Goal: Task Accomplishment & Management: Manage account settings

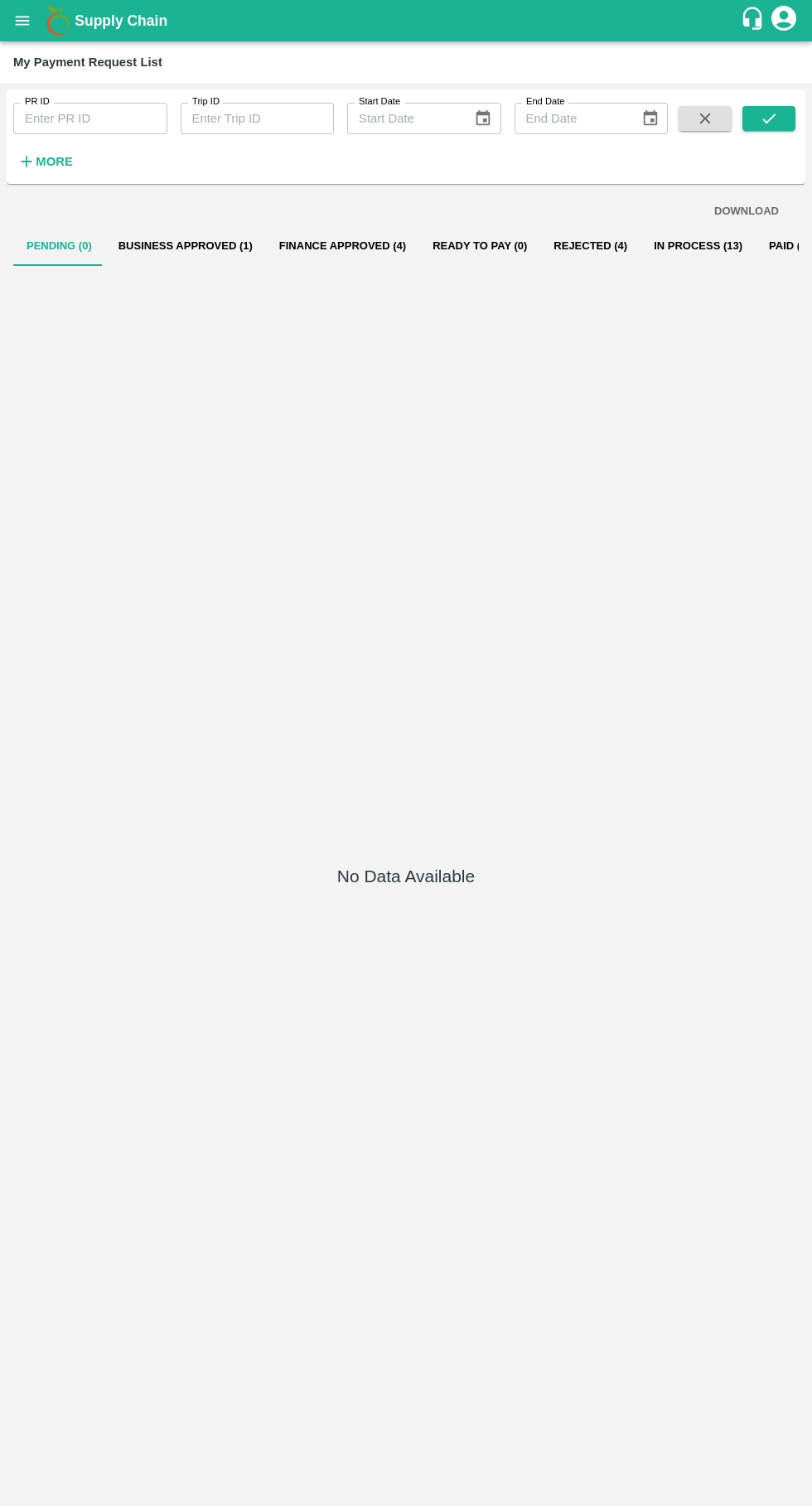
click at [347, 245] on button "Finance Approved (4)" at bounding box center [342, 246] width 153 height 40
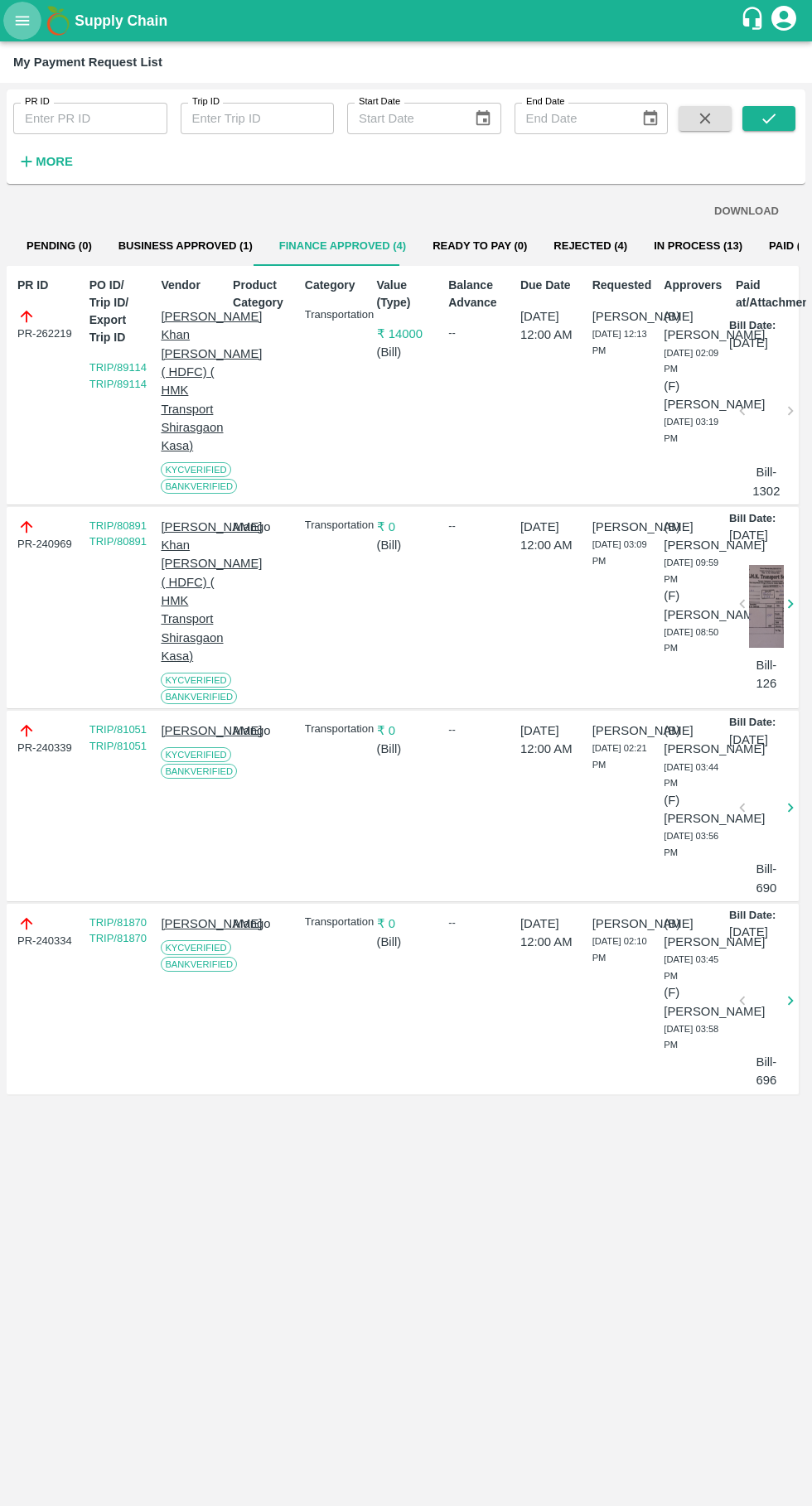
click at [13, 29] on icon "open drawer" at bounding box center [22, 20] width 18 height 18
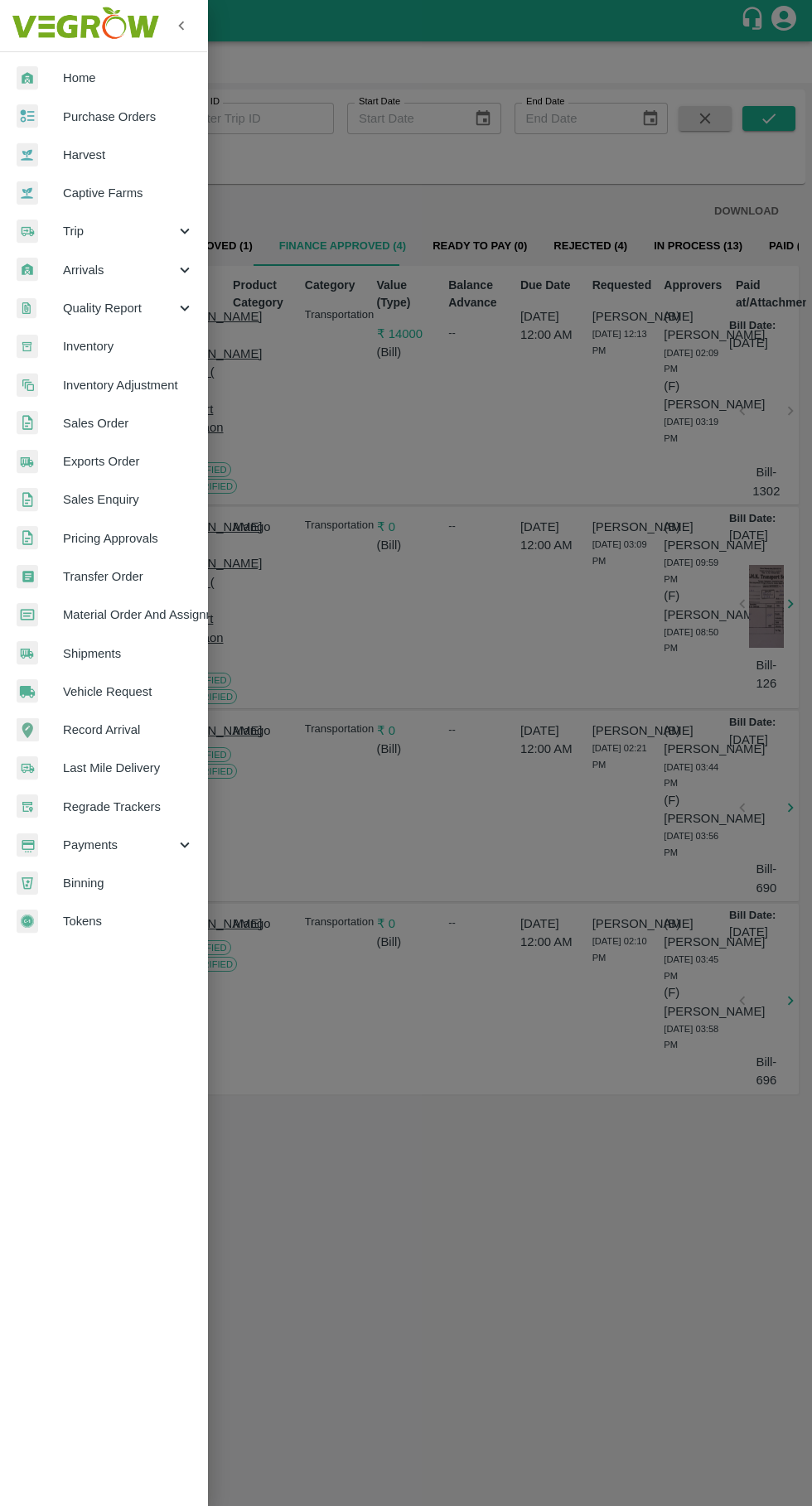
click at [73, 231] on span "Trip" at bounding box center [118, 231] width 112 height 18
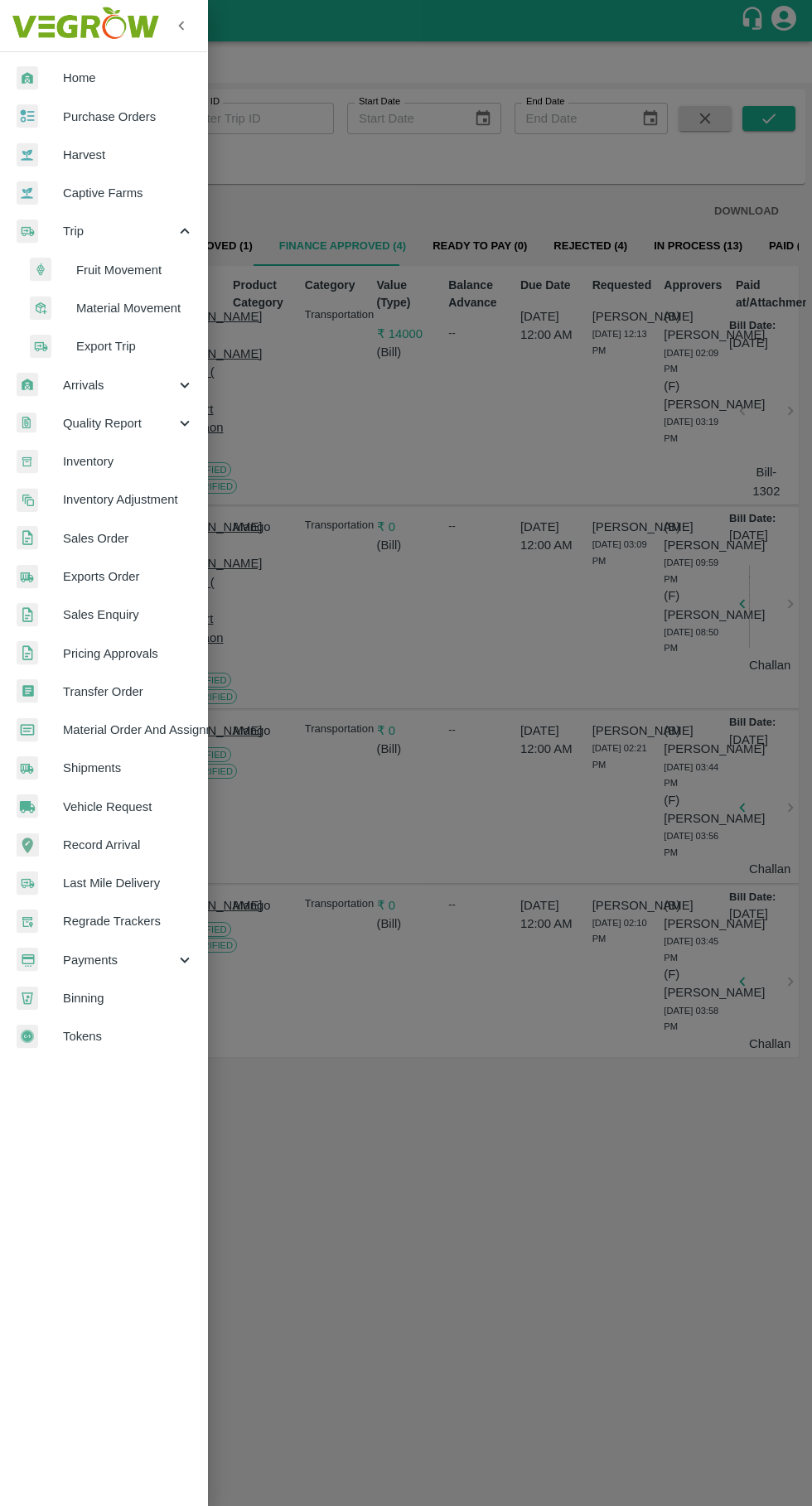
click at [101, 270] on span "Fruit Movement" at bounding box center [135, 270] width 117 height 18
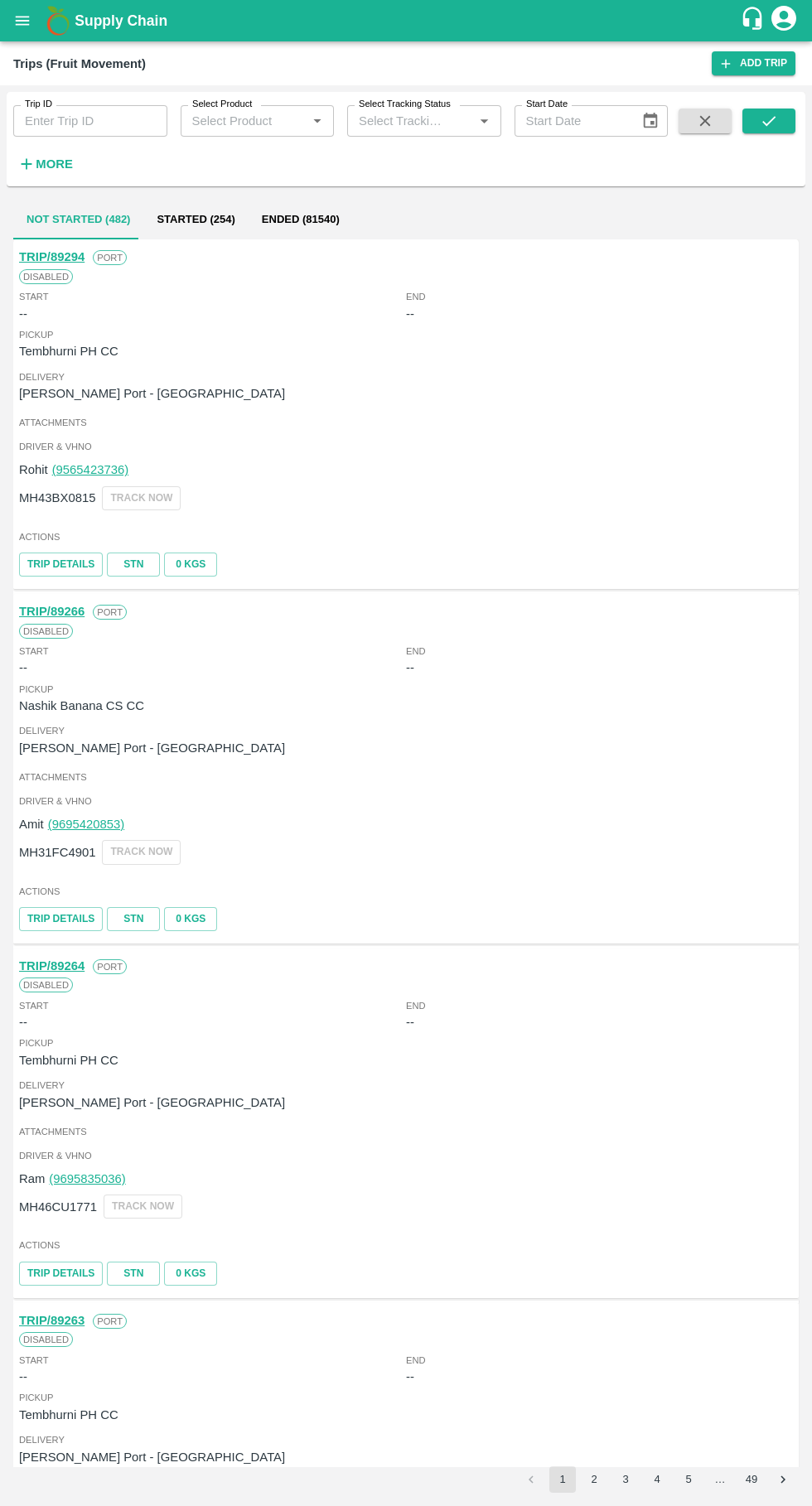
click at [54, 120] on input "Trip ID" at bounding box center [90, 121] width 154 height 31
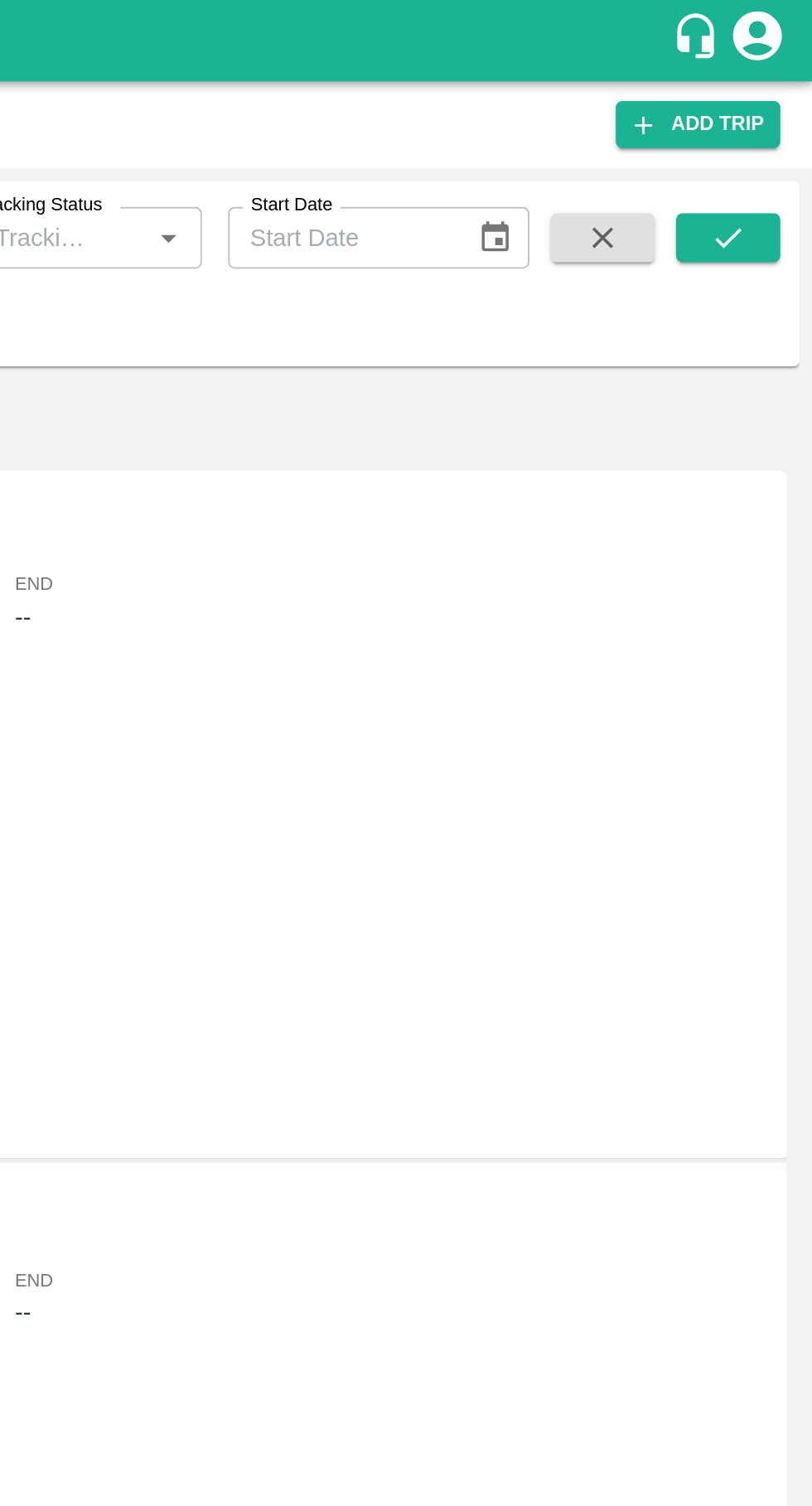
type input "89117"
click at [776, 124] on icon "submit" at bounding box center [768, 120] width 18 height 18
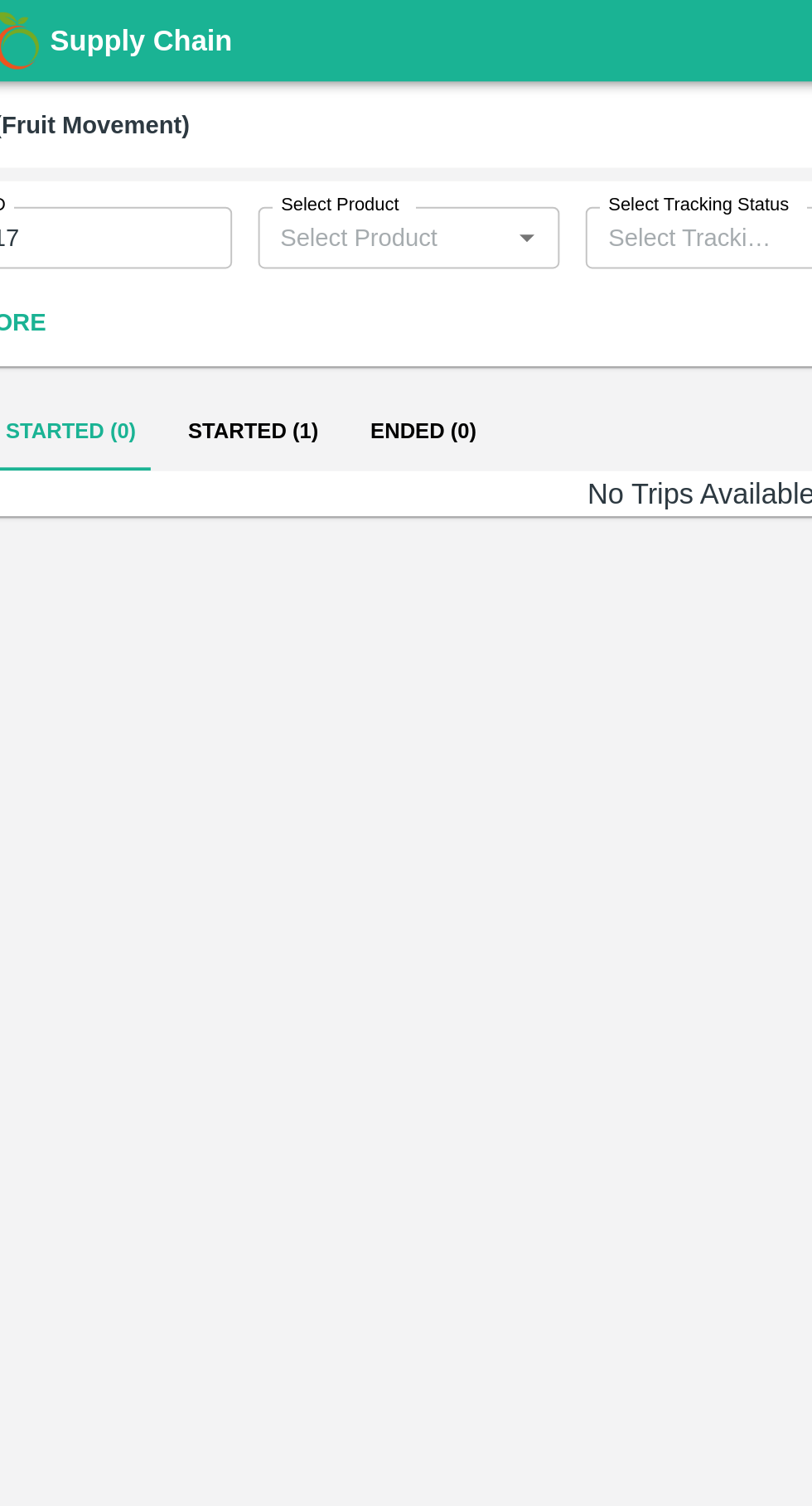
click at [191, 218] on button "Started (1)" at bounding box center [178, 219] width 93 height 40
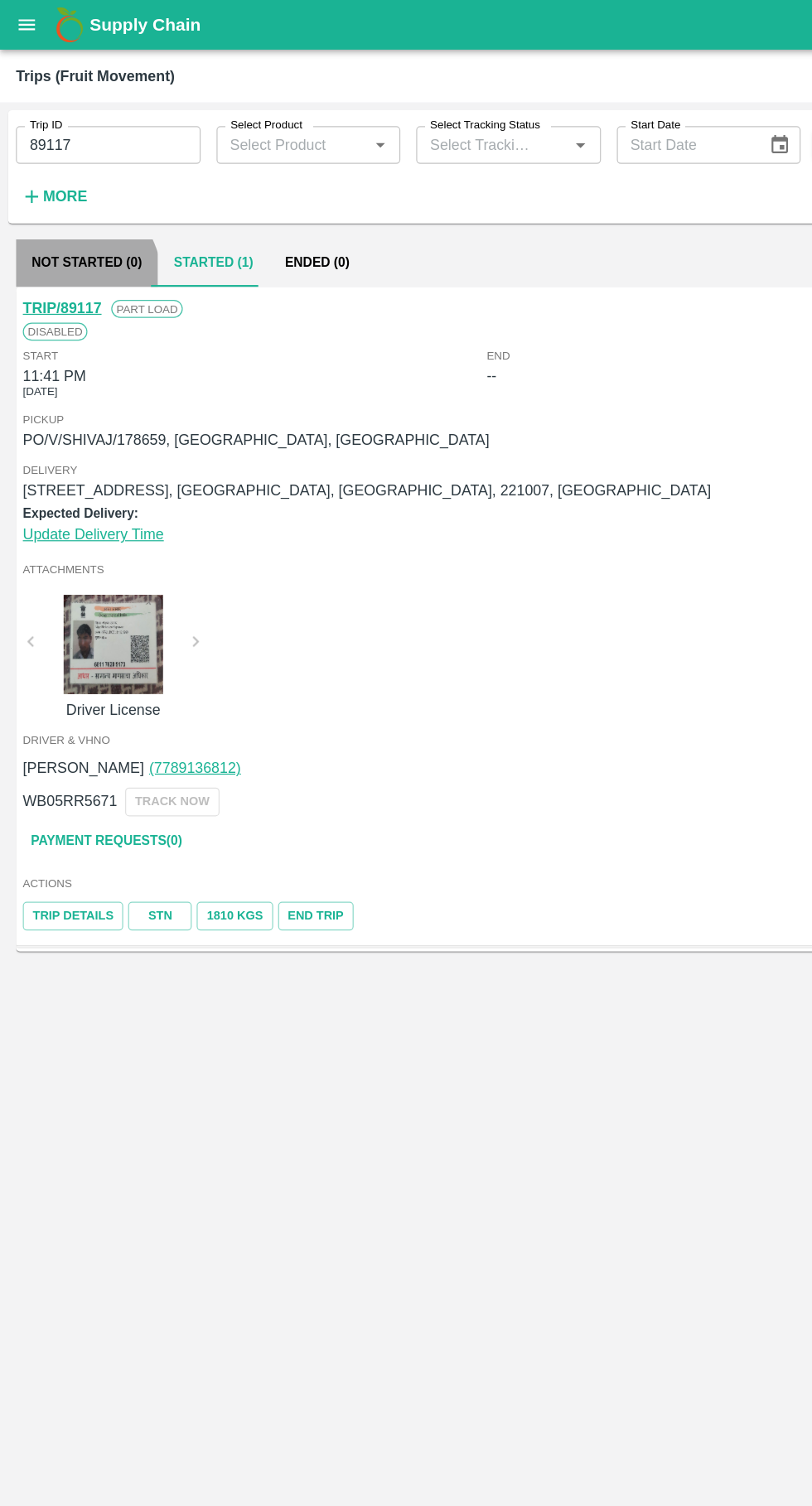
click at [44, 238] on button "Not Started (0)" at bounding box center [72, 219] width 118 height 40
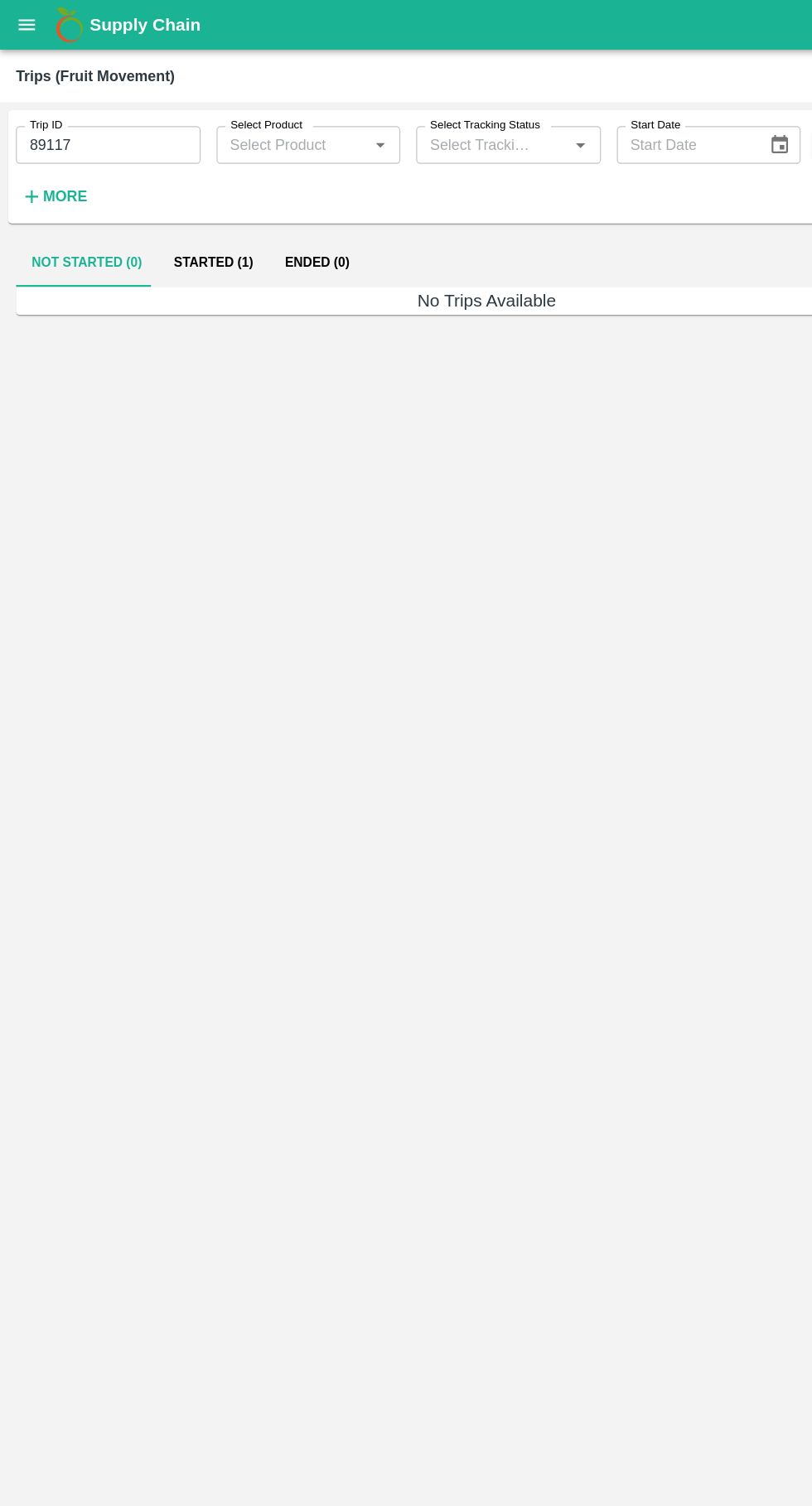
click at [179, 214] on button "Started (1)" at bounding box center [178, 219] width 93 height 40
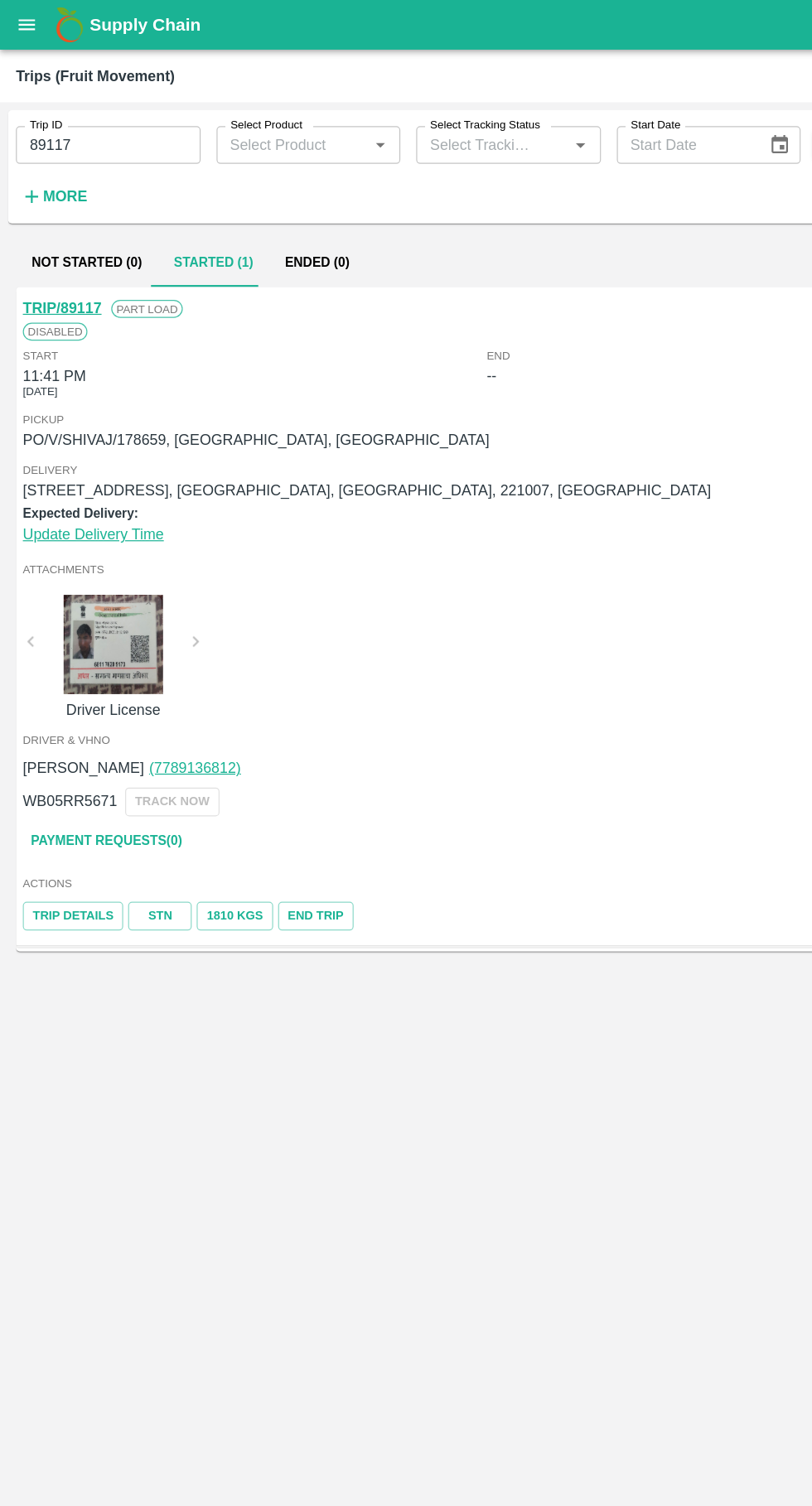
click at [47, 250] on link "TRIP/89117" at bounding box center [51, 256] width 65 height 13
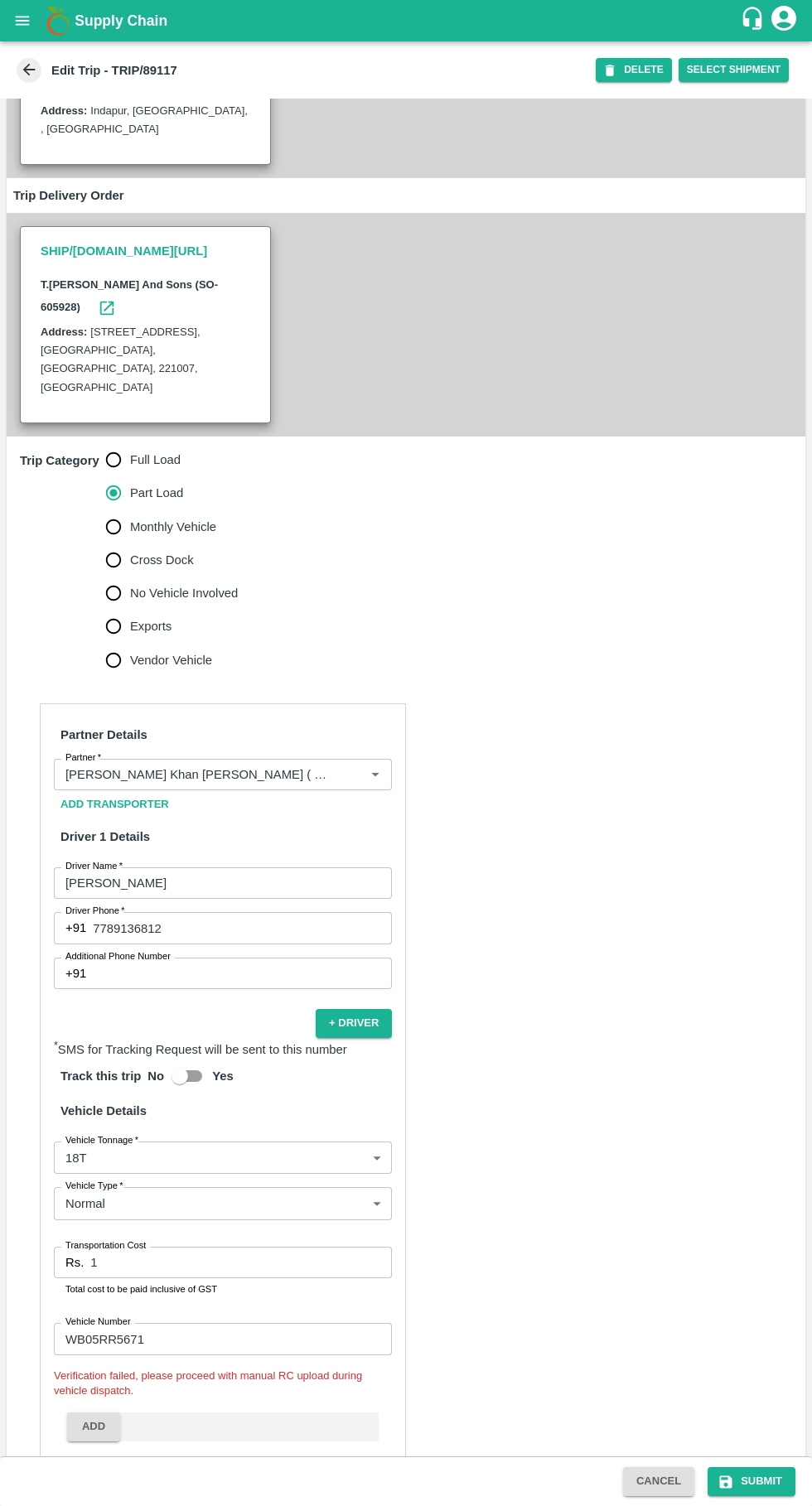
scroll to position [247, 0]
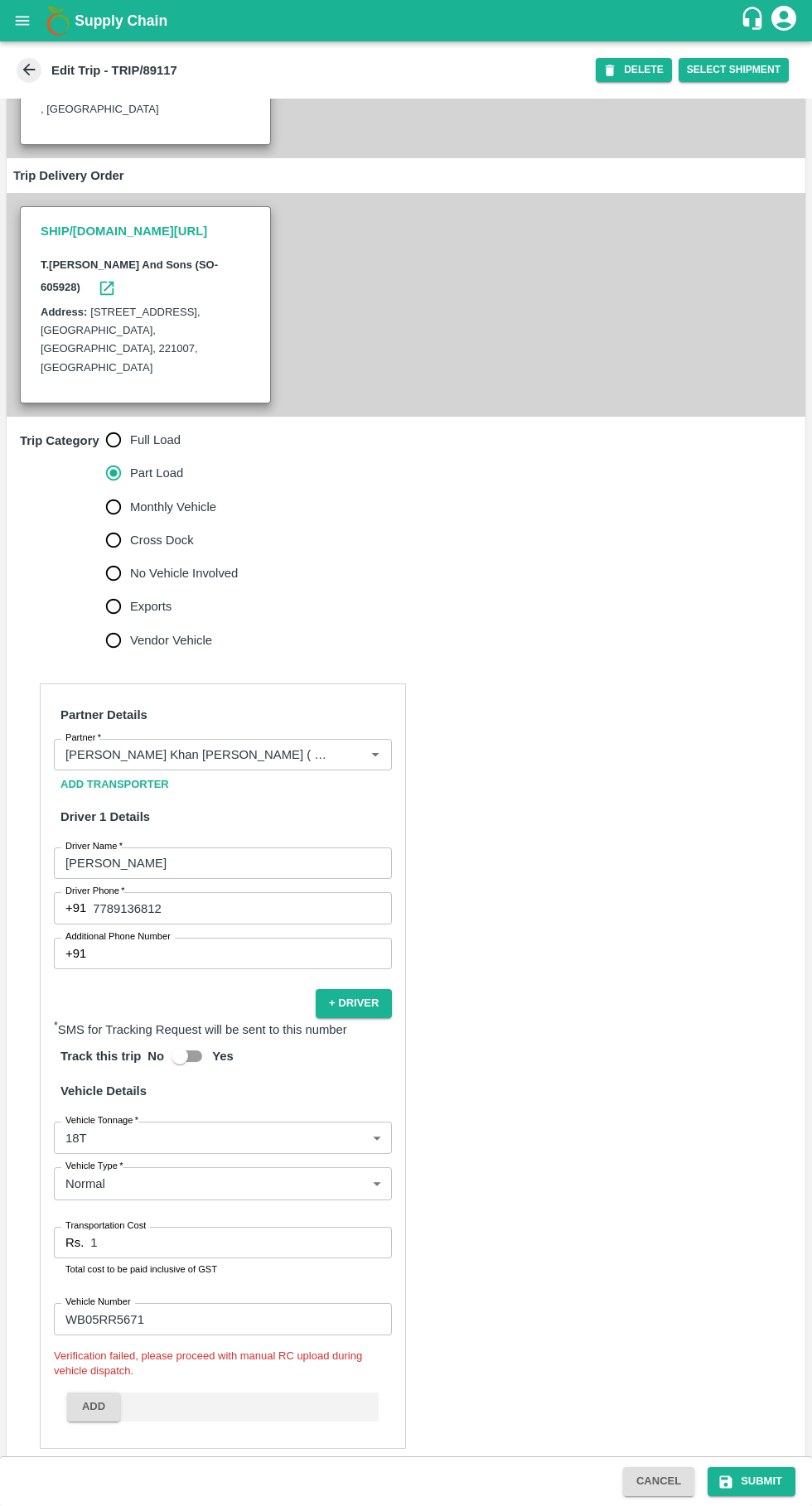
click at [285, 1227] on input "1" at bounding box center [241, 1242] width 301 height 31
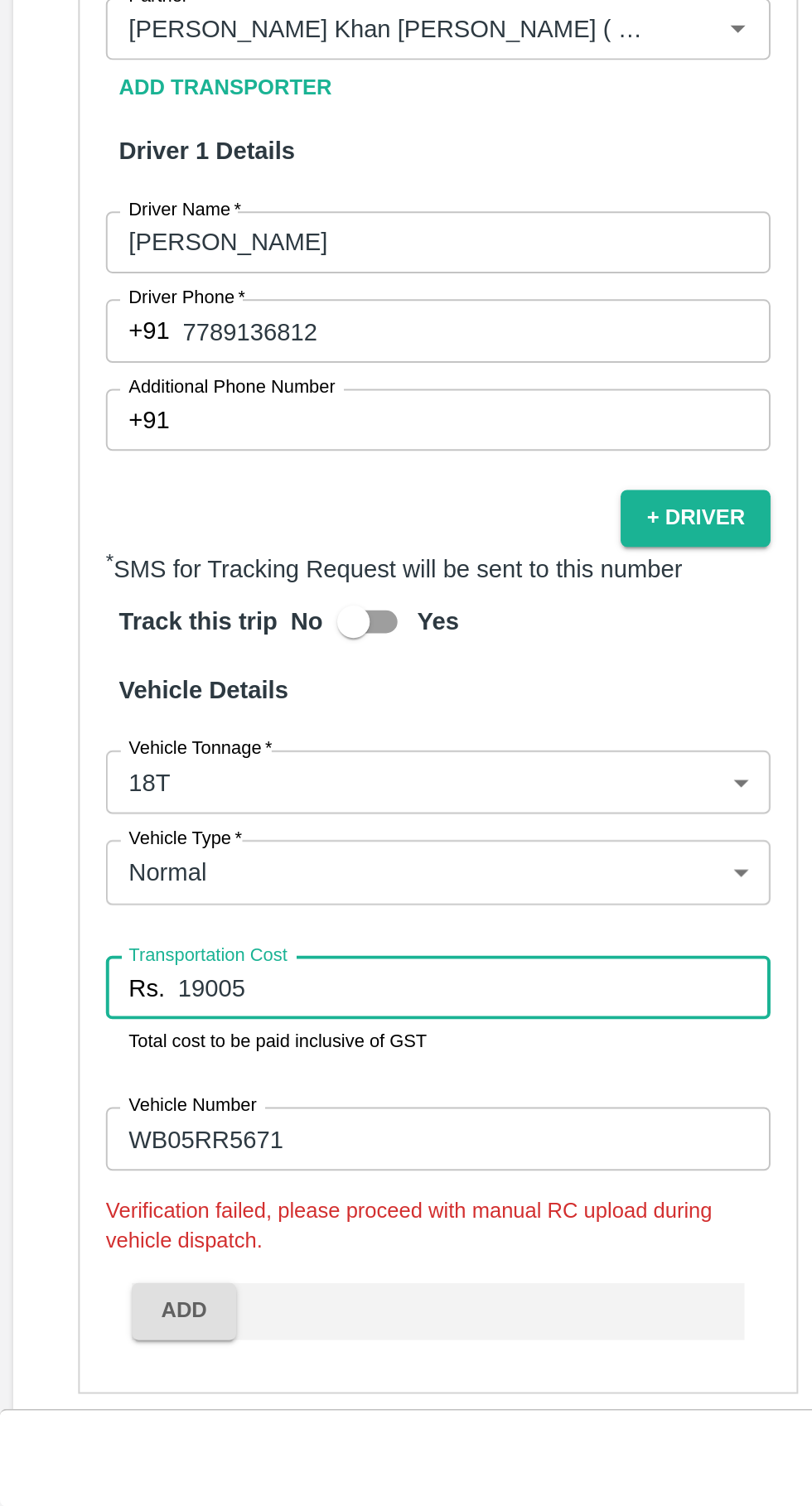
type input "19005"
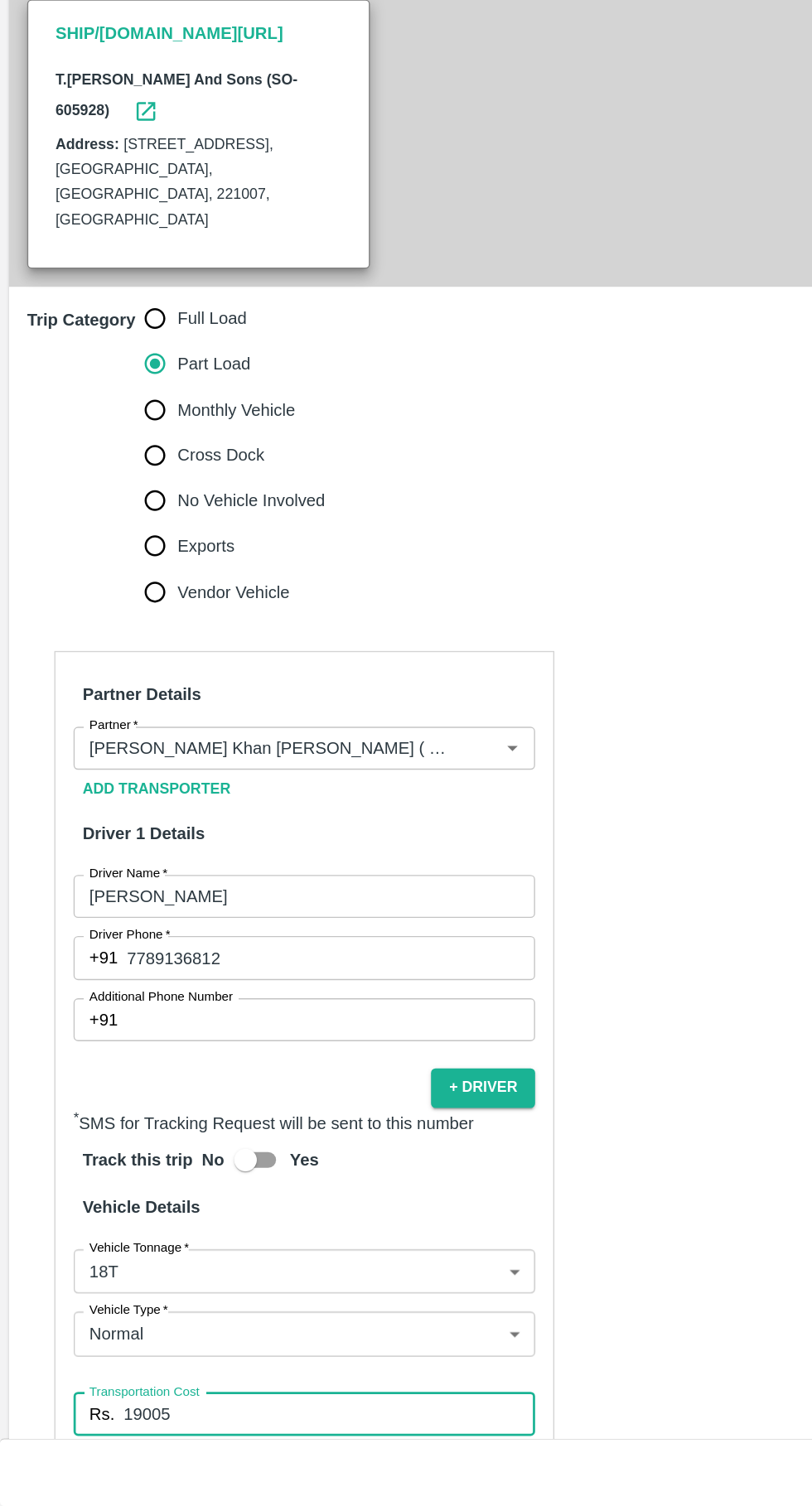
scroll to position [0, 0]
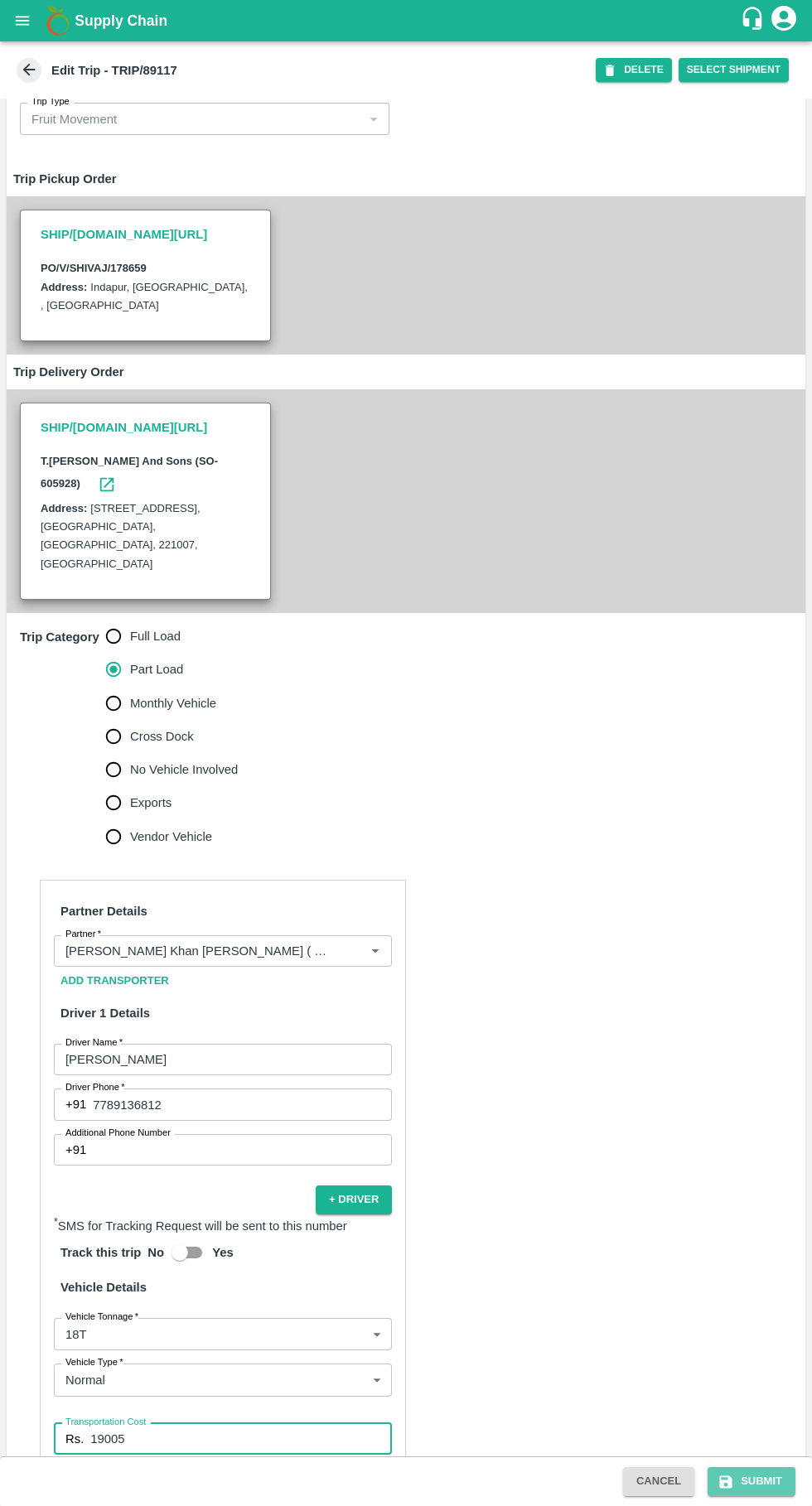
click at [762, 1488] on button "Submit" at bounding box center [751, 1481] width 88 height 29
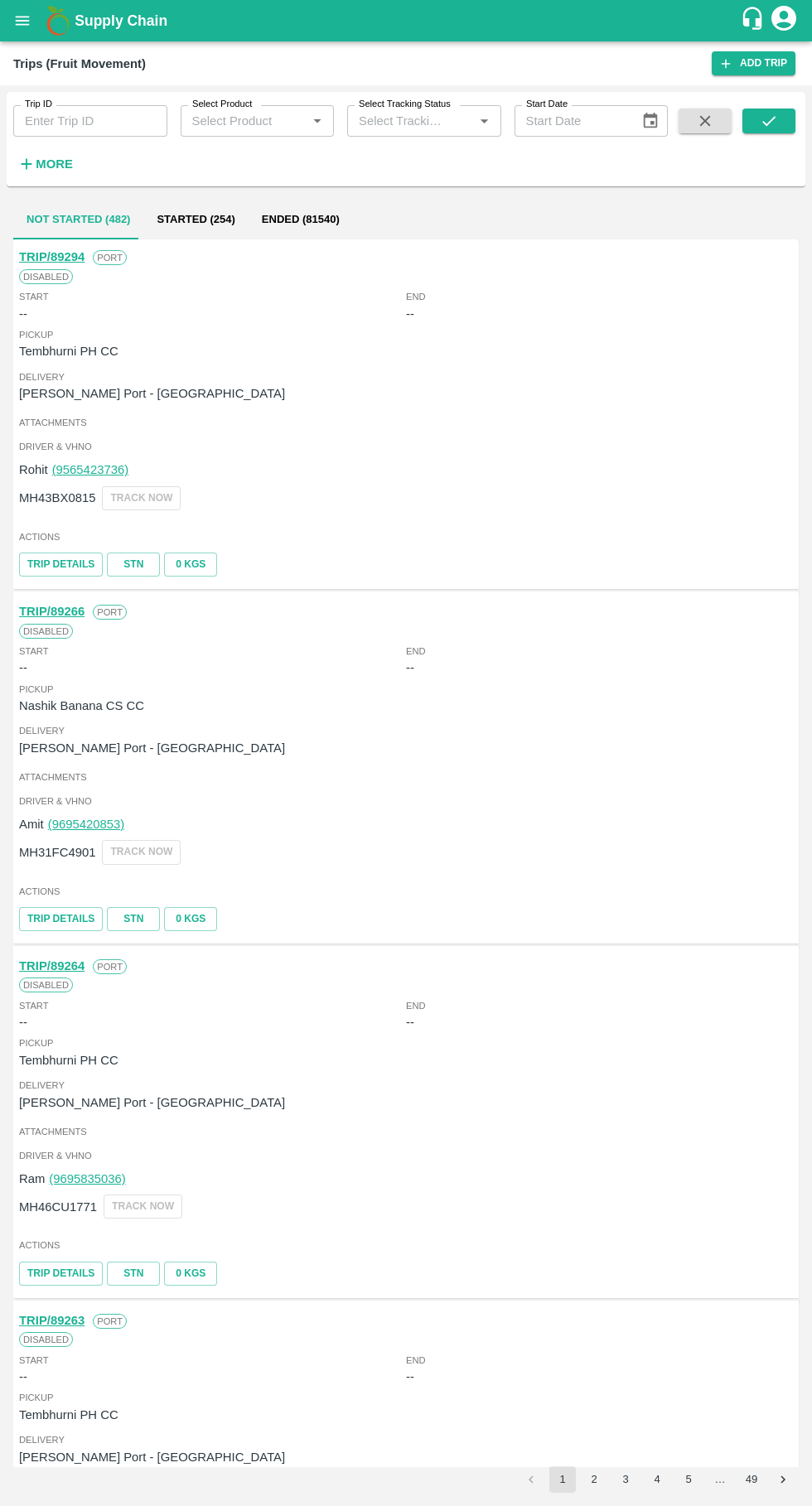
click at [26, 164] on icon "button" at bounding box center [27, 165] width 10 height 10
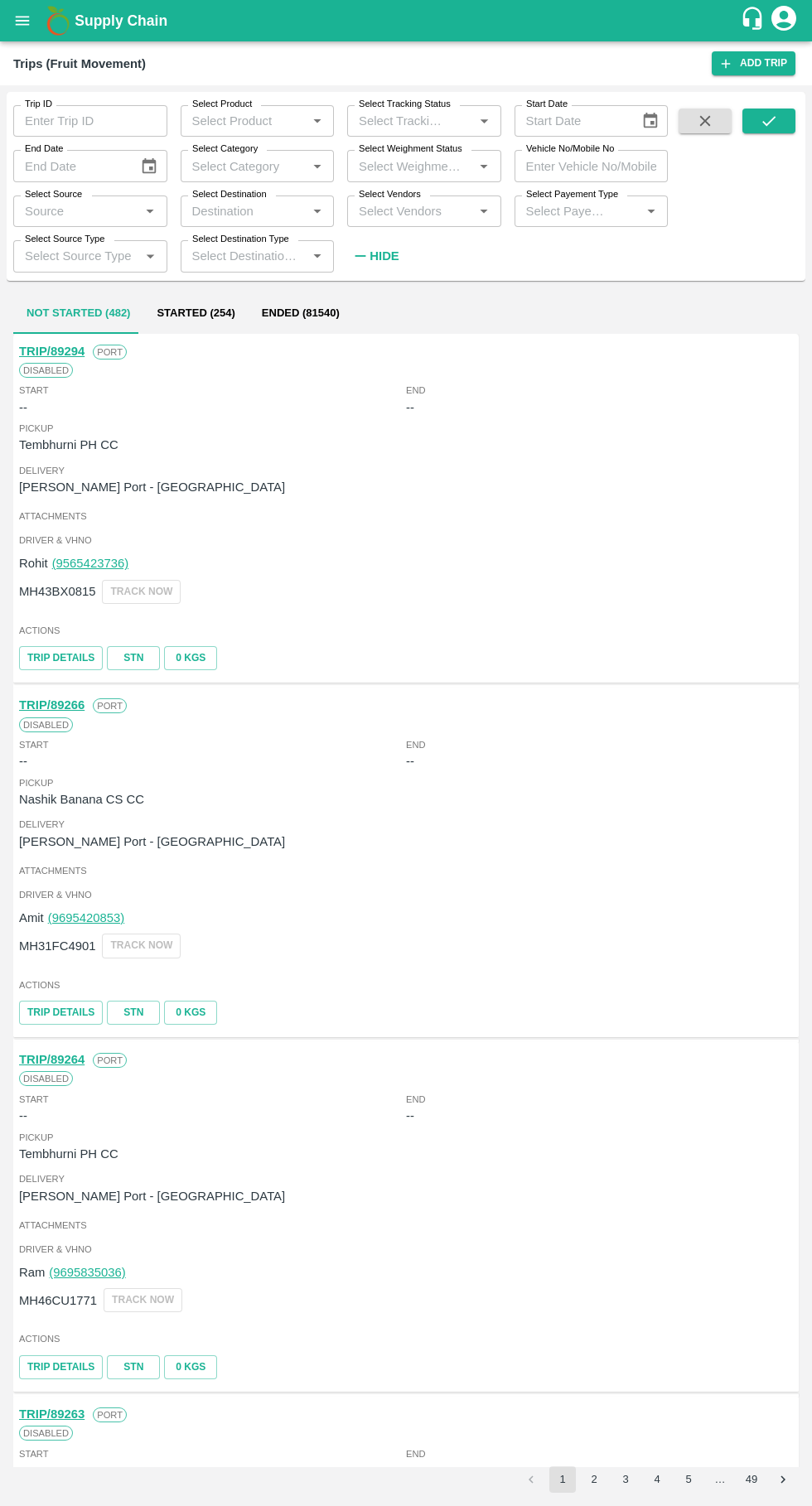
click at [73, 121] on input "Trip ID" at bounding box center [90, 121] width 154 height 31
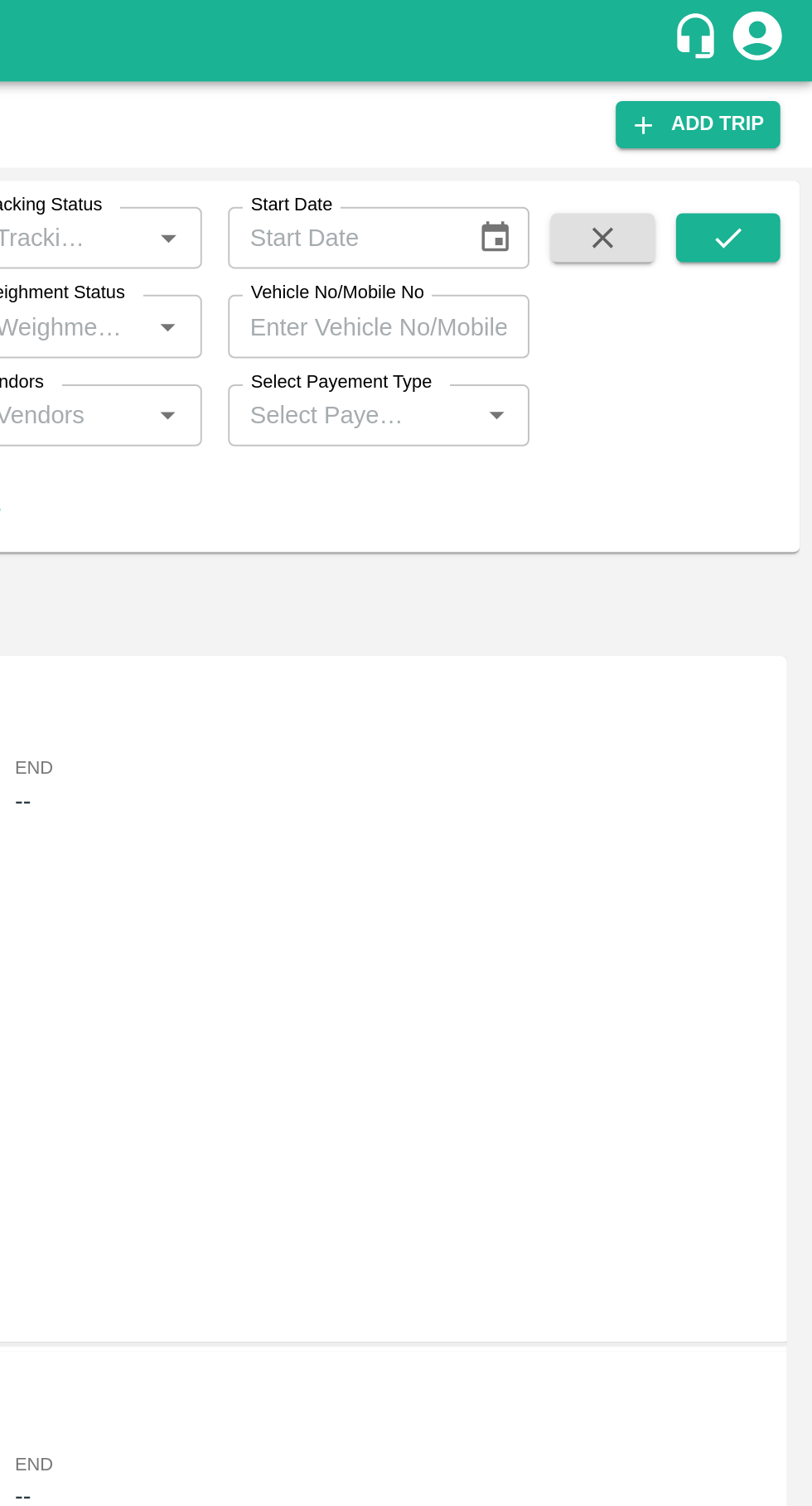
type input "89117"
click at [775, 111] on icon "submit" at bounding box center [768, 120] width 18 height 18
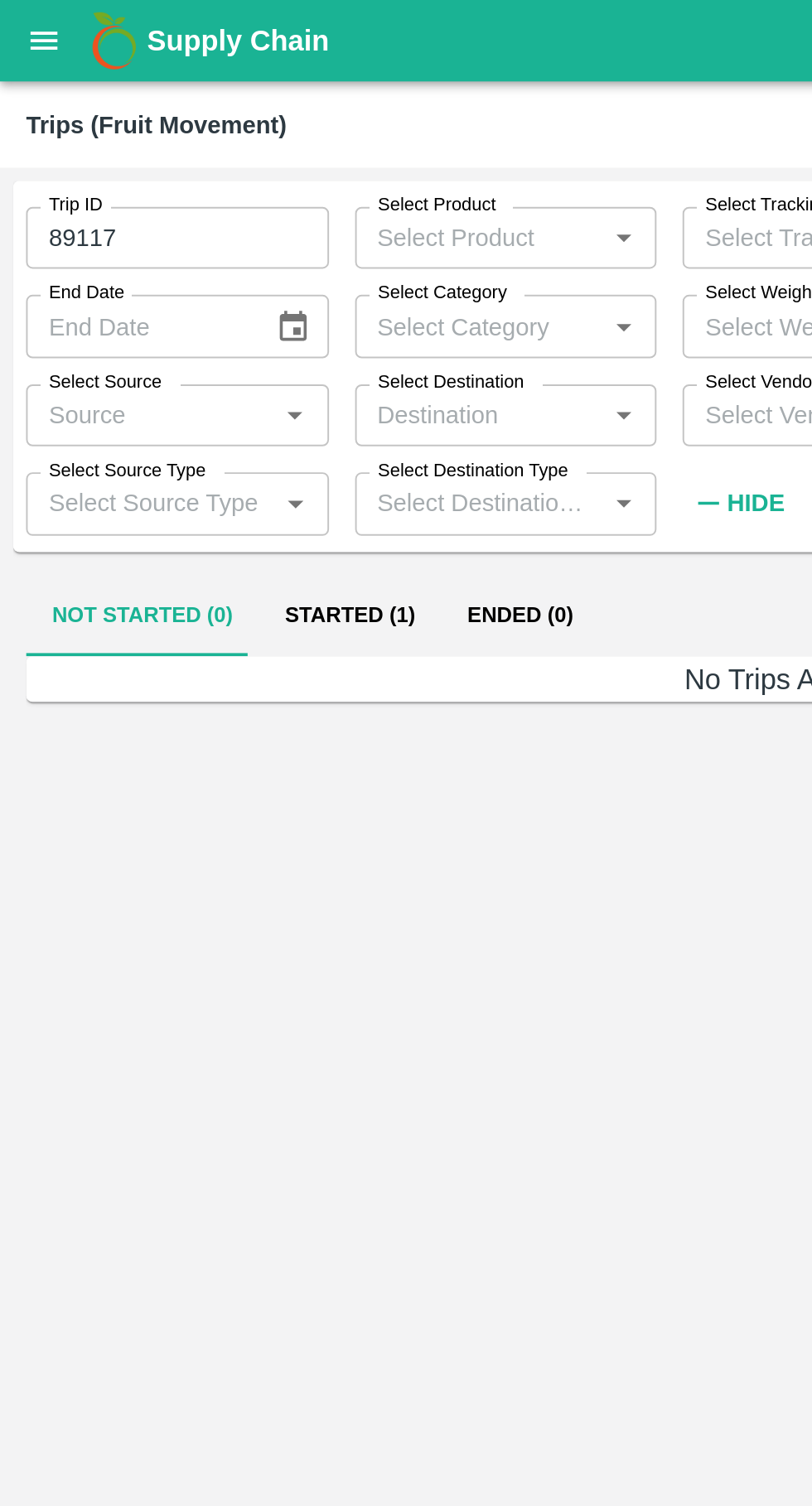
click at [178, 306] on button "Started (1)" at bounding box center [178, 314] width 93 height 40
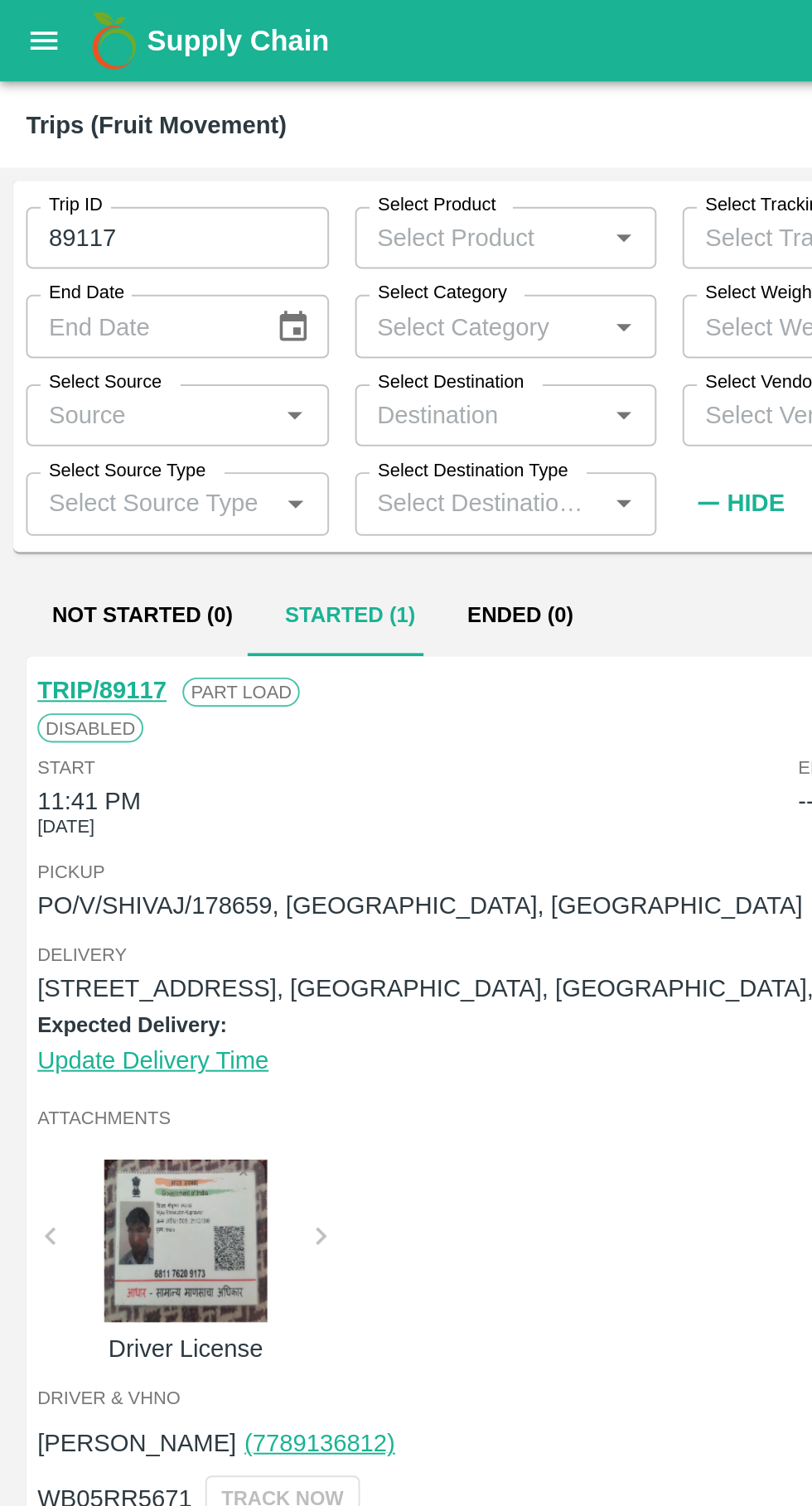
click at [20, 16] on icon "open drawer" at bounding box center [23, 20] width 14 height 9
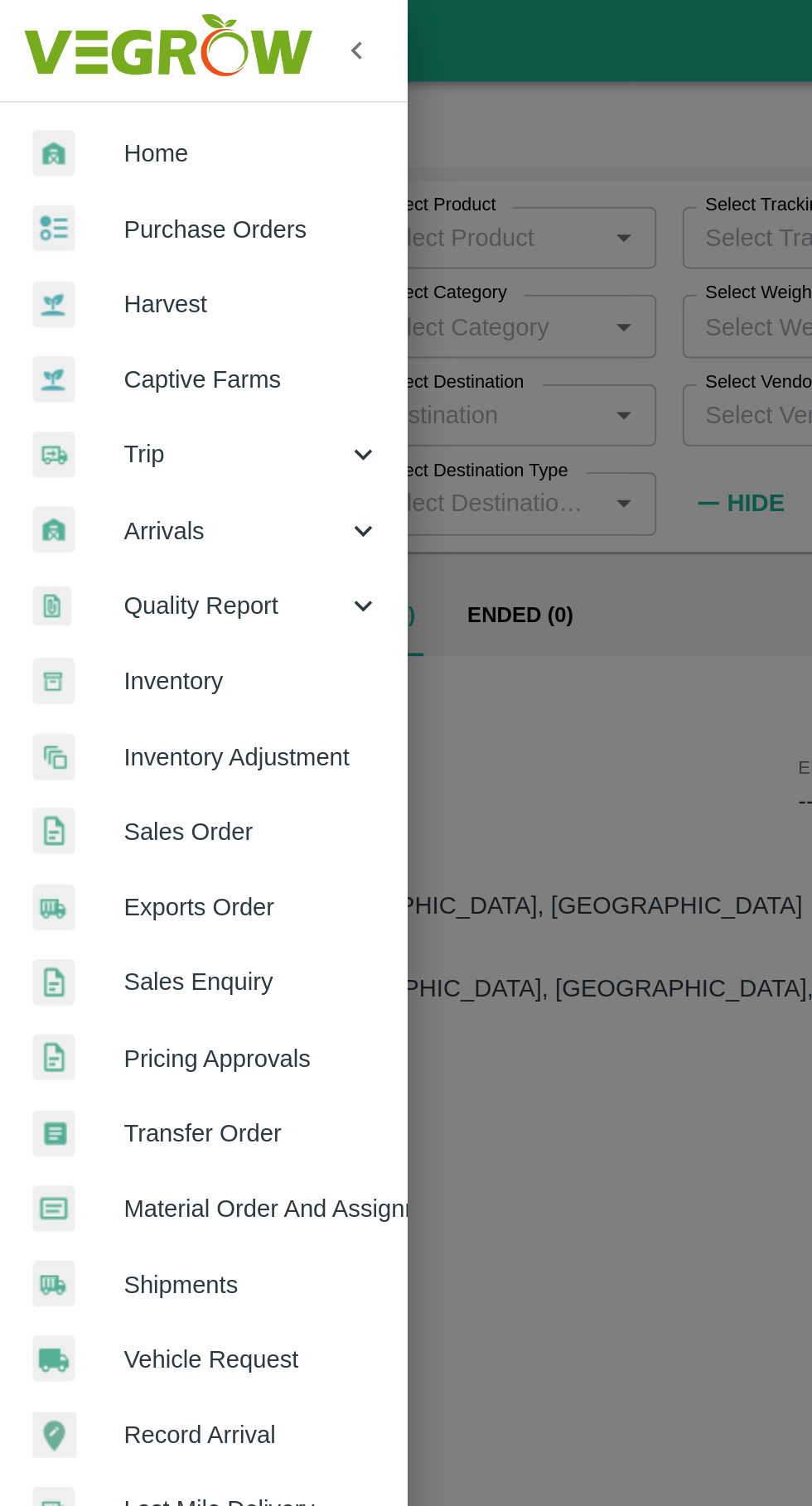
click at [97, 116] on span "Purchase Orders" at bounding box center [128, 117] width 131 height 18
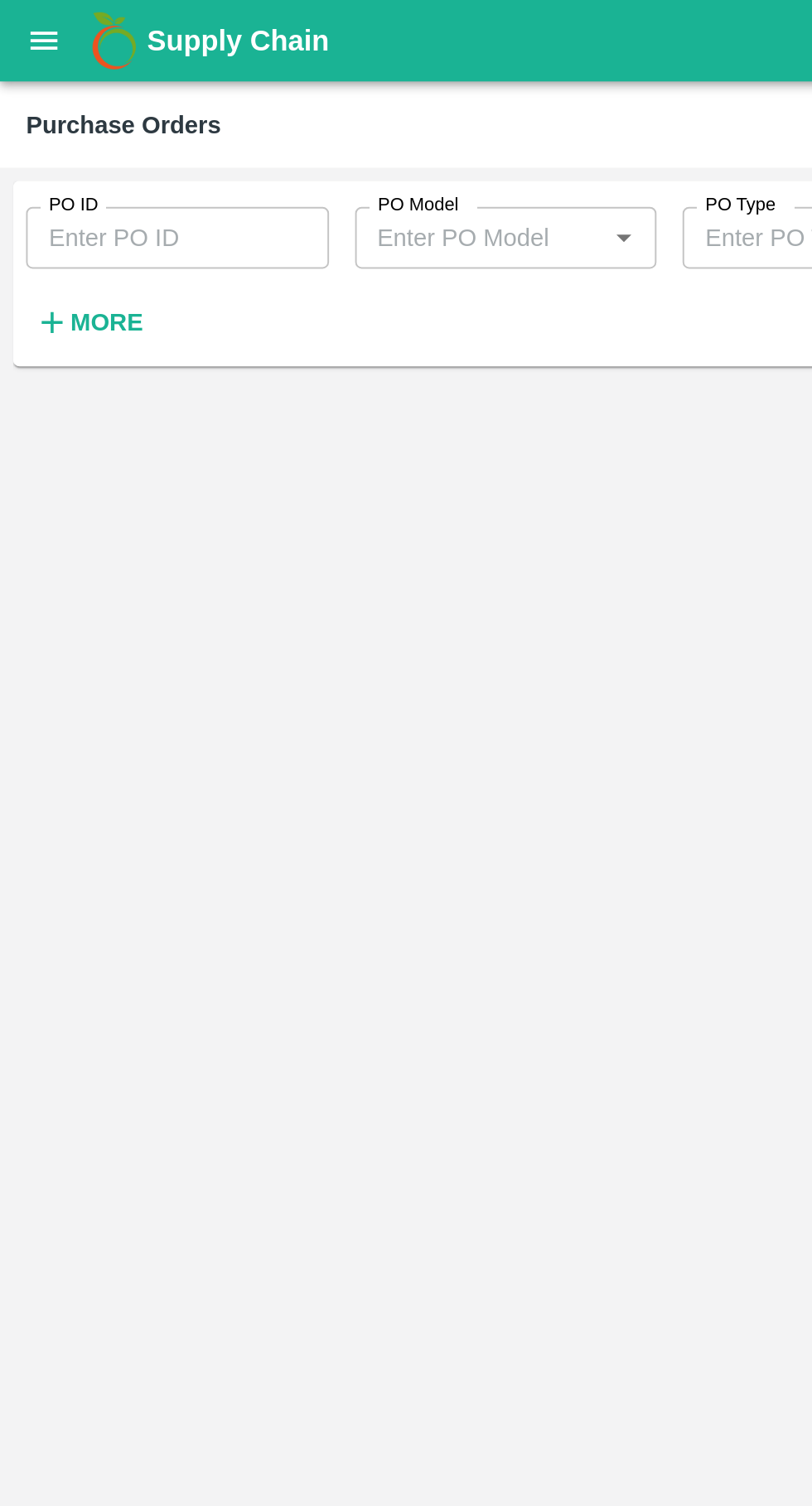
click at [95, 116] on input "PO ID" at bounding box center [90, 121] width 154 height 31
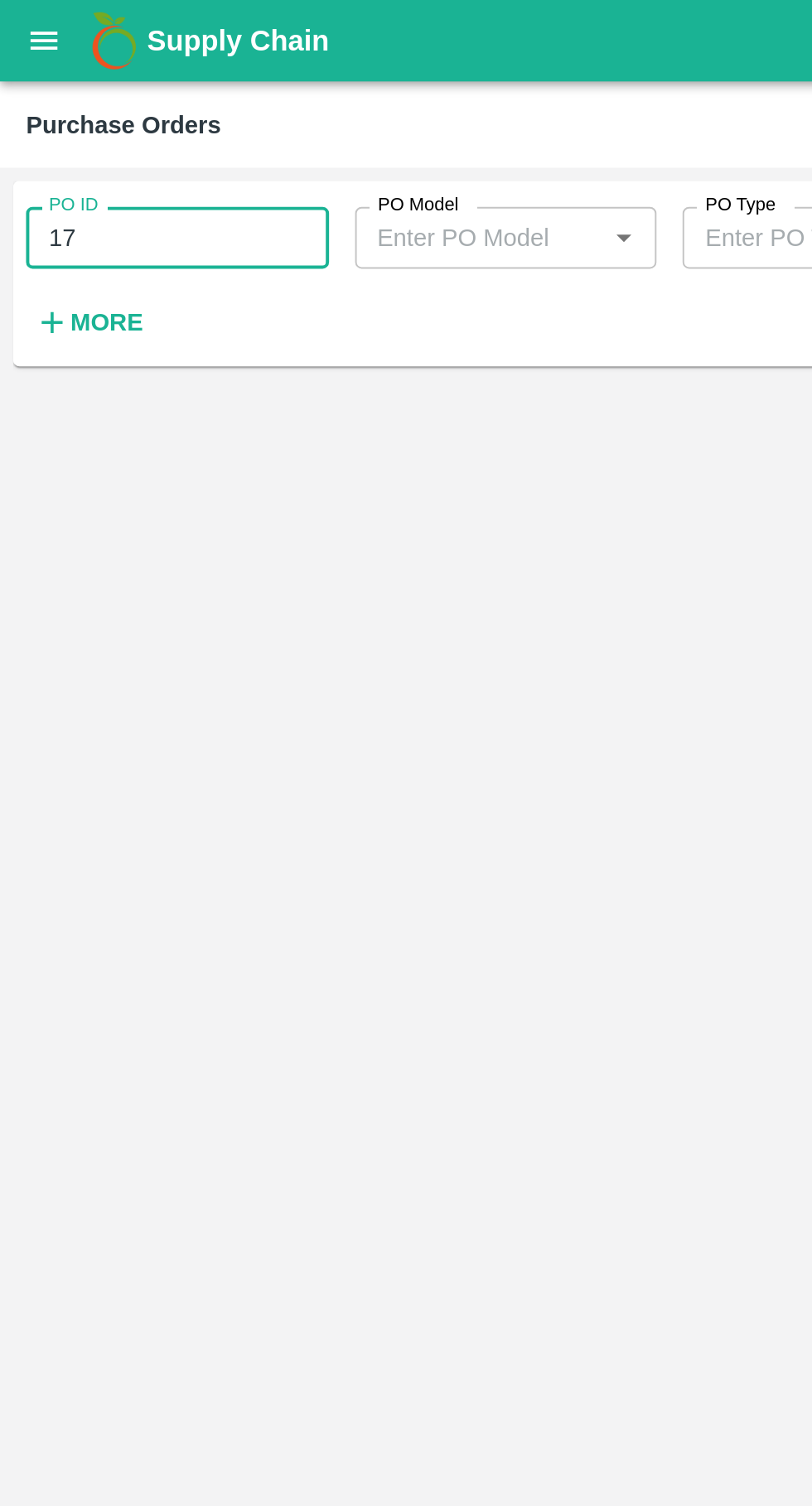
type input "17"
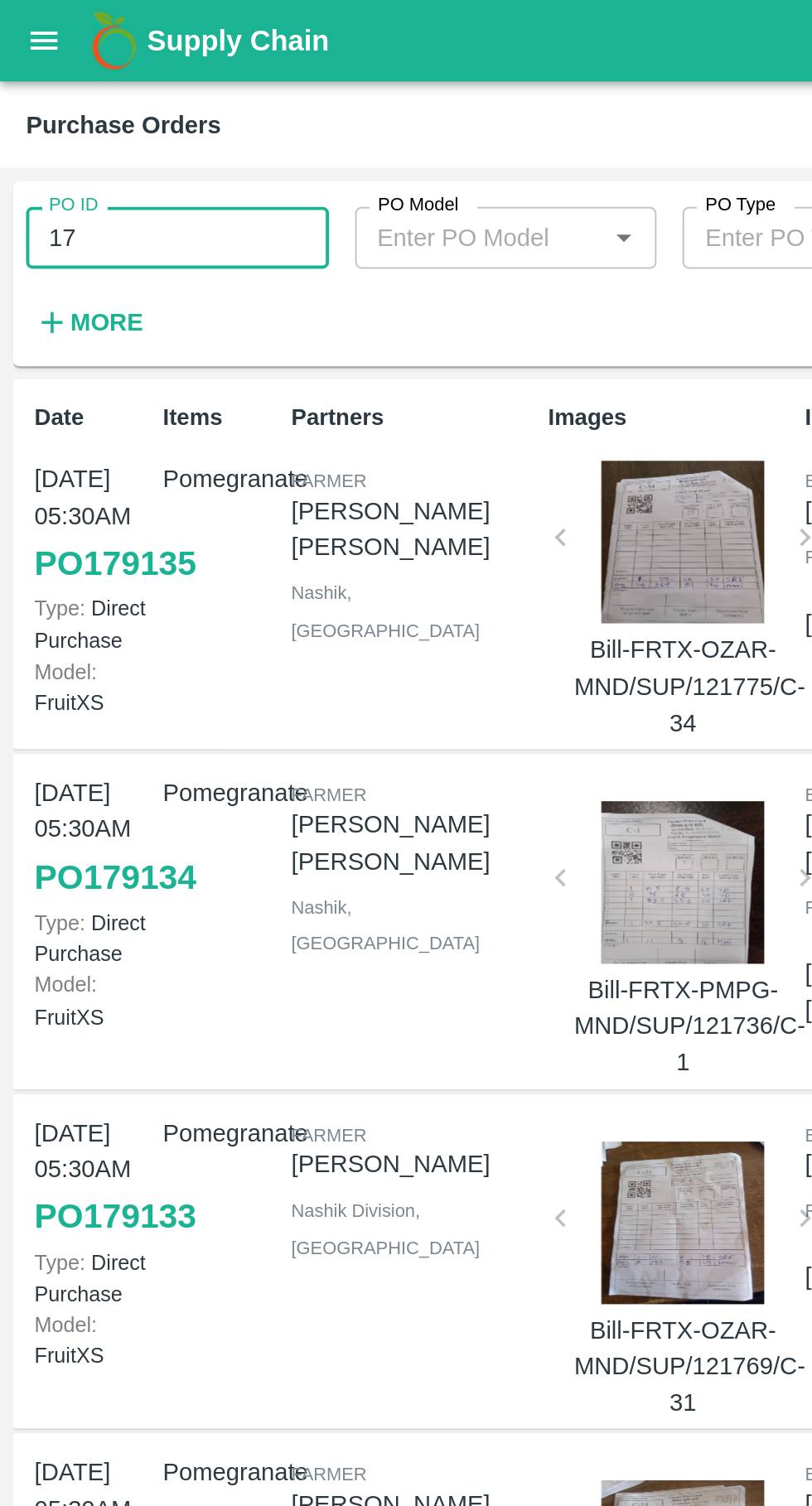
click at [21, 34] on button "open drawer" at bounding box center [23, 21] width 38 height 38
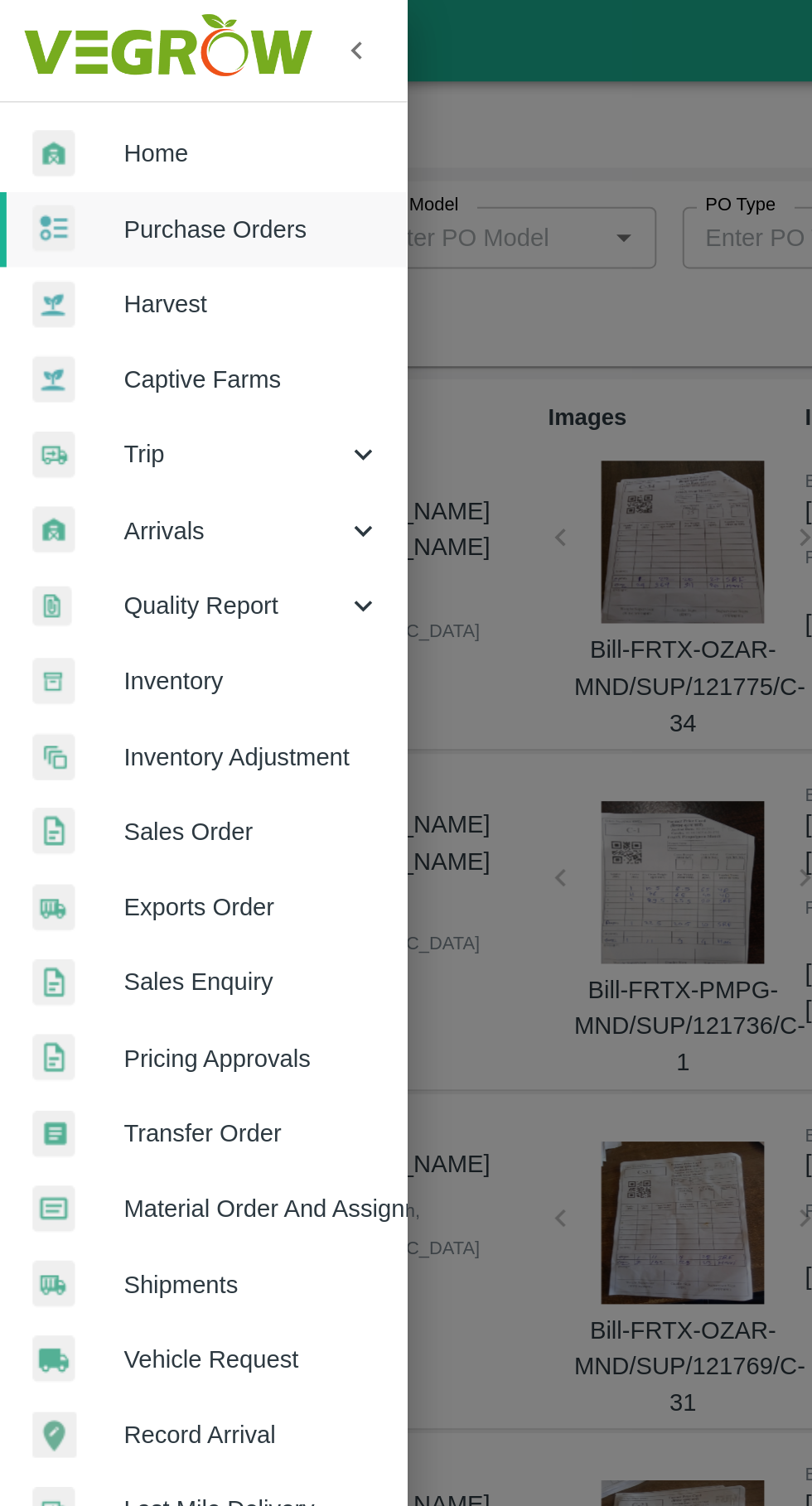
click at [78, 248] on div "Trip" at bounding box center [104, 232] width 207 height 38
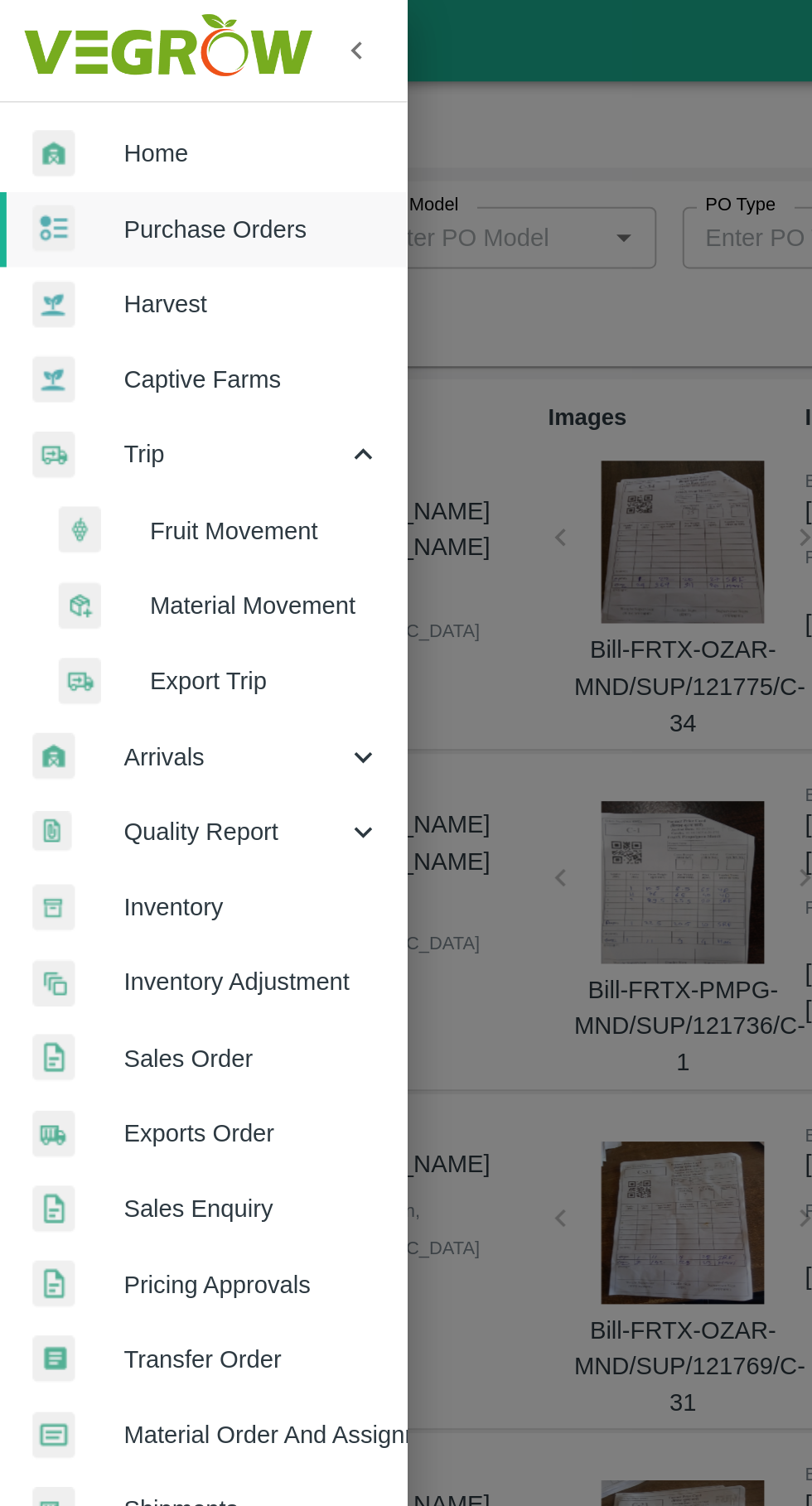
click at [111, 278] on span "Fruit Movement" at bounding box center [135, 270] width 117 height 18
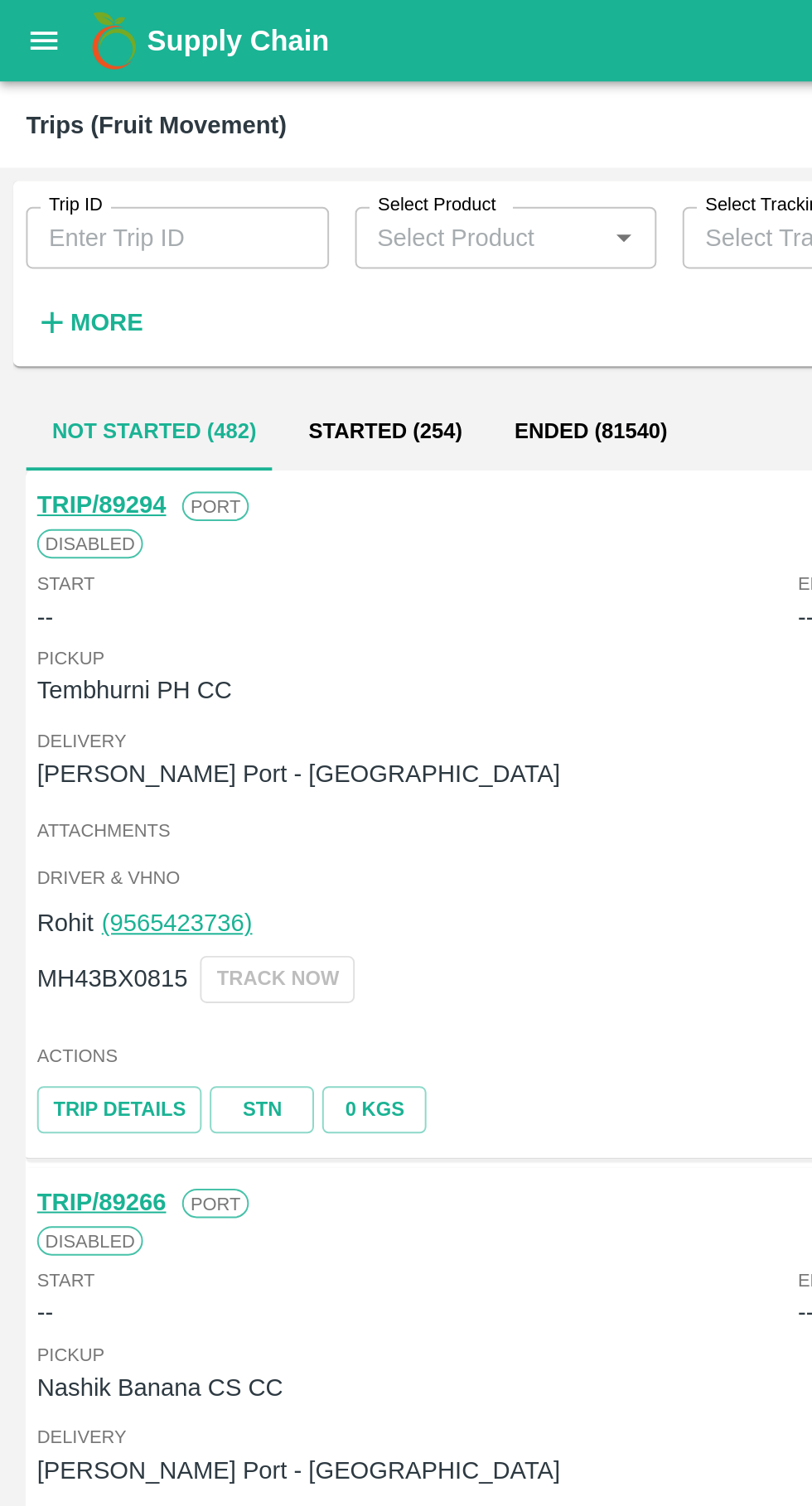
click at [59, 110] on input "Trip ID" at bounding box center [90, 121] width 154 height 31
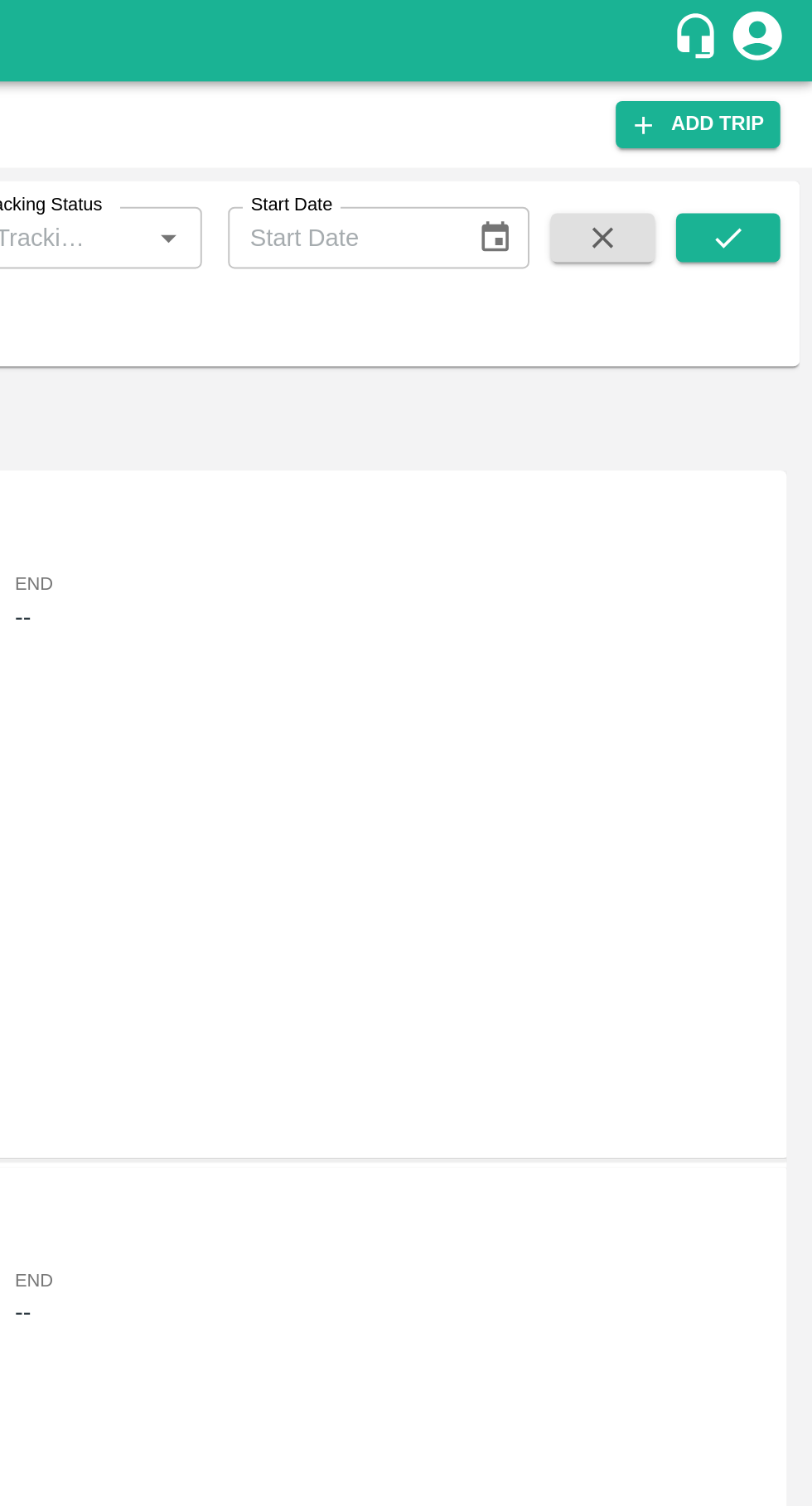
type input "89117"
click at [766, 120] on icon "submit" at bounding box center [768, 120] width 18 height 18
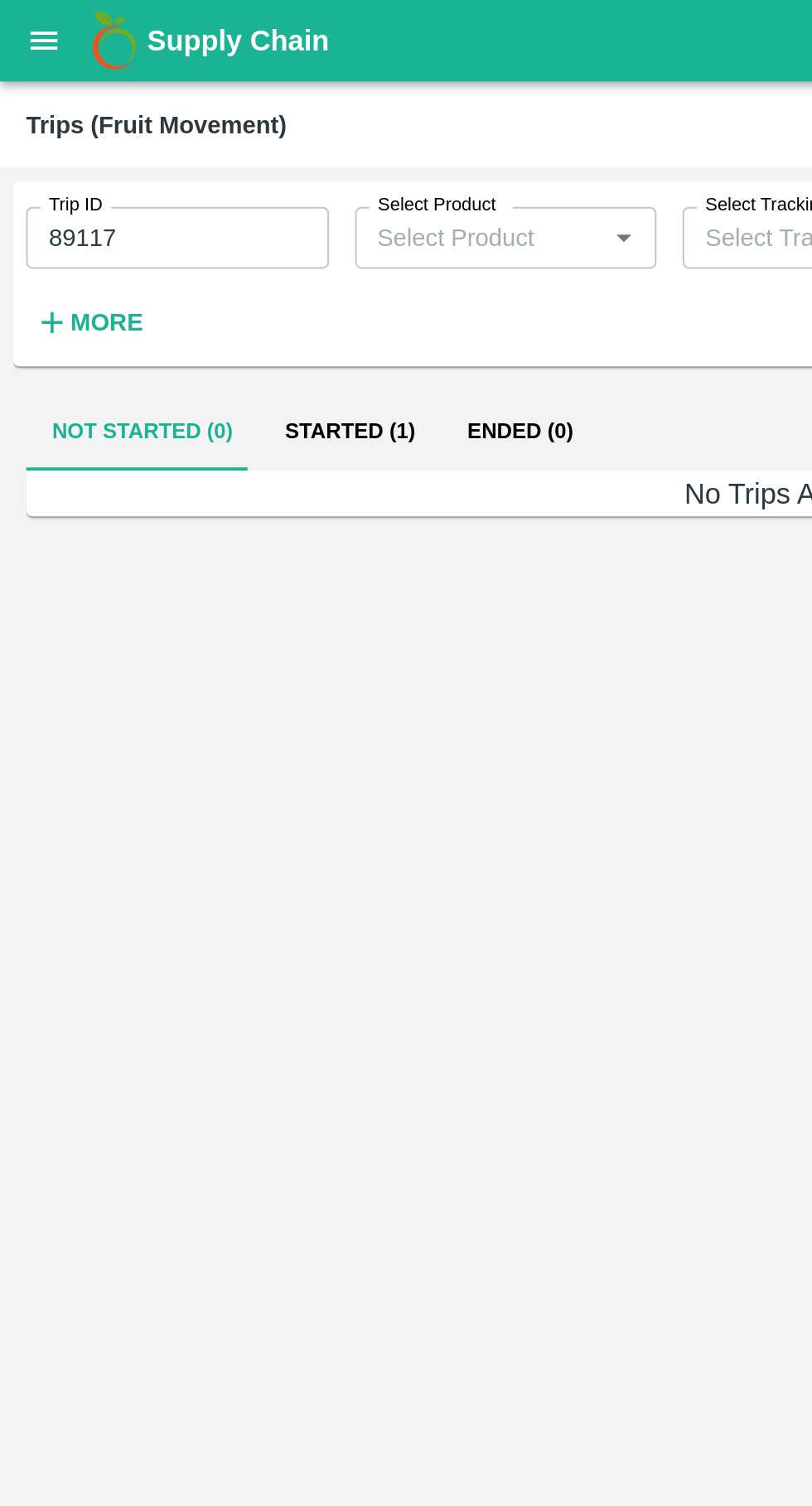
click at [166, 214] on button "Started (1)" at bounding box center [178, 219] width 93 height 40
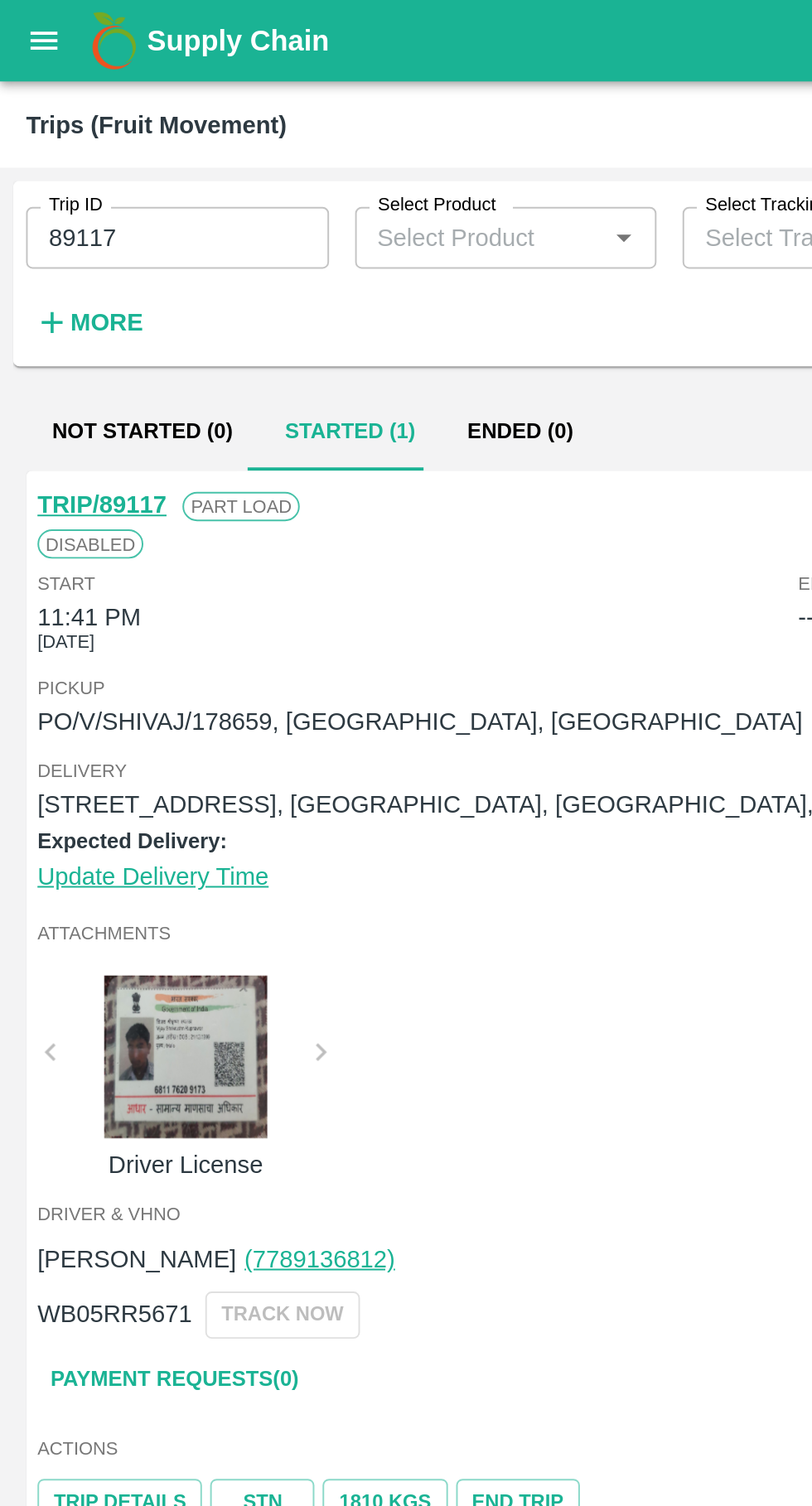
click at [12, 25] on button "open drawer" at bounding box center [23, 21] width 38 height 38
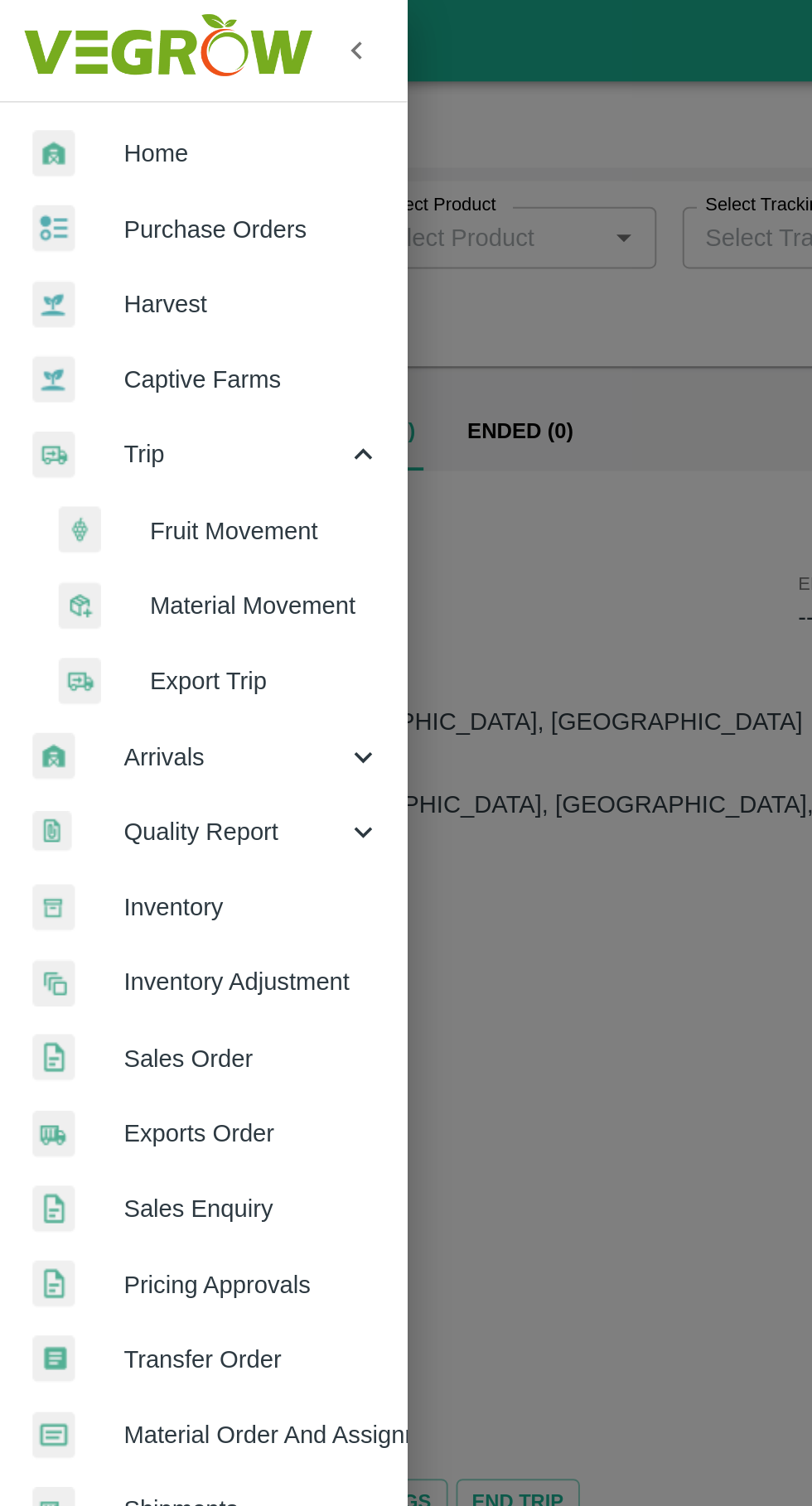
click at [318, 287] on div at bounding box center [406, 753] width 812 height 1506
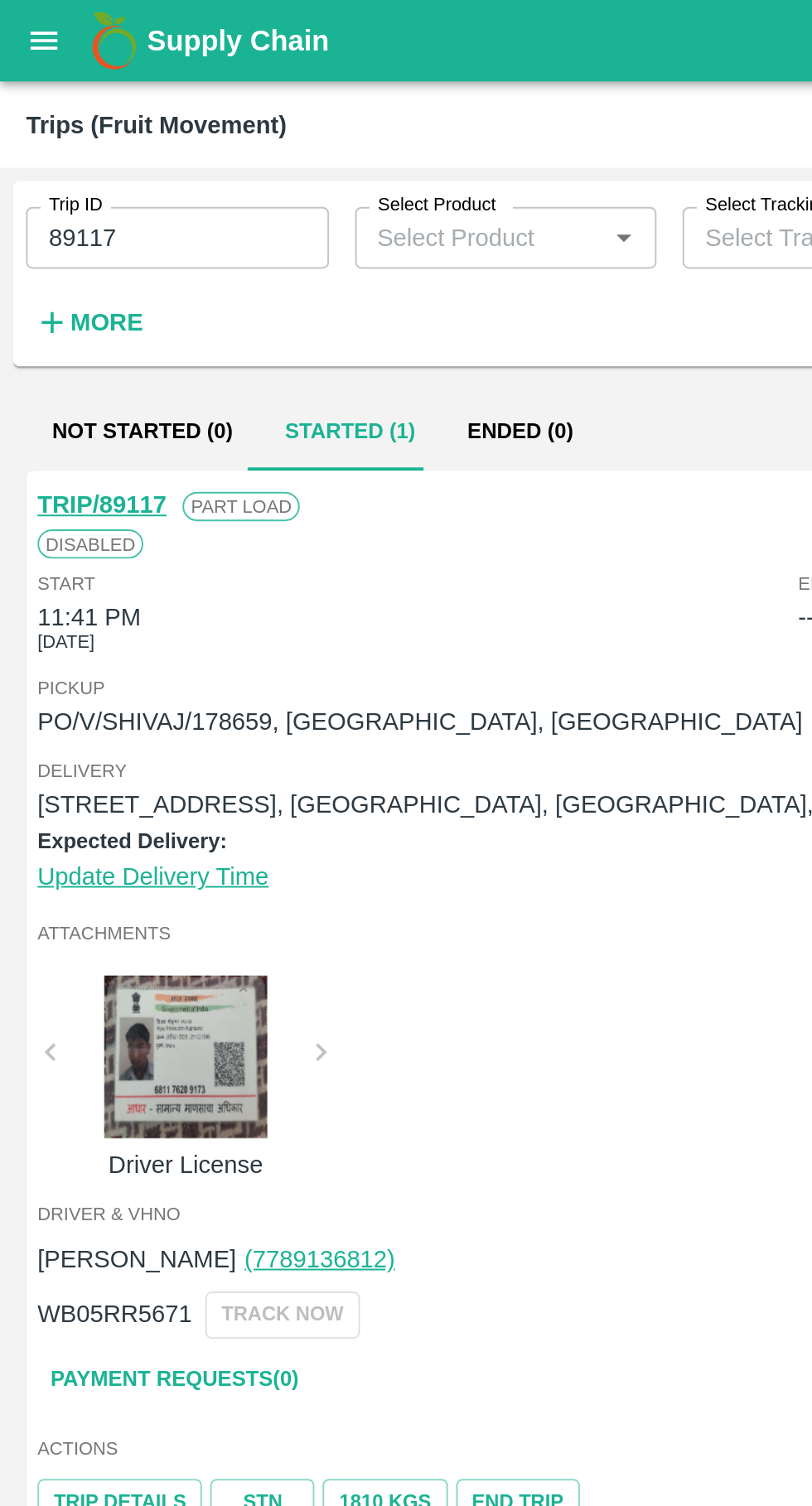
click at [316, 301] on div "Start 11:41 PM 26 Sep 2025" at bounding box center [212, 311] width 386 height 44
click at [22, 17] on icon "open drawer" at bounding box center [22, 20] width 18 height 18
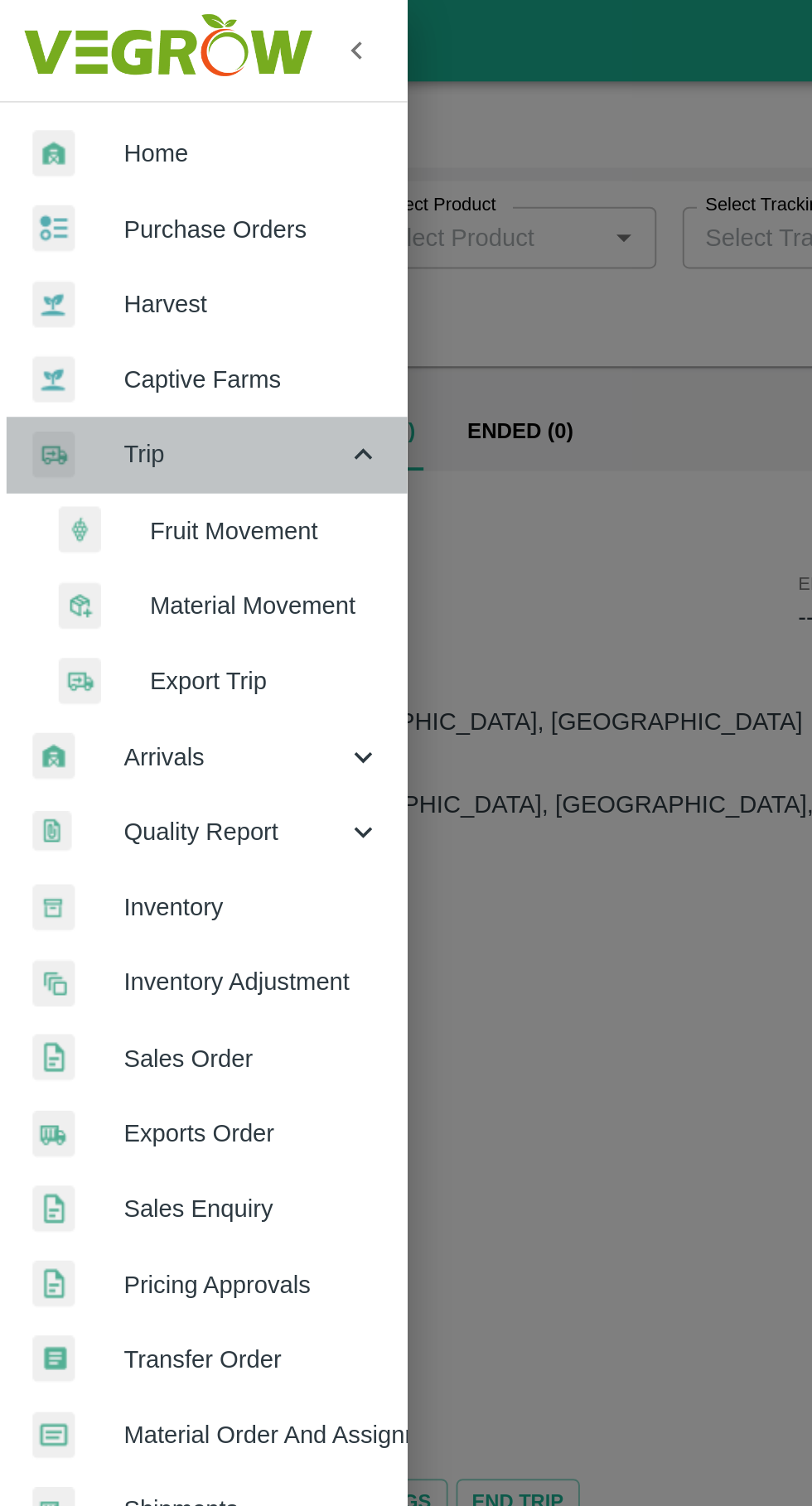
click at [127, 232] on span "Trip" at bounding box center [118, 231] width 112 height 18
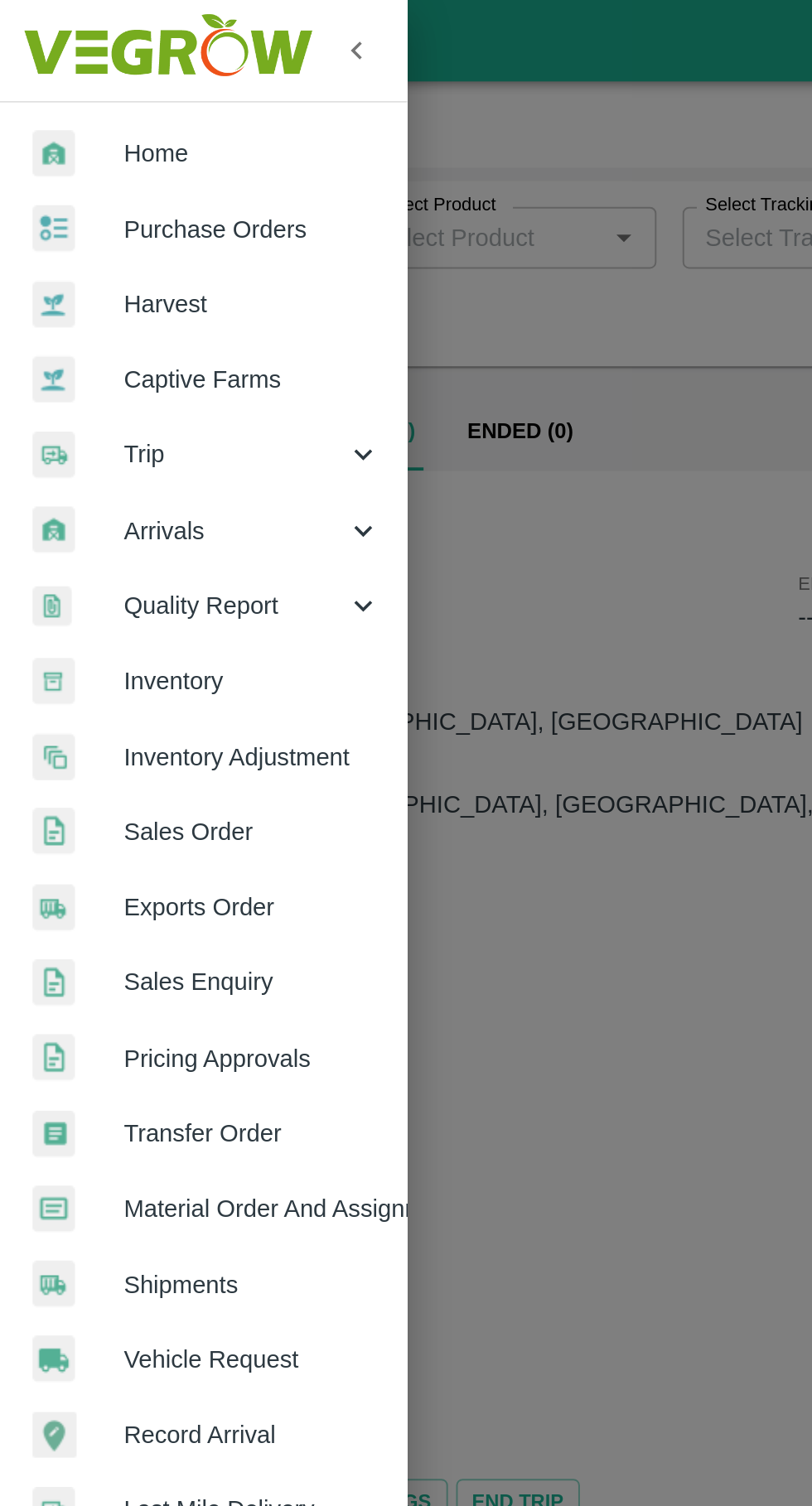
click at [127, 112] on span "Purchase Orders" at bounding box center [128, 117] width 131 height 18
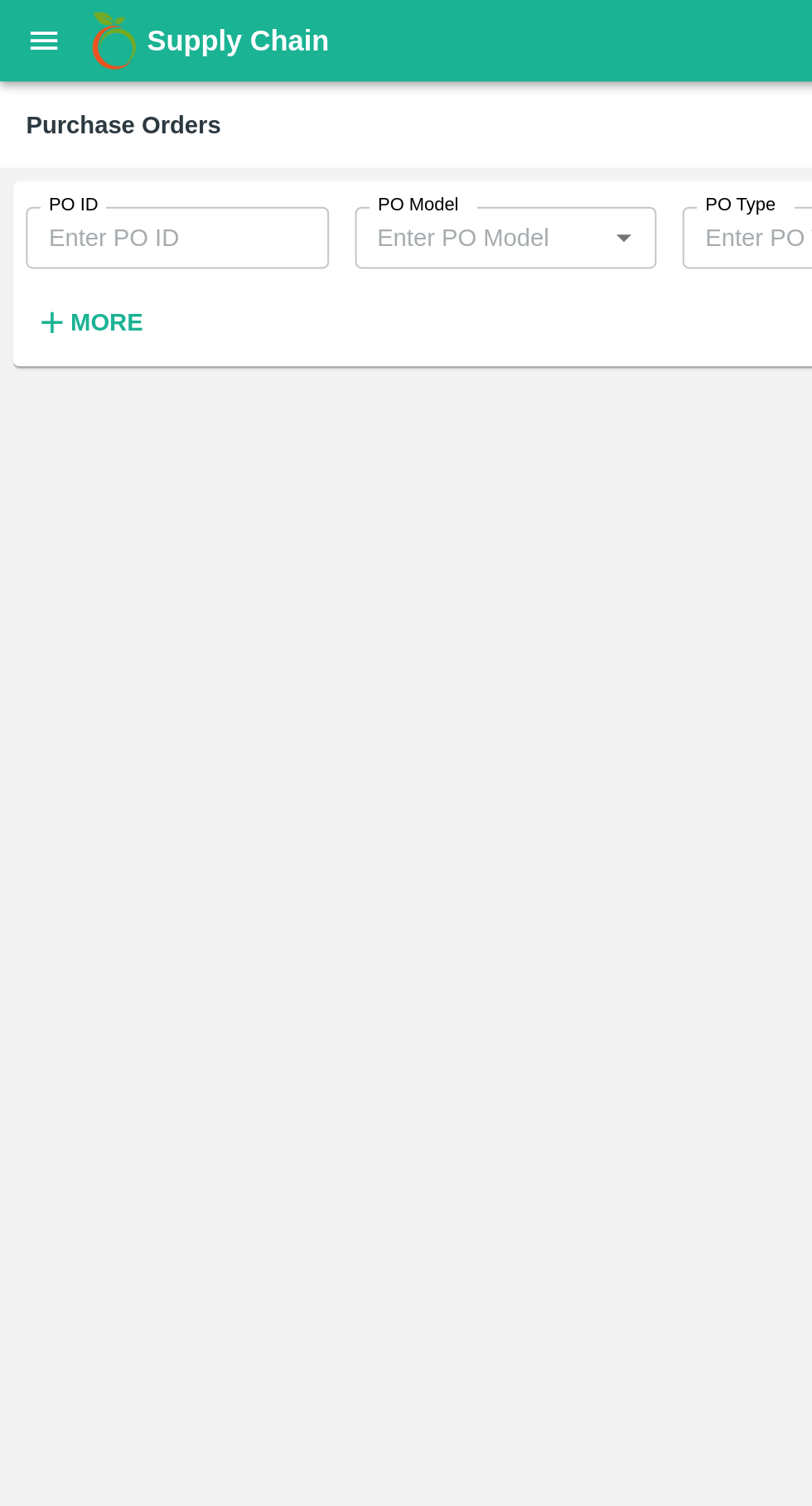
click at [99, 122] on input "PO ID" at bounding box center [90, 121] width 154 height 31
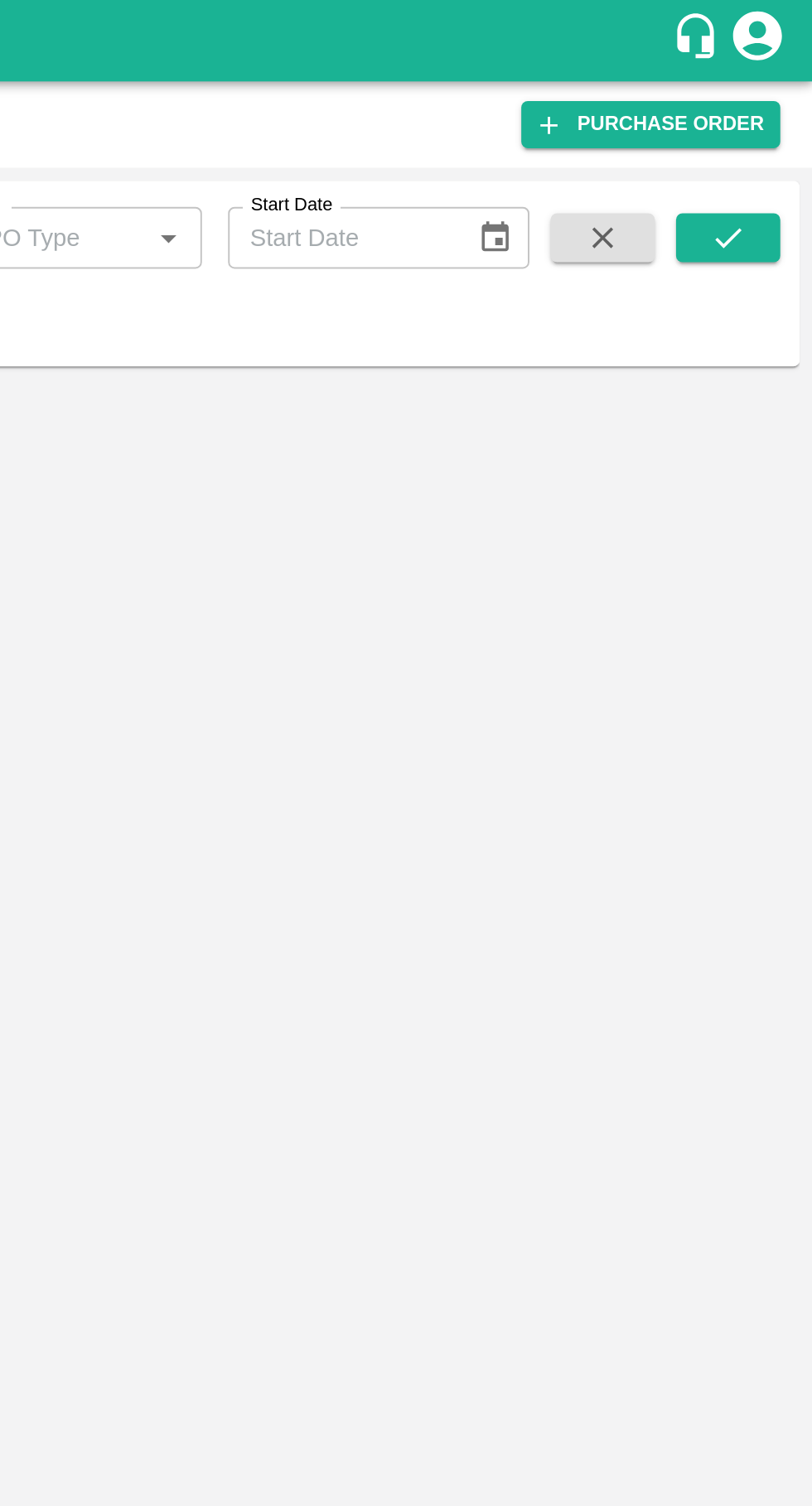
type input "178659"
click at [778, 125] on button "submit" at bounding box center [768, 121] width 53 height 25
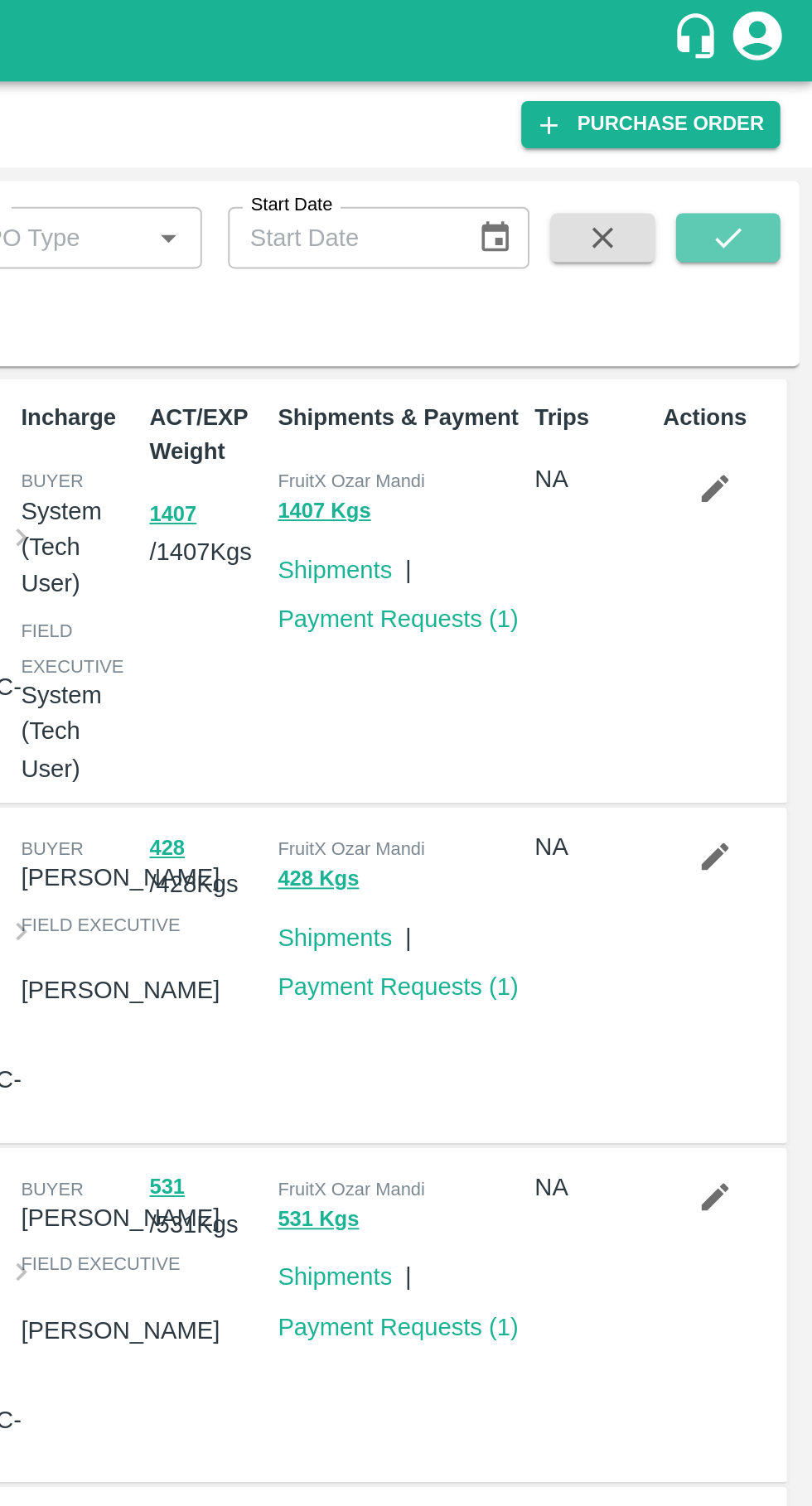
click at [786, 131] on button "submit" at bounding box center [768, 121] width 53 height 25
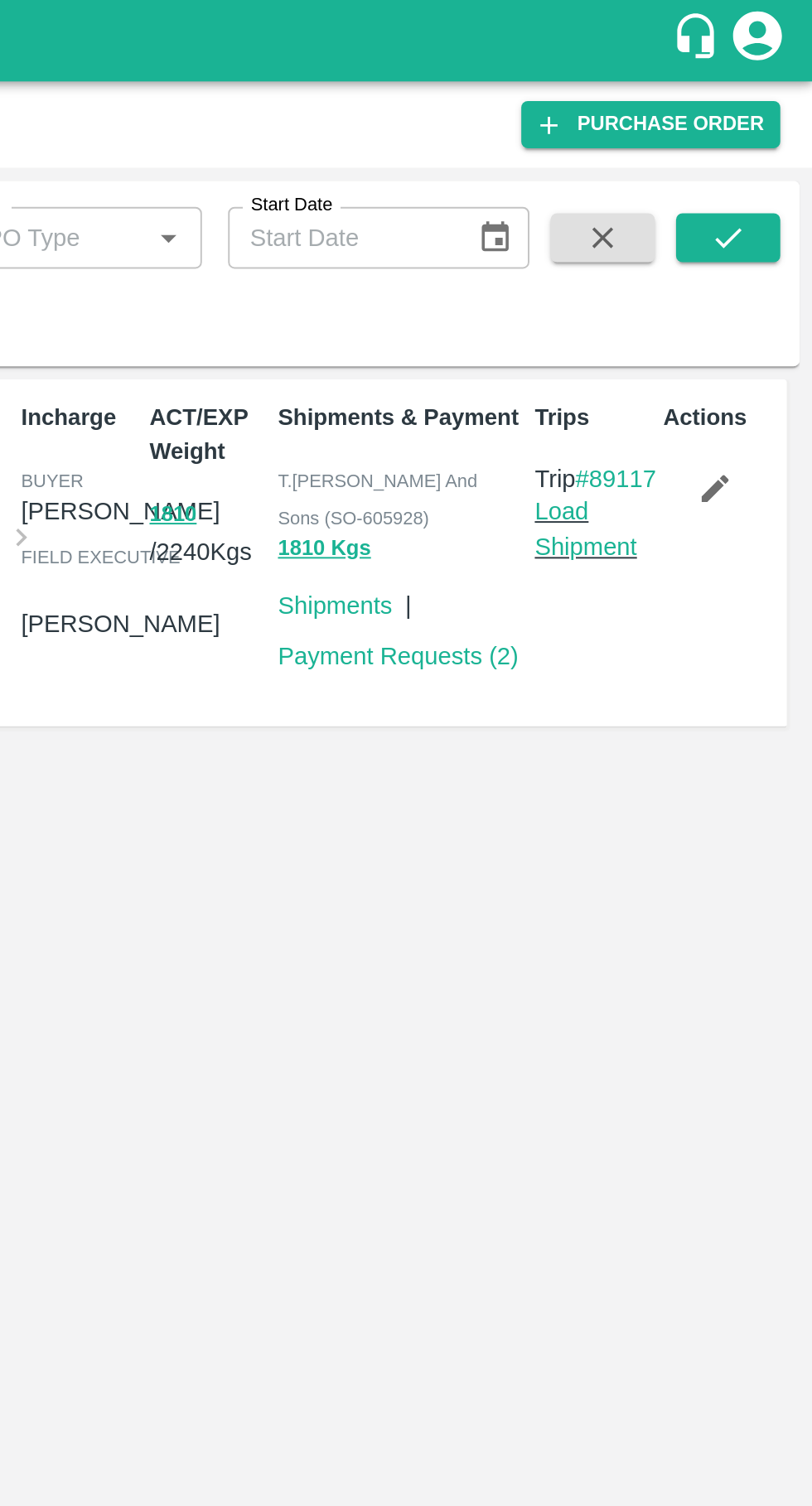
click at [689, 285] on link "Load Shipment" at bounding box center [696, 269] width 52 height 31
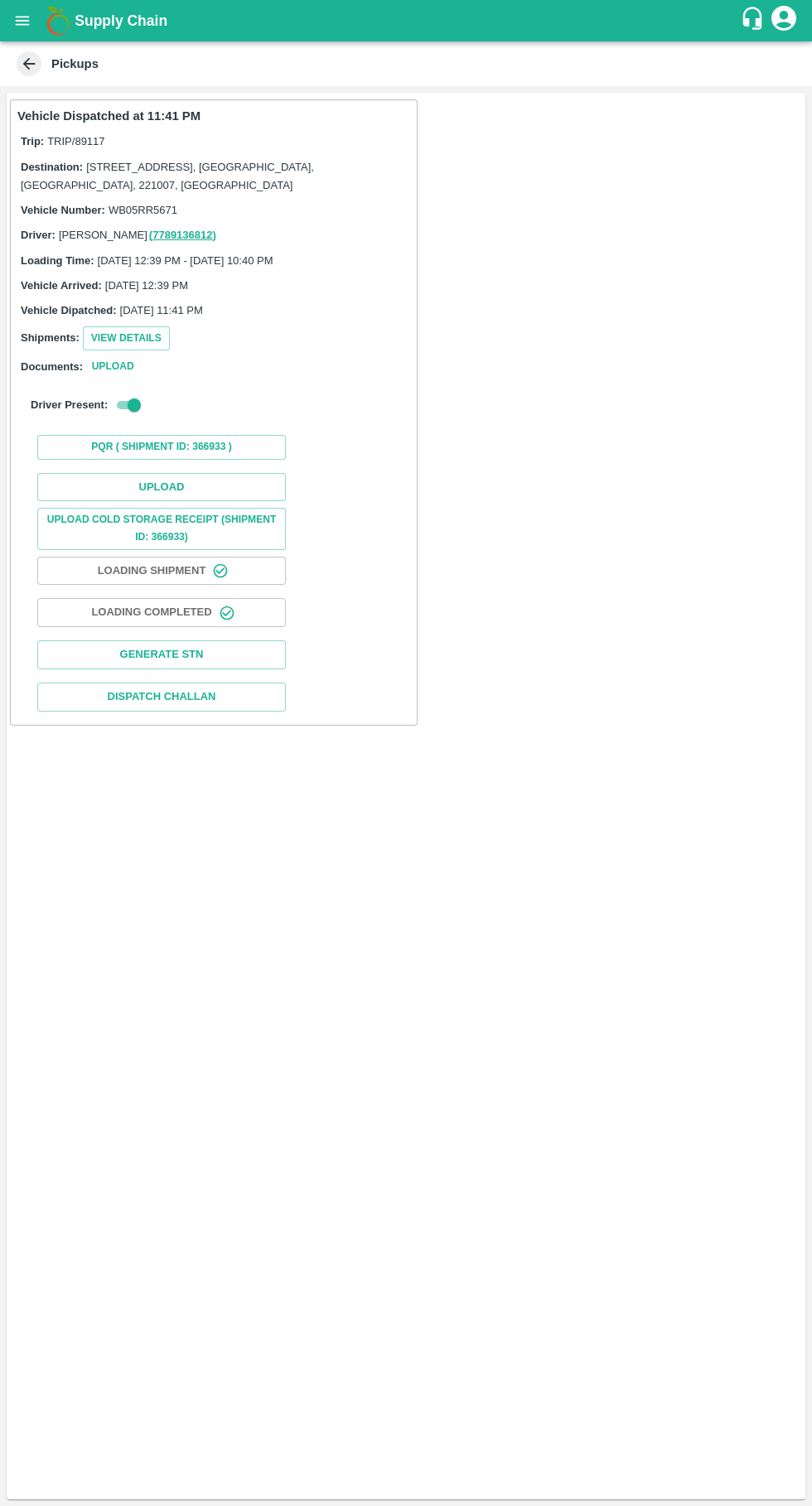
click at [185, 486] on button "Upload" at bounding box center [161, 487] width 248 height 29
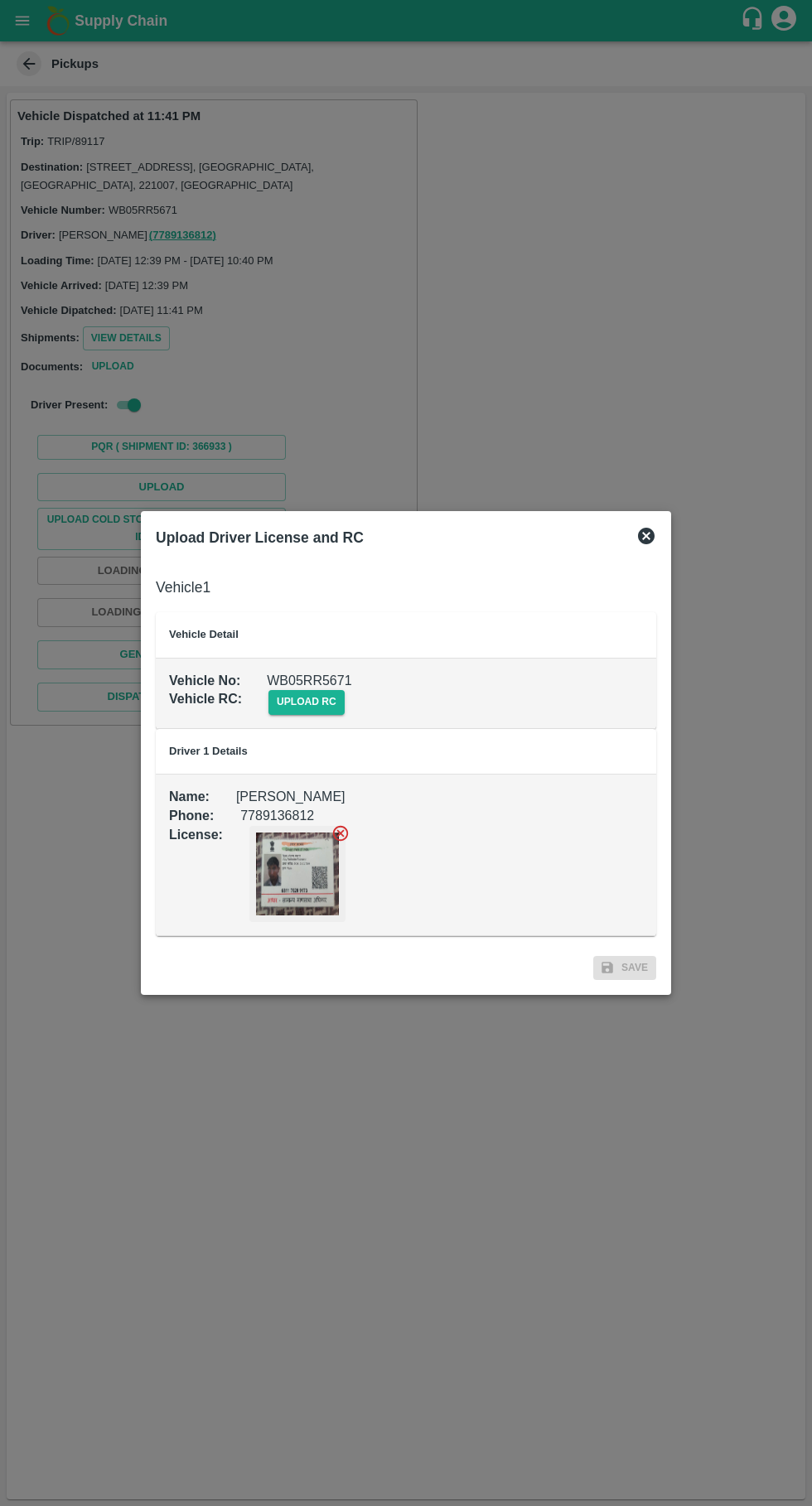
click at [282, 713] on span "upload rc" at bounding box center [306, 703] width 77 height 24
click at [0, 0] on input "upload rc" at bounding box center [0, 0] width 0 height 0
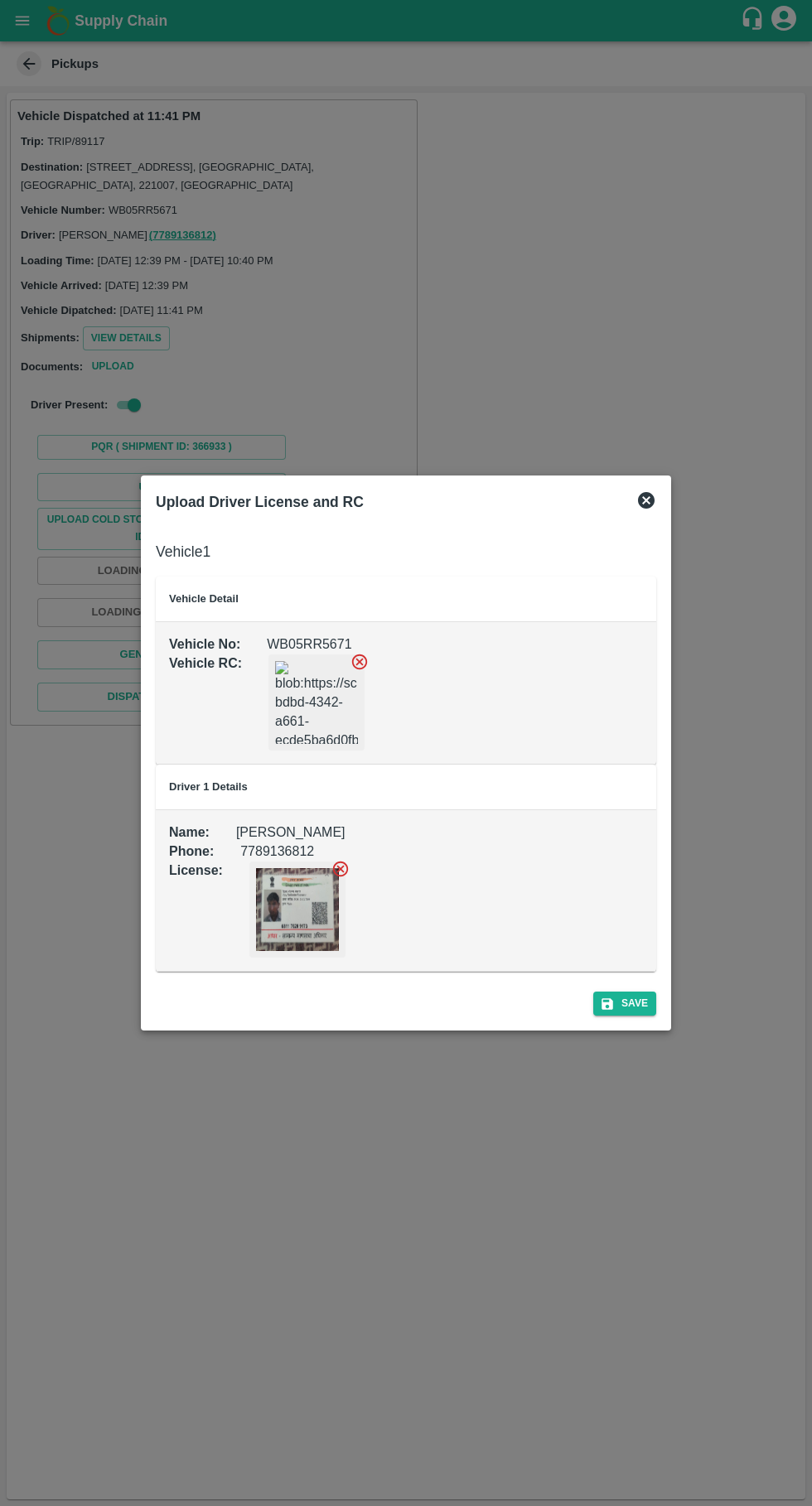
click at [677, 1019] on div at bounding box center [406, 753] width 812 height 1506
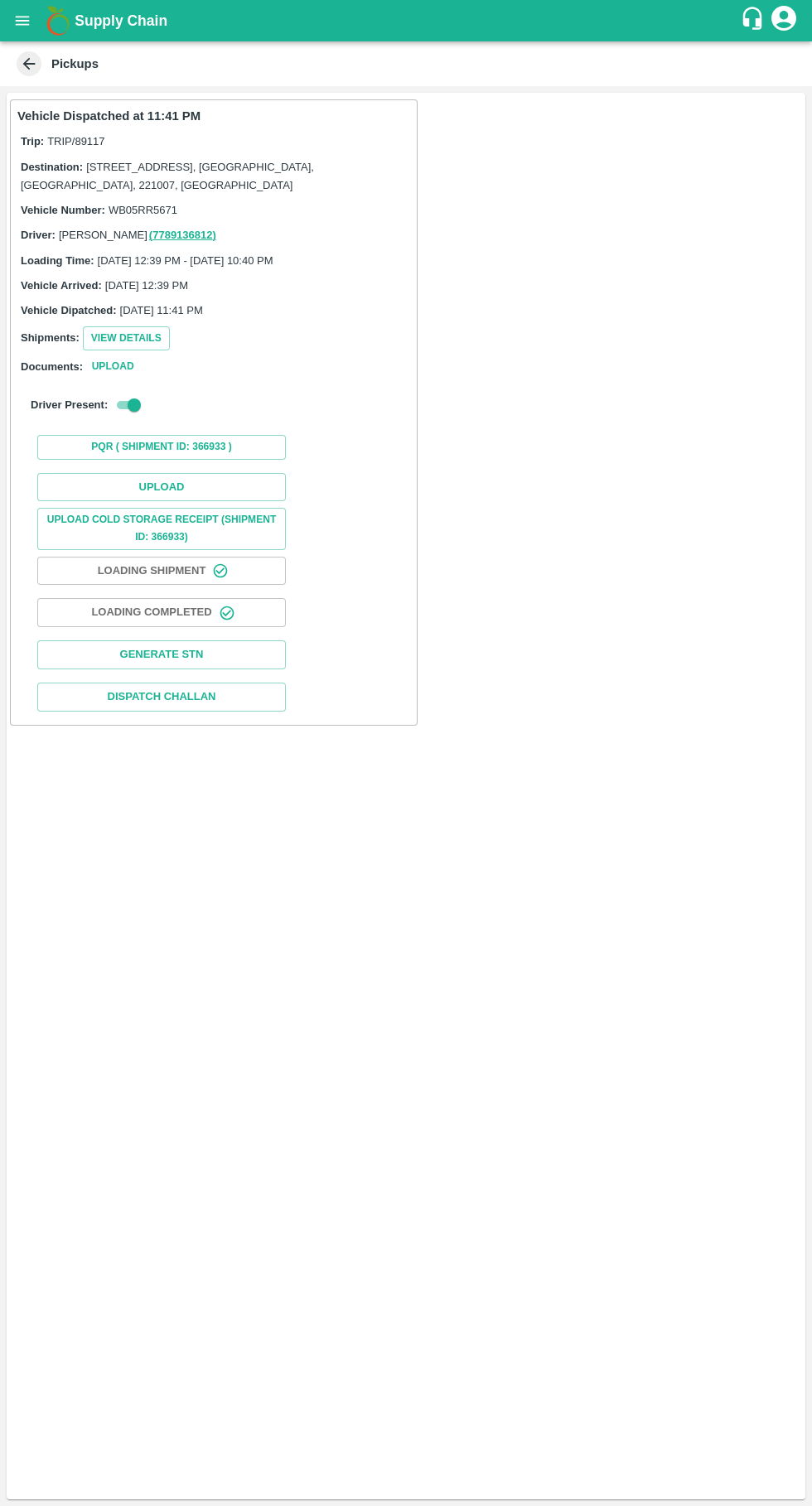
click at [118, 496] on button "Upload" at bounding box center [161, 487] width 248 height 29
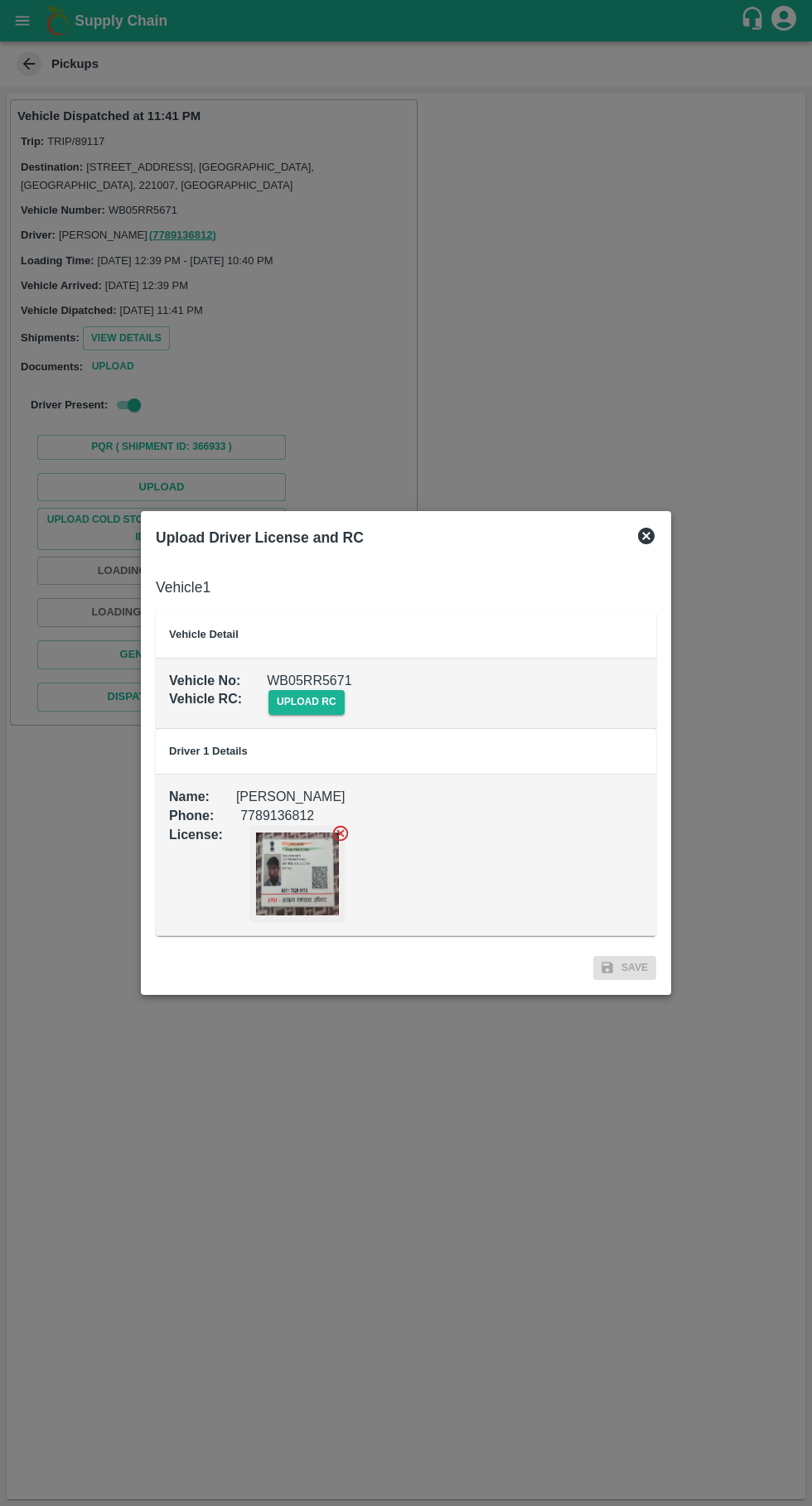
click at [305, 709] on span "upload rc" at bounding box center [306, 703] width 77 height 24
click at [0, 0] on input "upload rc" at bounding box center [0, 0] width 0 height 0
click at [303, 700] on span "upload rc" at bounding box center [306, 703] width 77 height 24
click at [0, 0] on input "upload rc" at bounding box center [0, 0] width 0 height 0
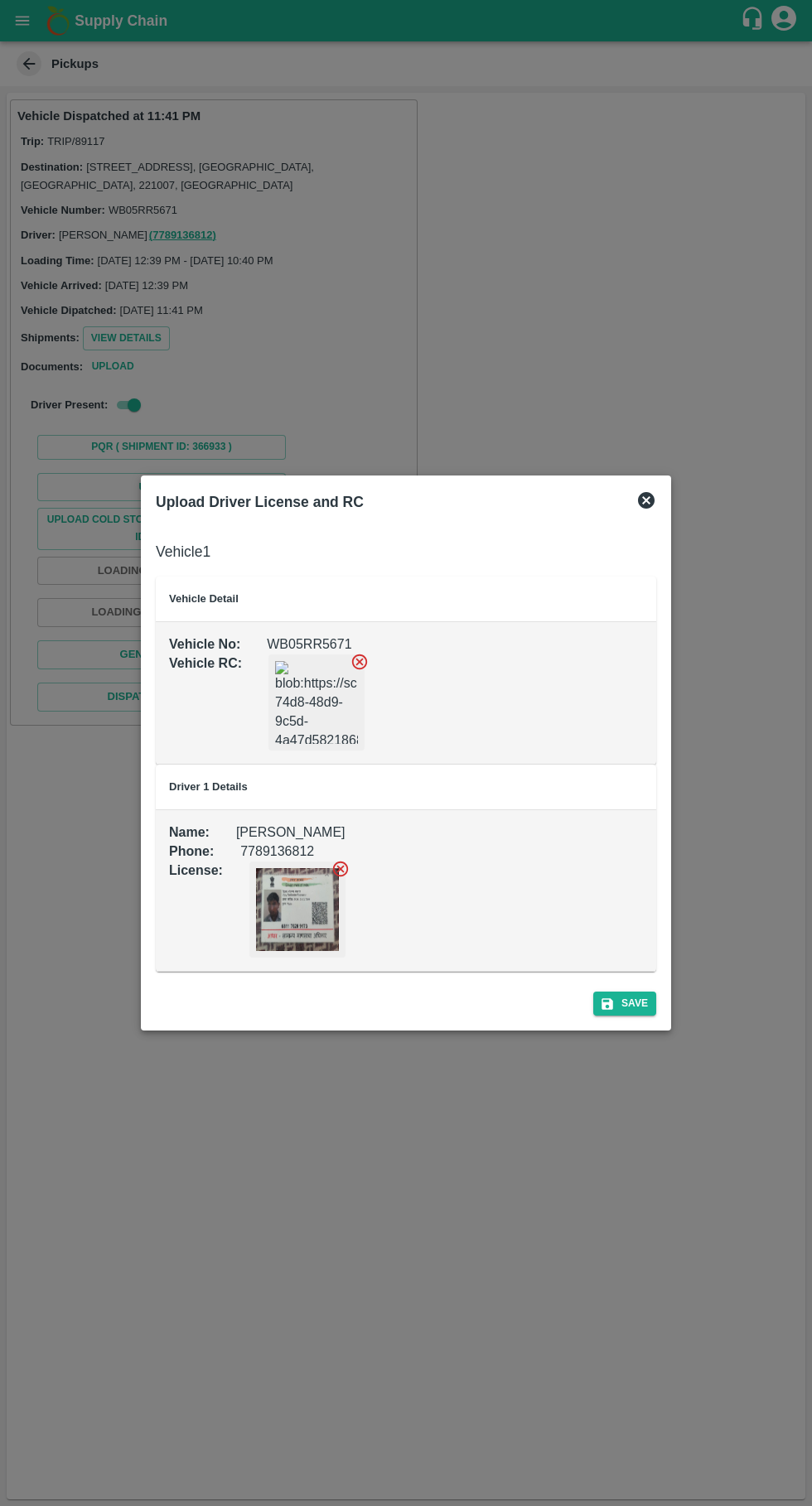
click at [599, 1025] on div "Upload Driver License and RC Vehicle 1 Vehicle Detail Vehicle No : WB05RR5671 V…" at bounding box center [406, 753] width 530 height 555
click at [636, 1003] on button "Save" at bounding box center [624, 1004] width 63 height 24
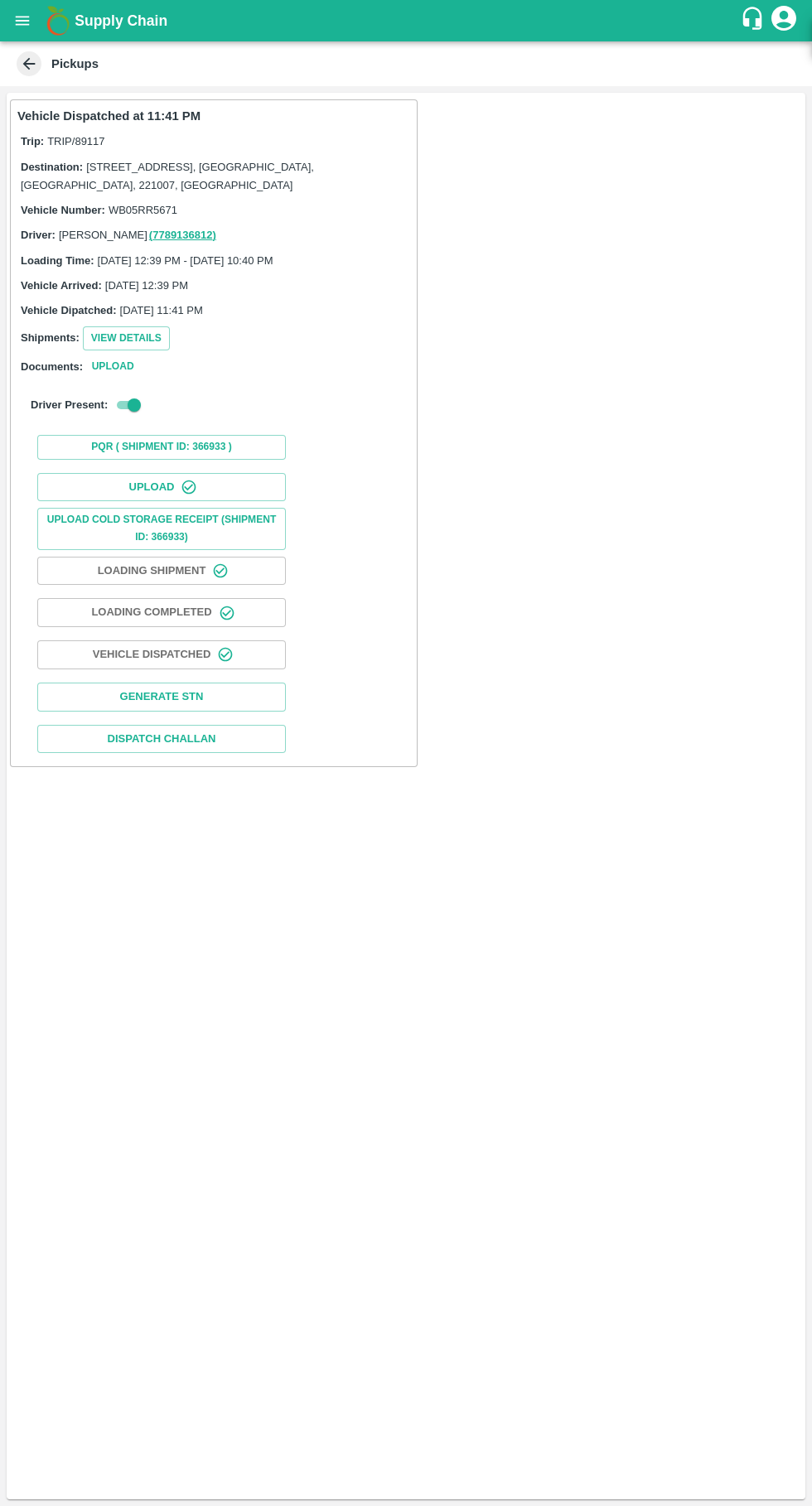
click at [101, 475] on button "Upload" at bounding box center [161, 487] width 248 height 29
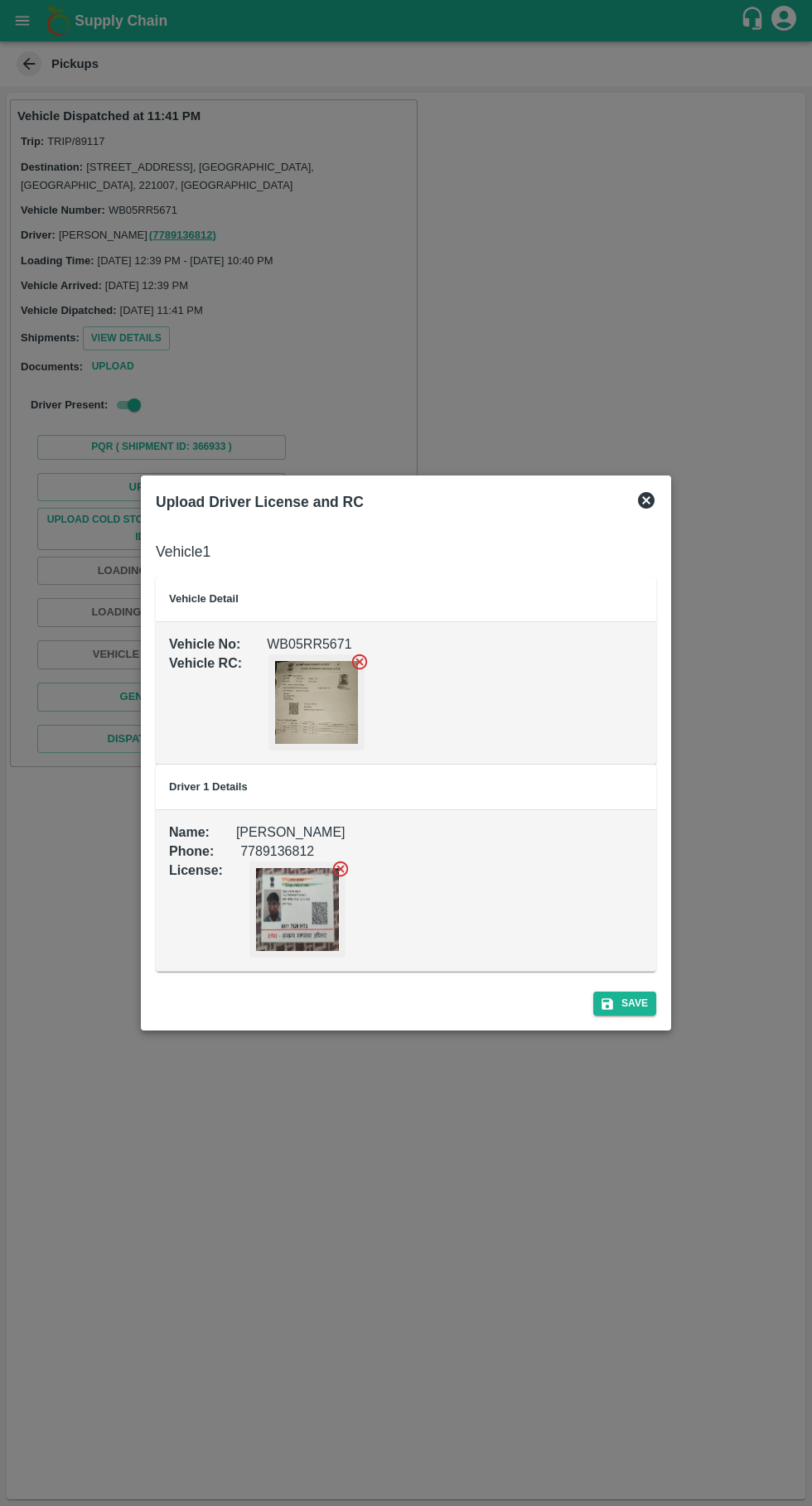
click at [672, 500] on div at bounding box center [406, 753] width 812 height 1506
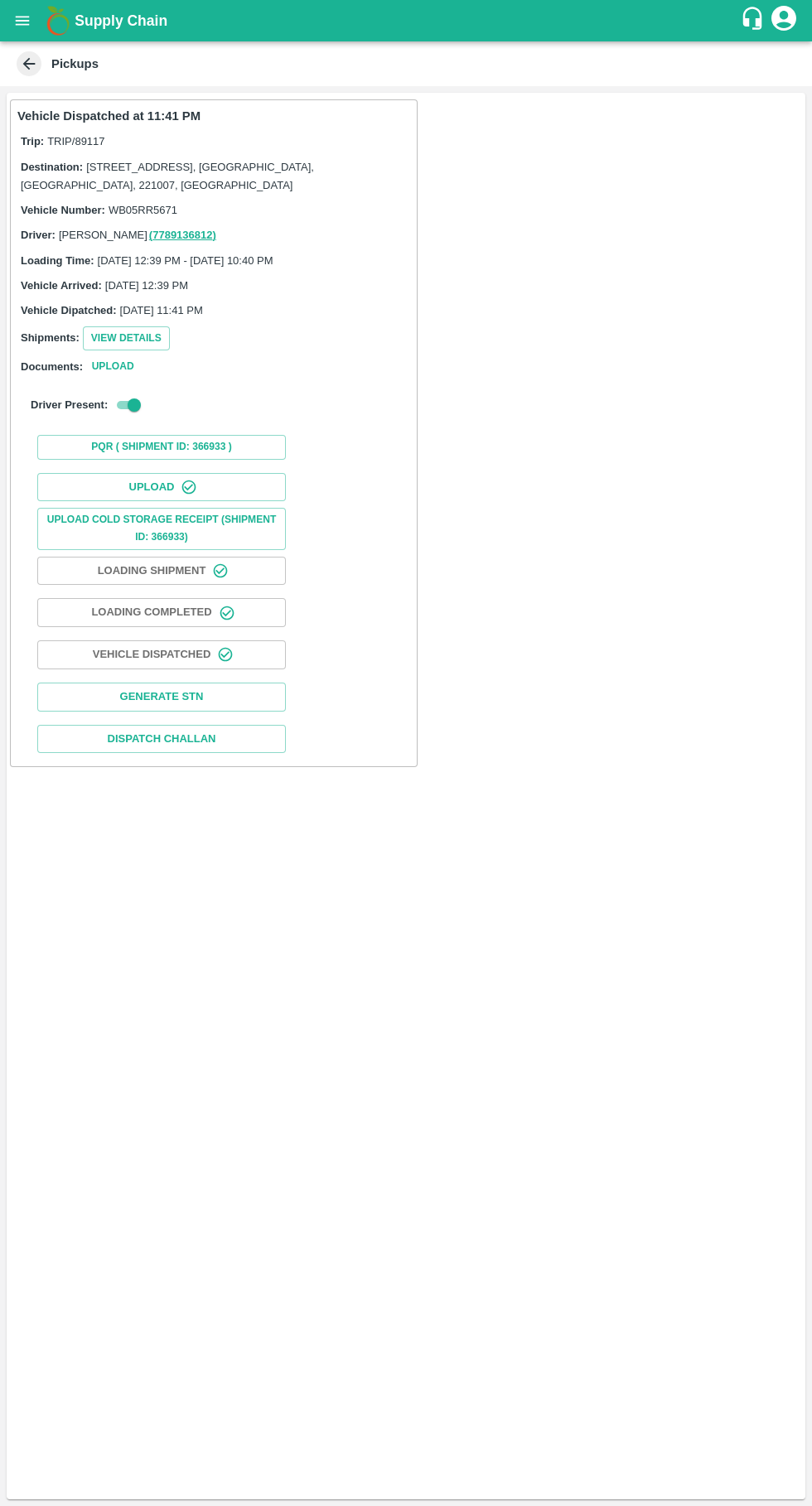
click at [23, 21] on icon "open drawer" at bounding box center [23, 20] width 14 height 9
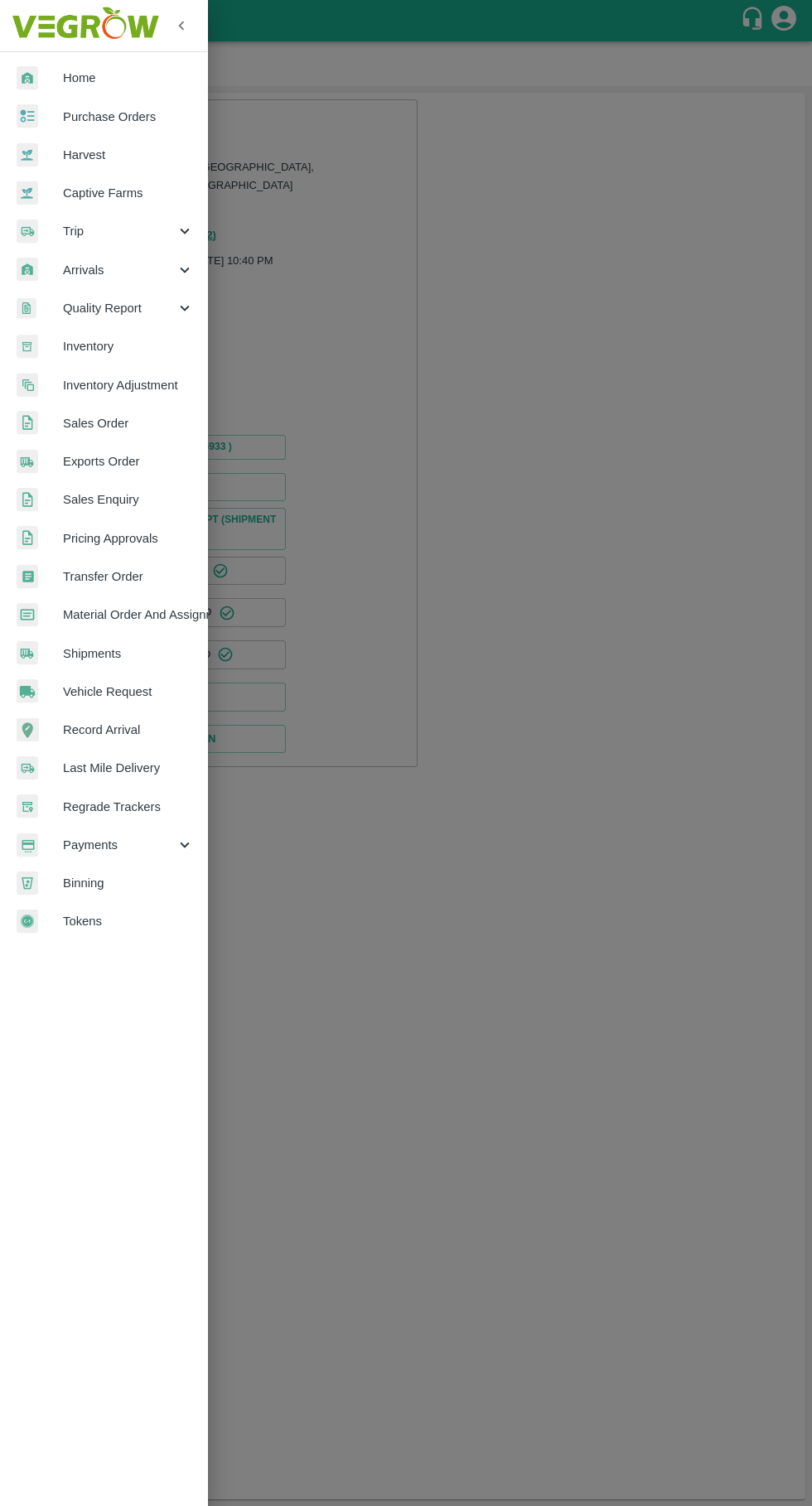
click at [73, 231] on span "Trip" at bounding box center [118, 231] width 112 height 18
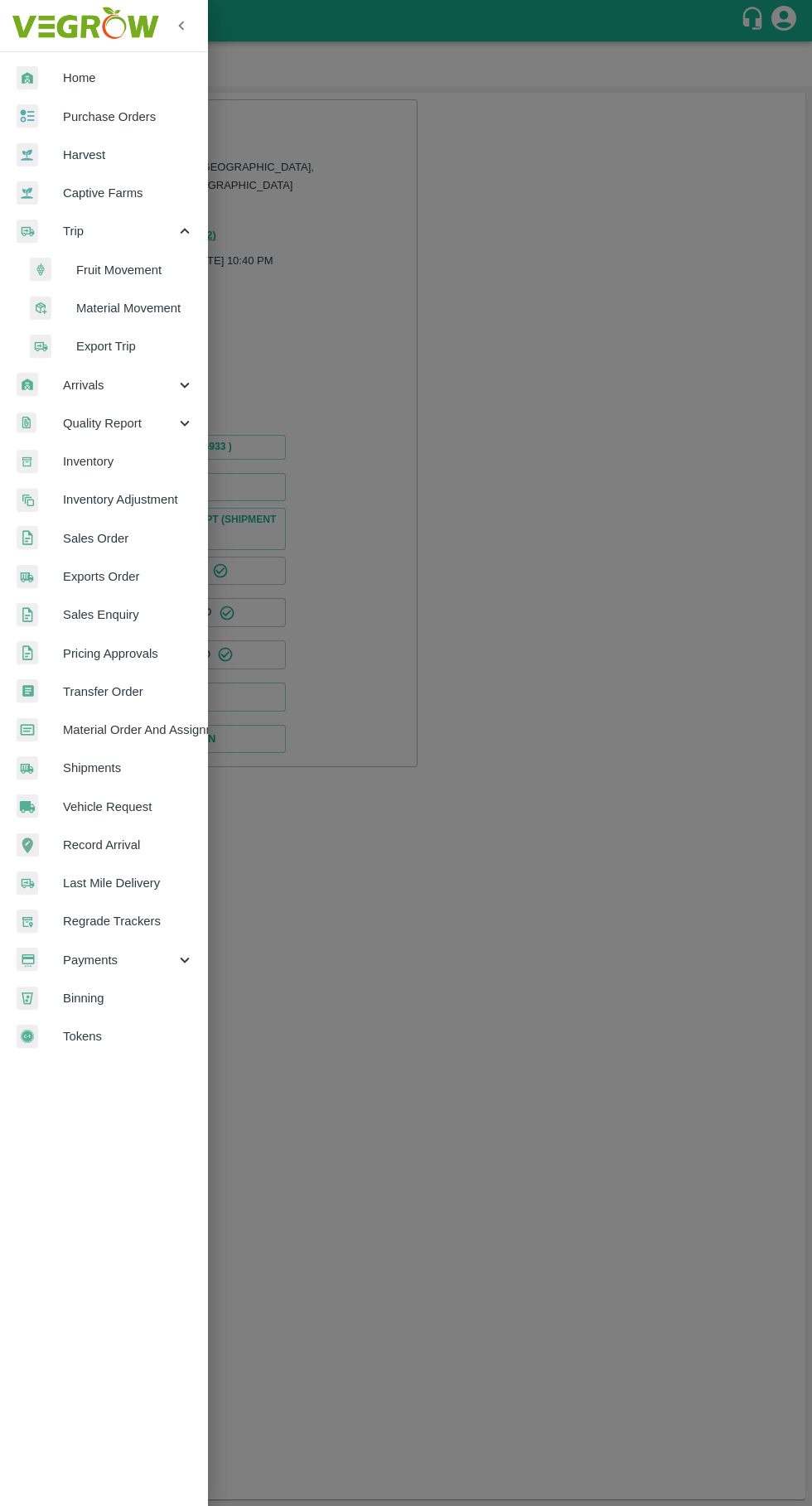
click at [95, 266] on span "Fruit Movement" at bounding box center [135, 270] width 117 height 18
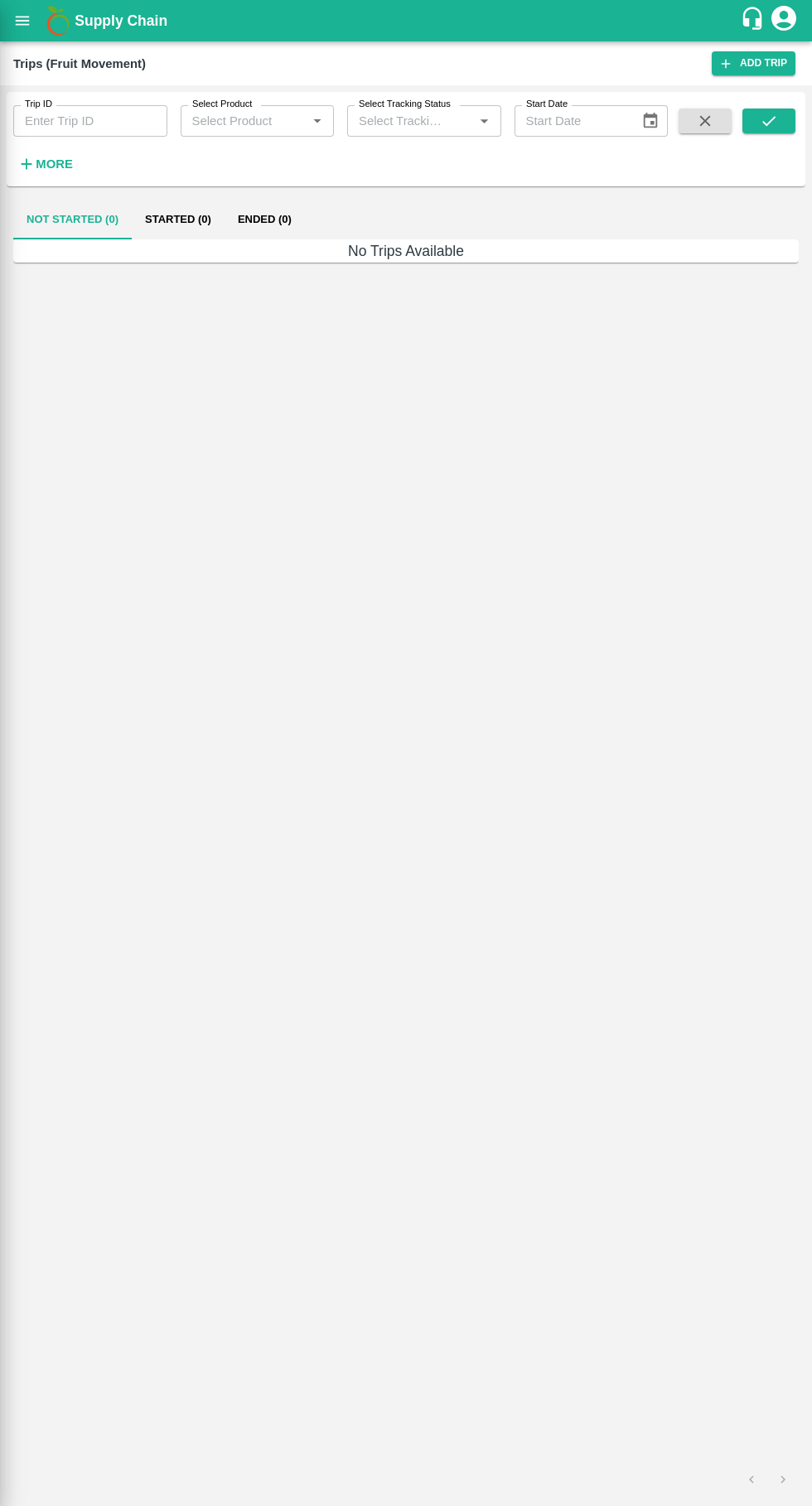
click at [63, 77] on div at bounding box center [406, 753] width 812 height 1506
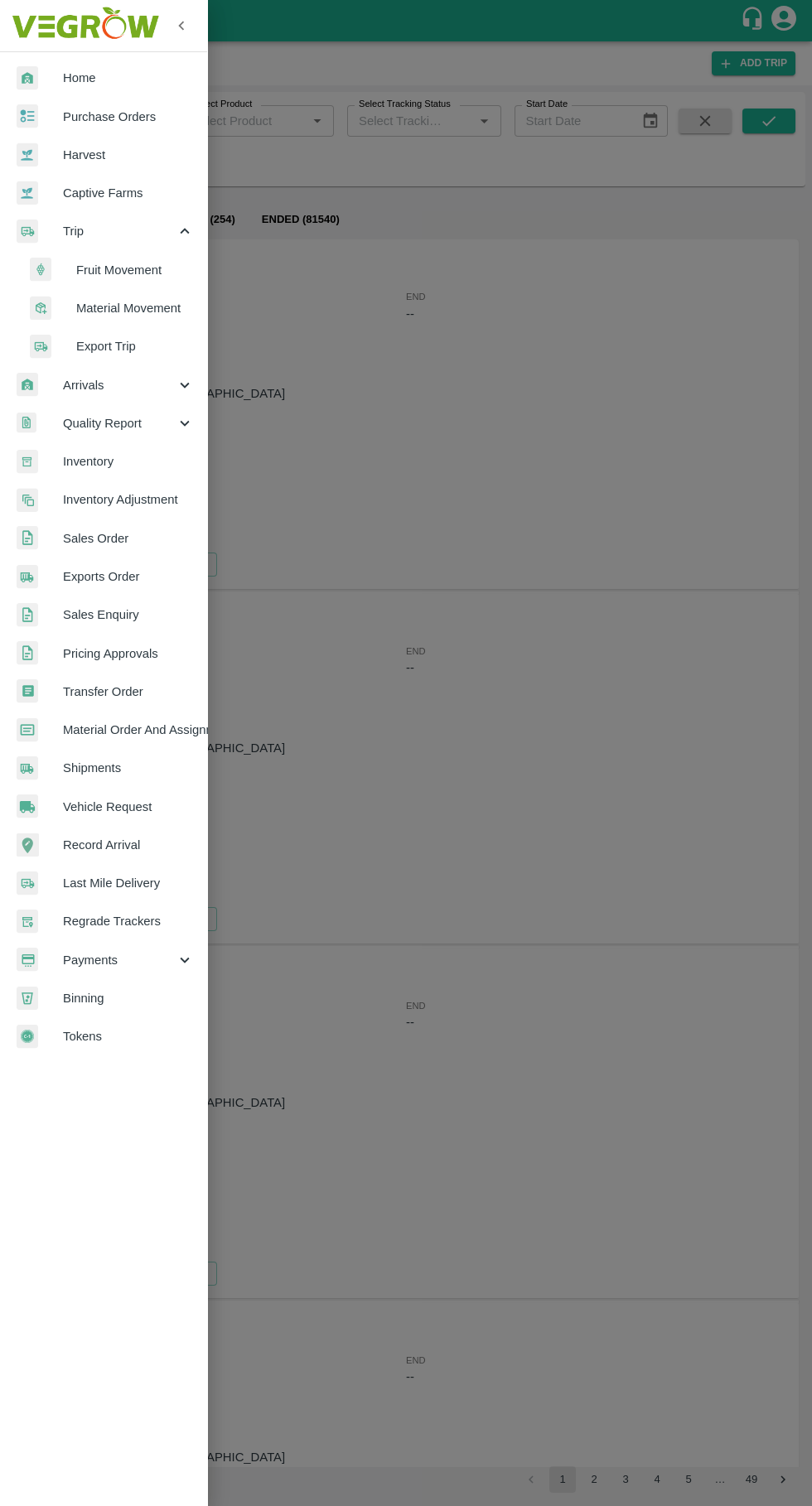
click at [409, 563] on div at bounding box center [406, 753] width 812 height 1506
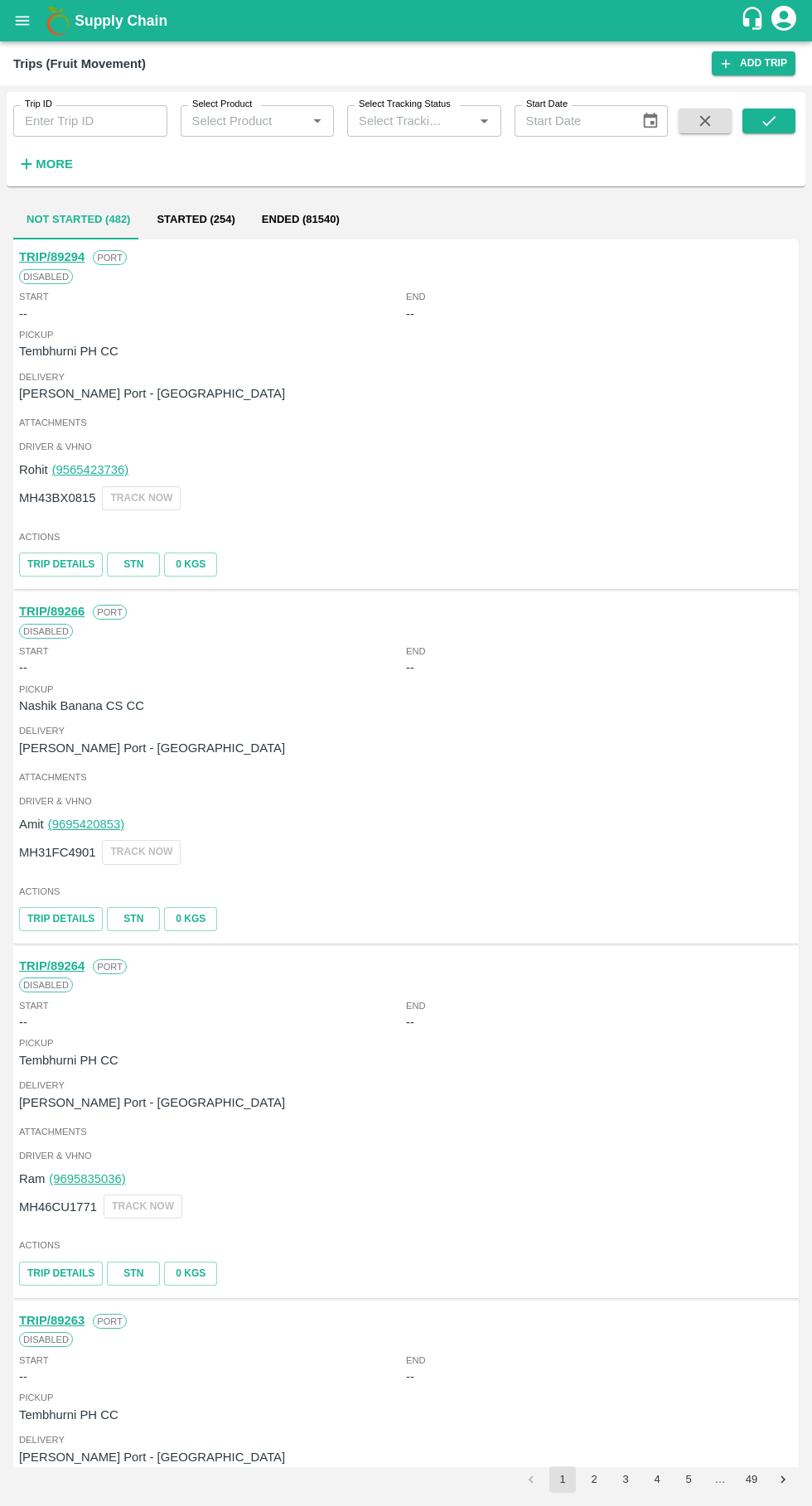
click at [71, 128] on input "Trip ID" at bounding box center [90, 121] width 154 height 31
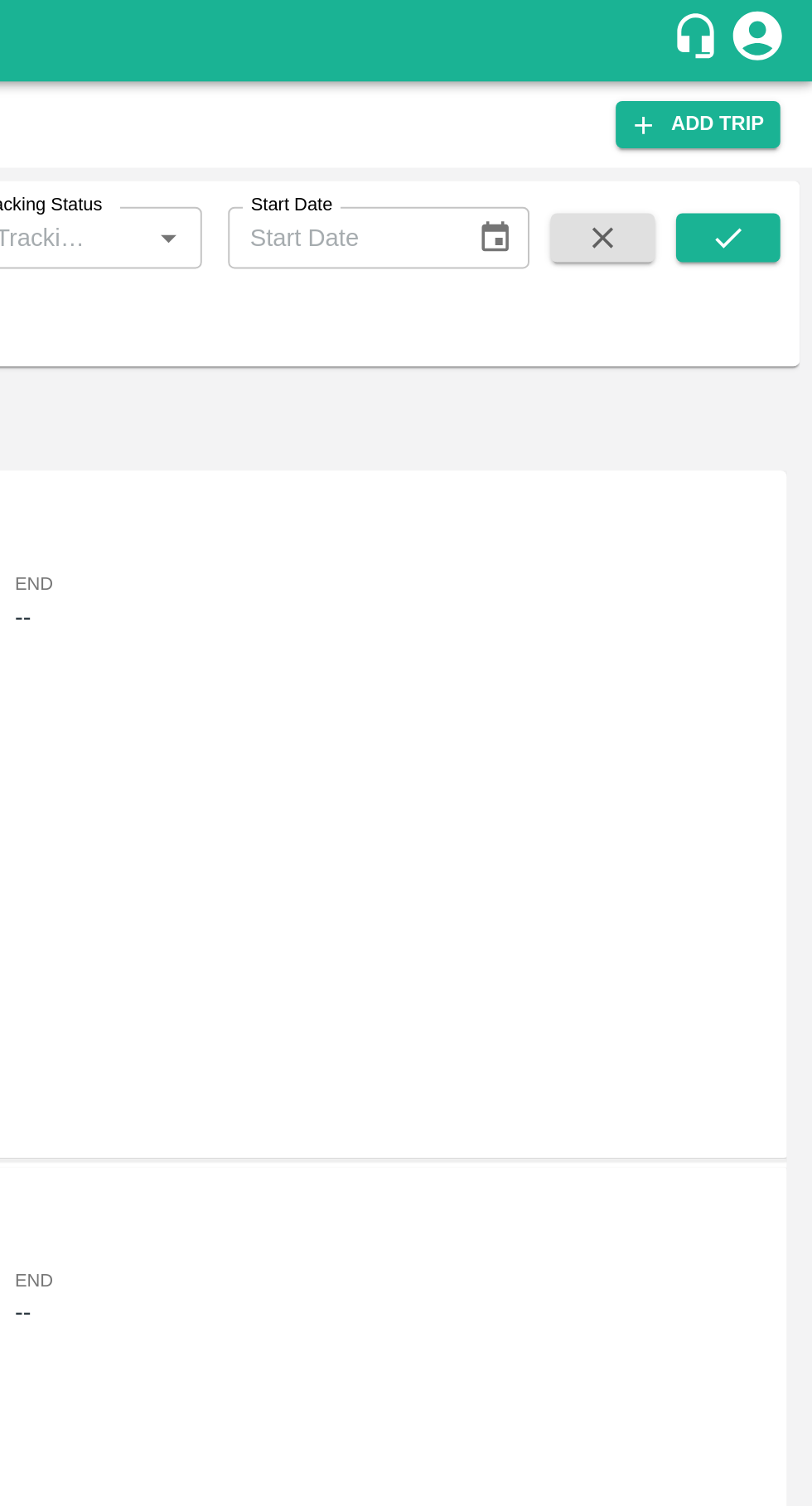
type input "89118"
click at [776, 118] on icon "submit" at bounding box center [768, 120] width 18 height 18
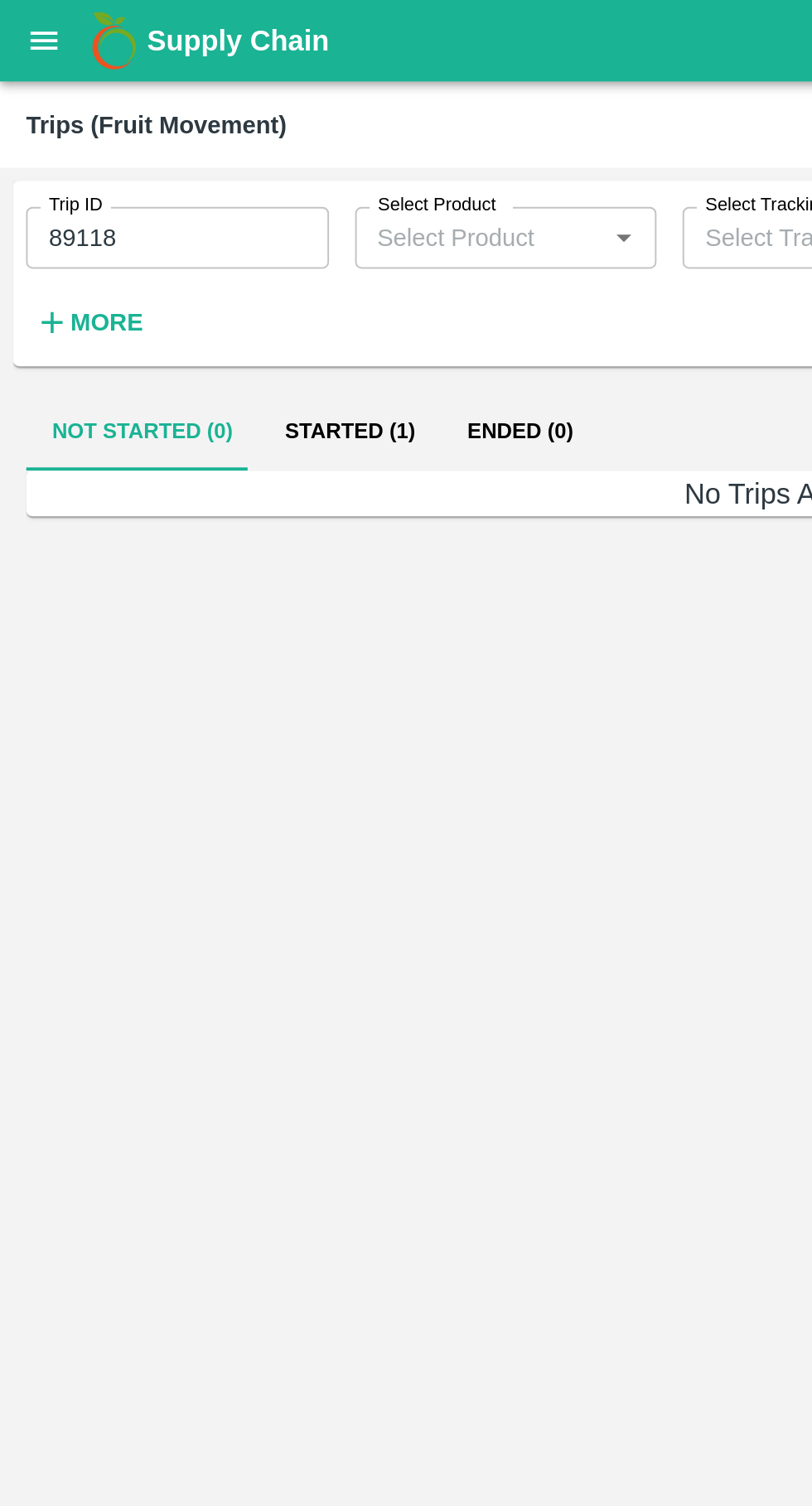
click at [181, 212] on button "Started (1)" at bounding box center [178, 219] width 93 height 40
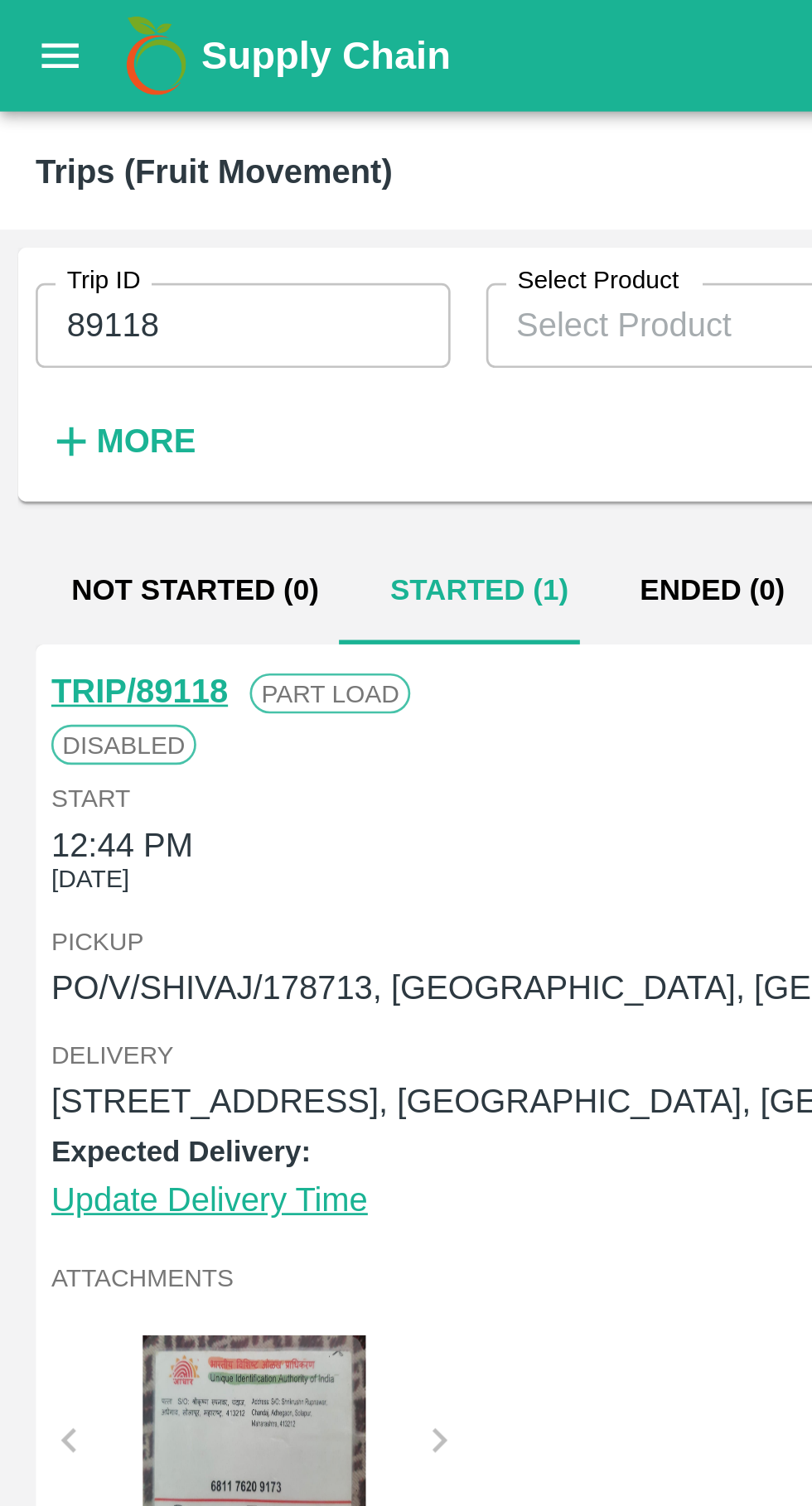
click at [24, 27] on icon "open drawer" at bounding box center [22, 20] width 18 height 18
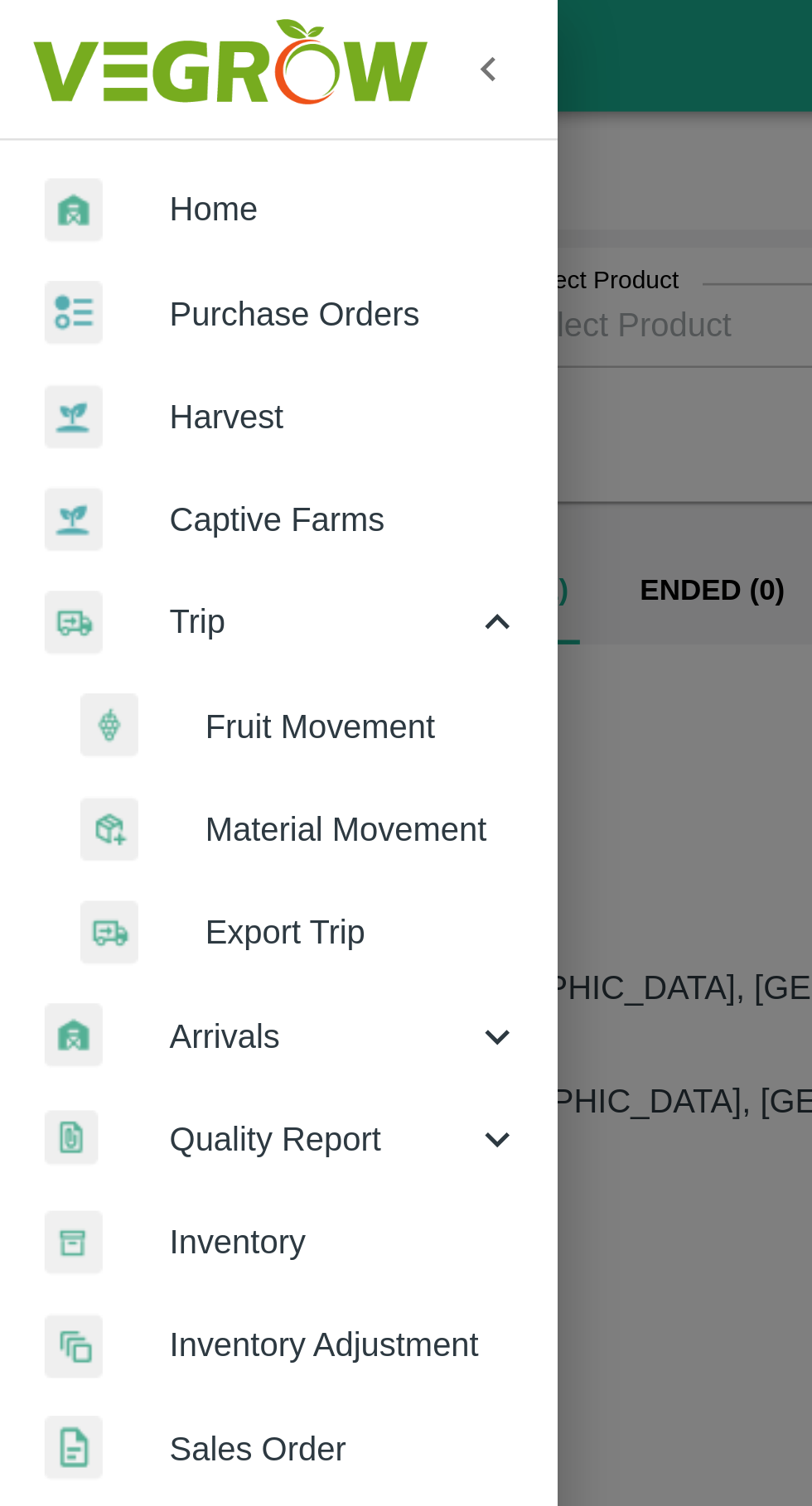
click at [90, 222] on span "Trip" at bounding box center [118, 231] width 112 height 18
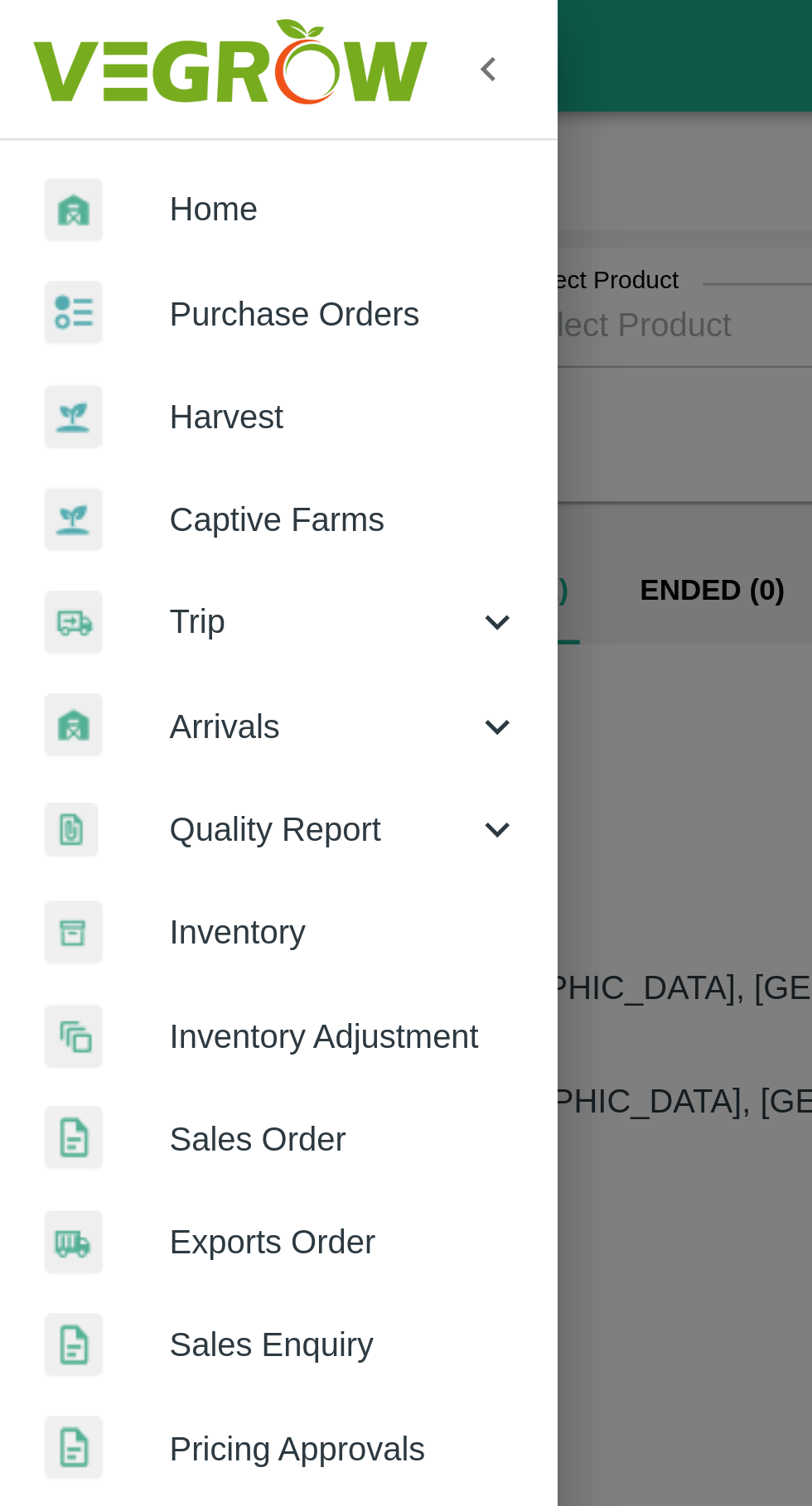
click at [77, 115] on span "Purchase Orders" at bounding box center [128, 117] width 131 height 18
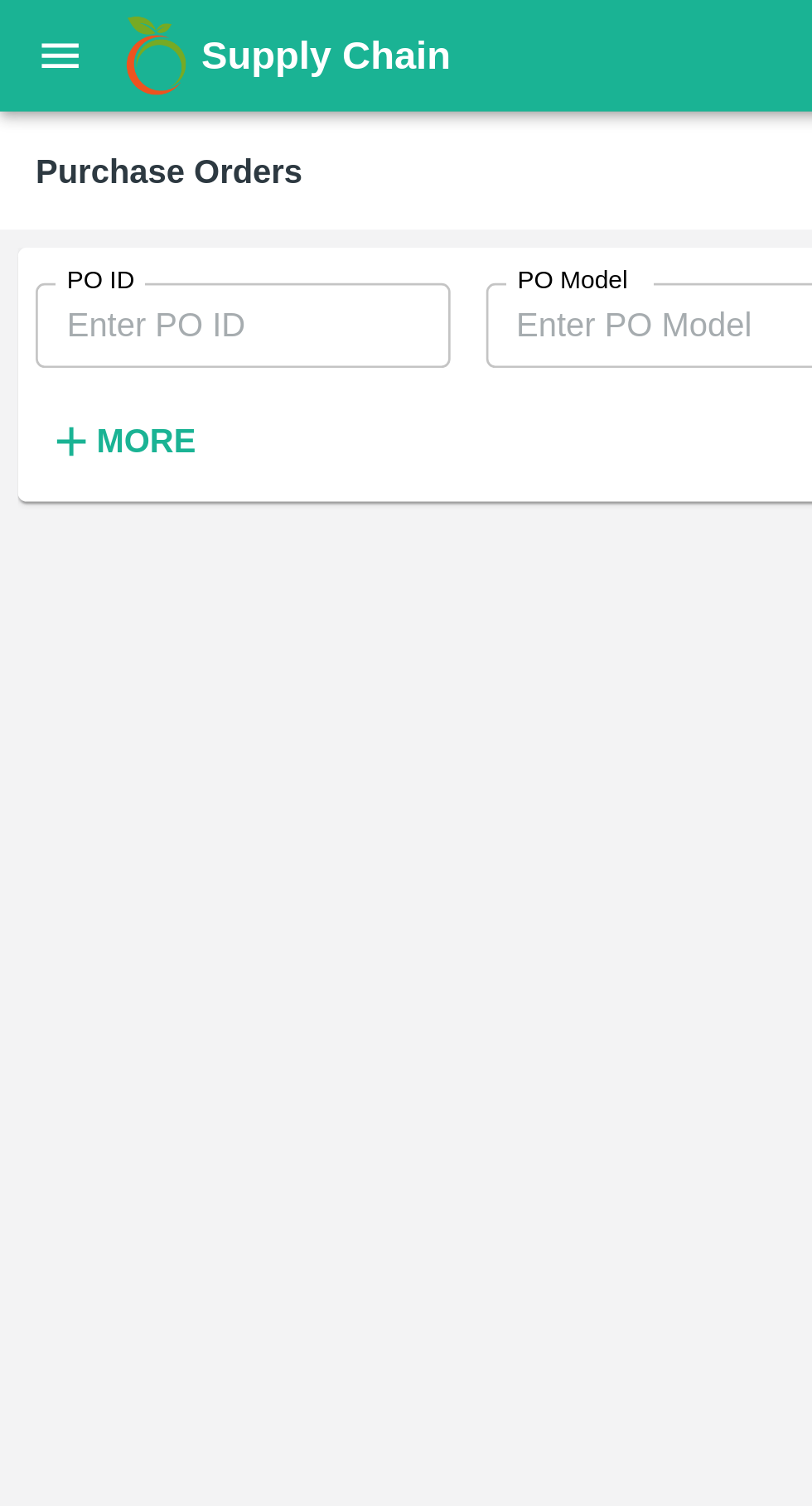
click at [51, 117] on input "PO ID" at bounding box center [90, 121] width 154 height 31
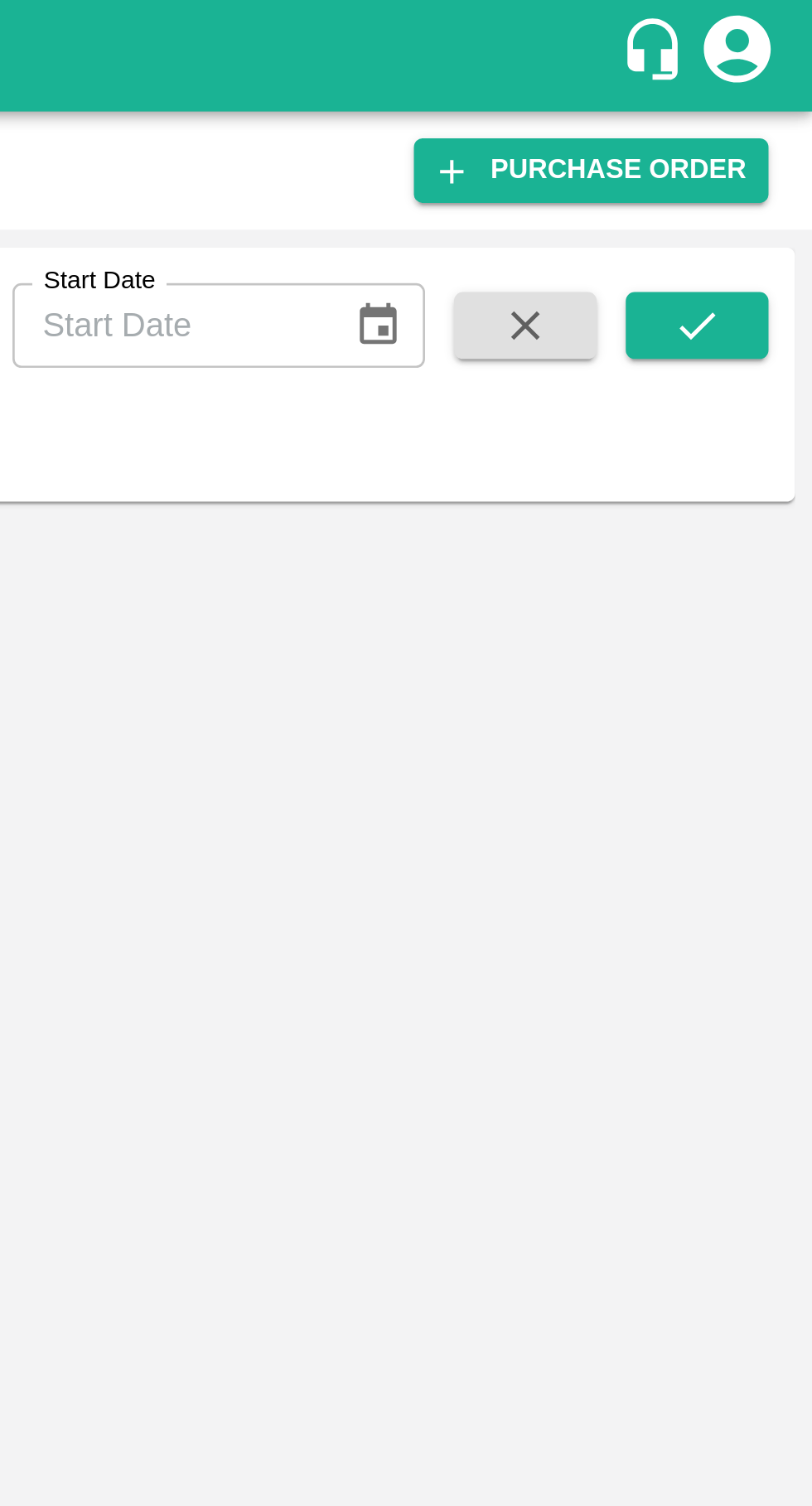
type input "178713"
click at [776, 125] on icon "submit" at bounding box center [768, 120] width 18 height 18
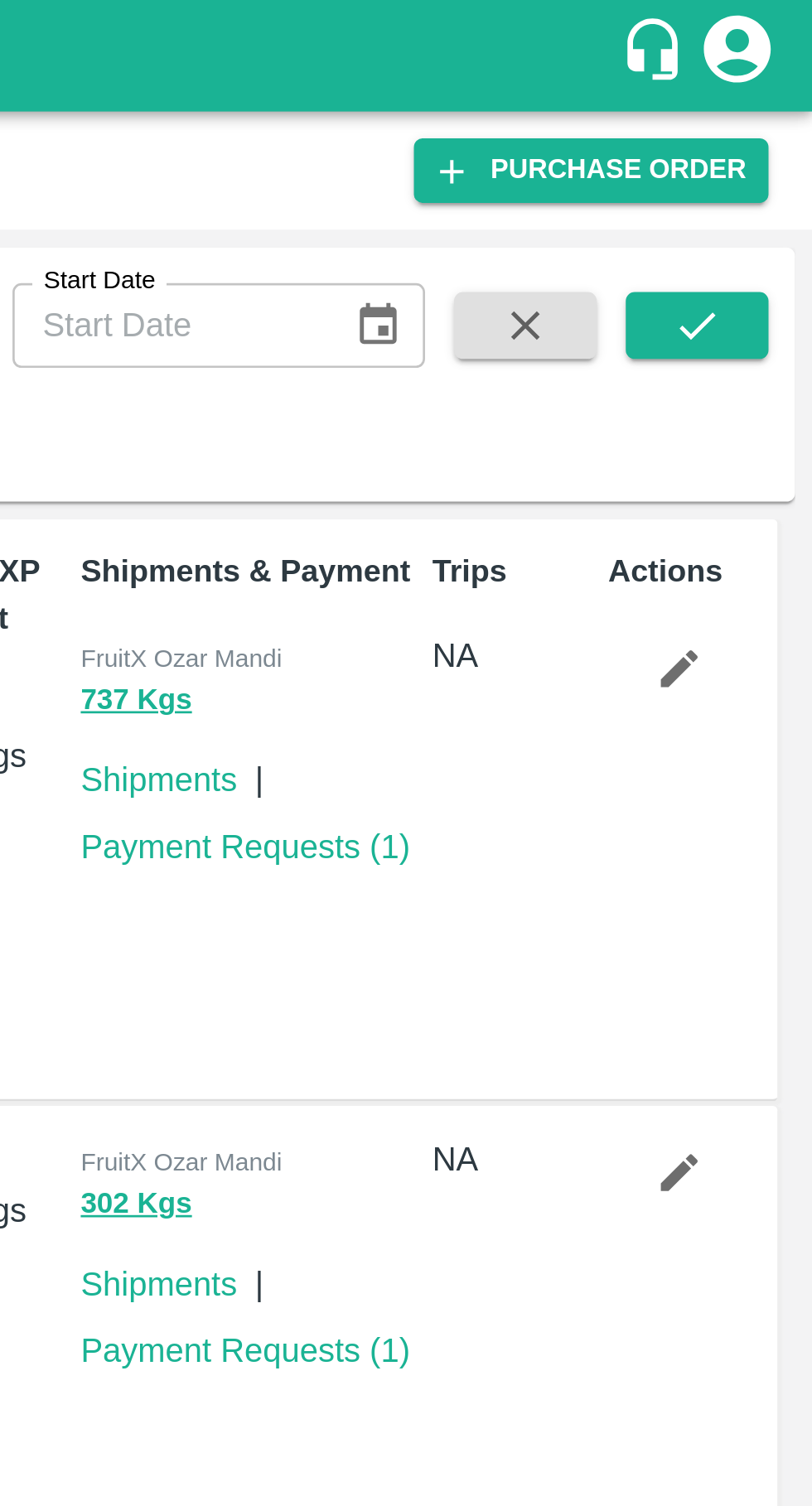
click at [778, 113] on button "submit" at bounding box center [768, 121] width 53 height 25
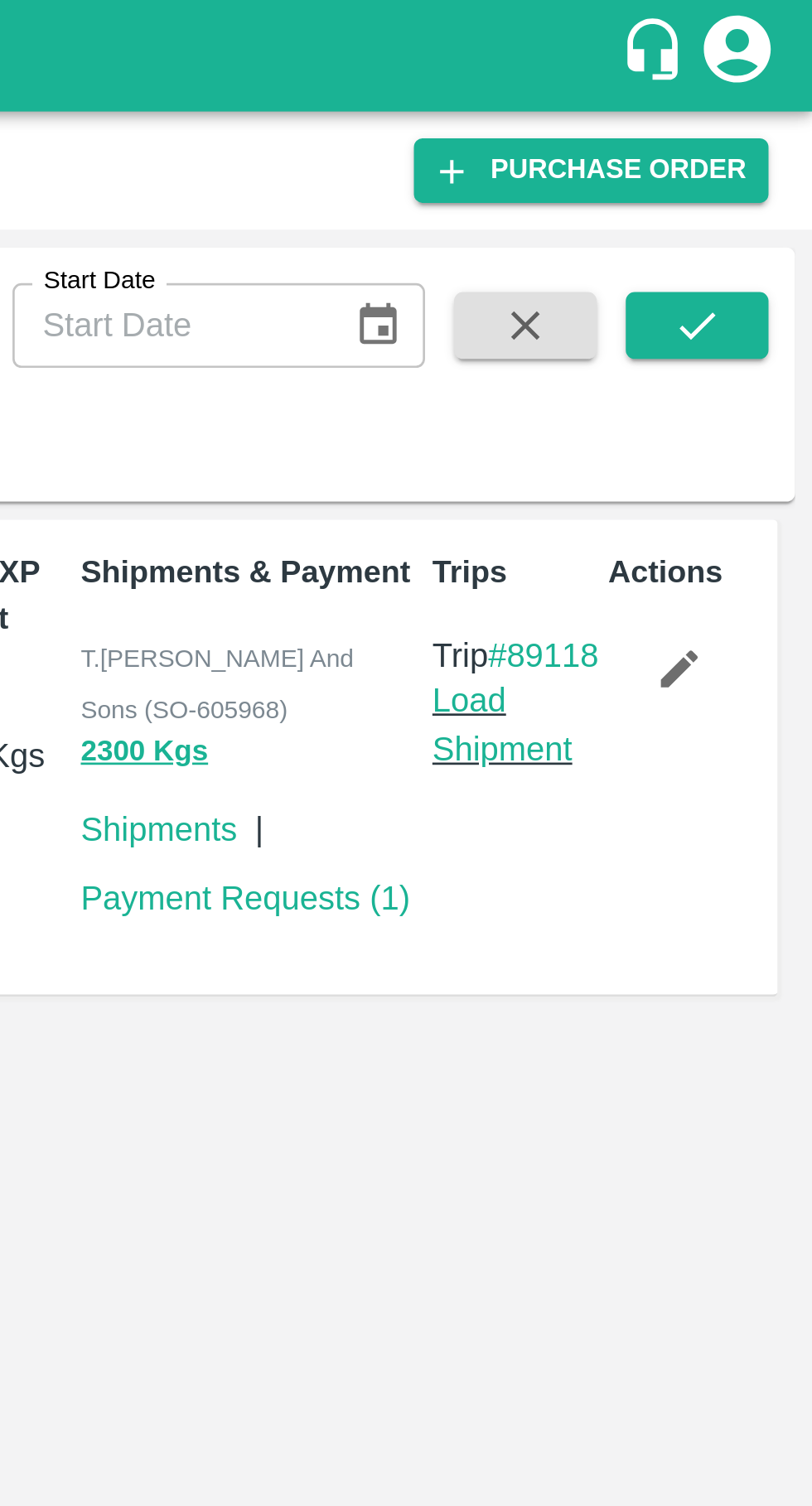
click at [696, 285] on link "Load Shipment" at bounding box center [696, 269] width 52 height 31
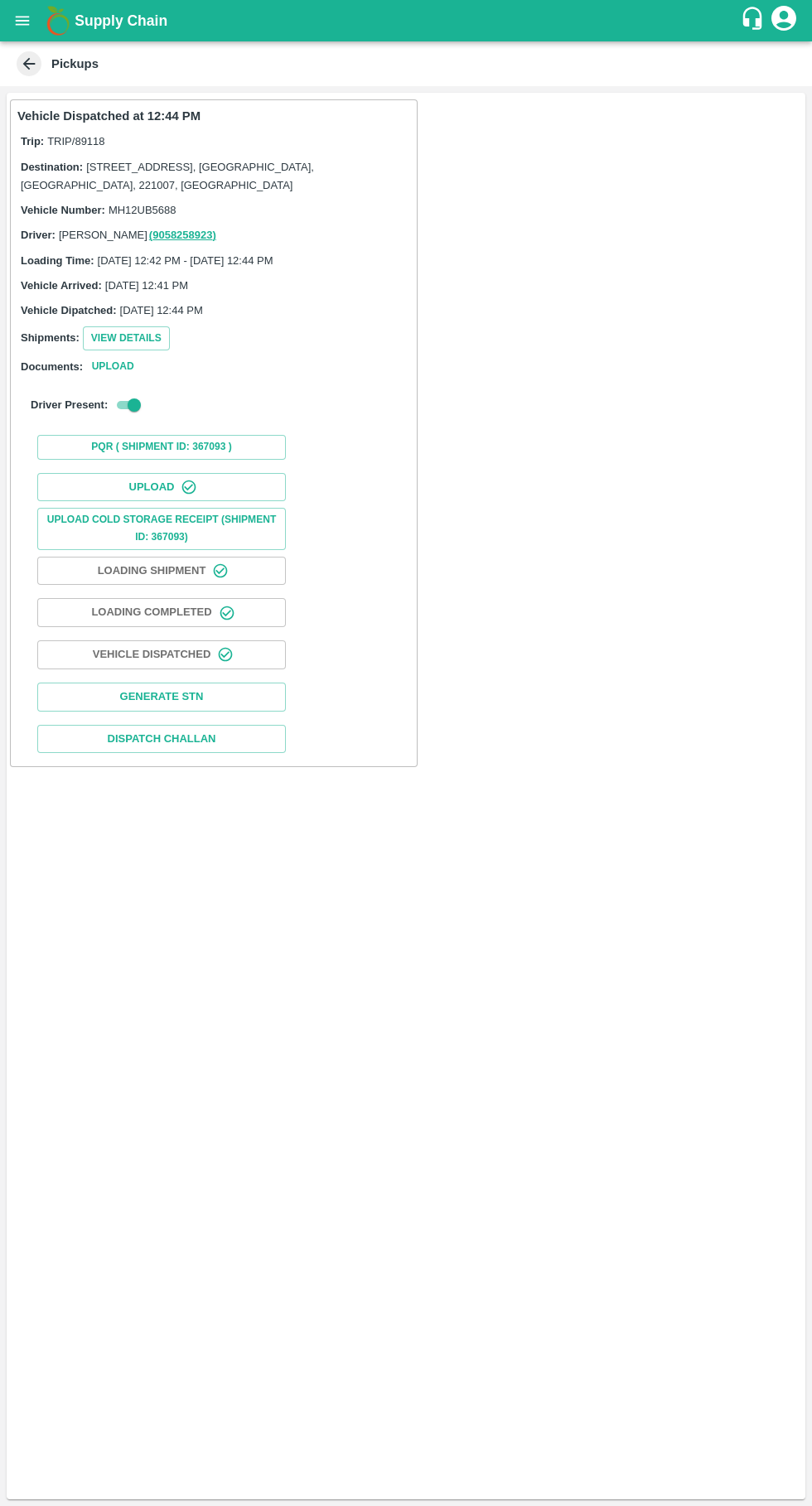
click at [154, 487] on button "Upload" at bounding box center [161, 487] width 248 height 29
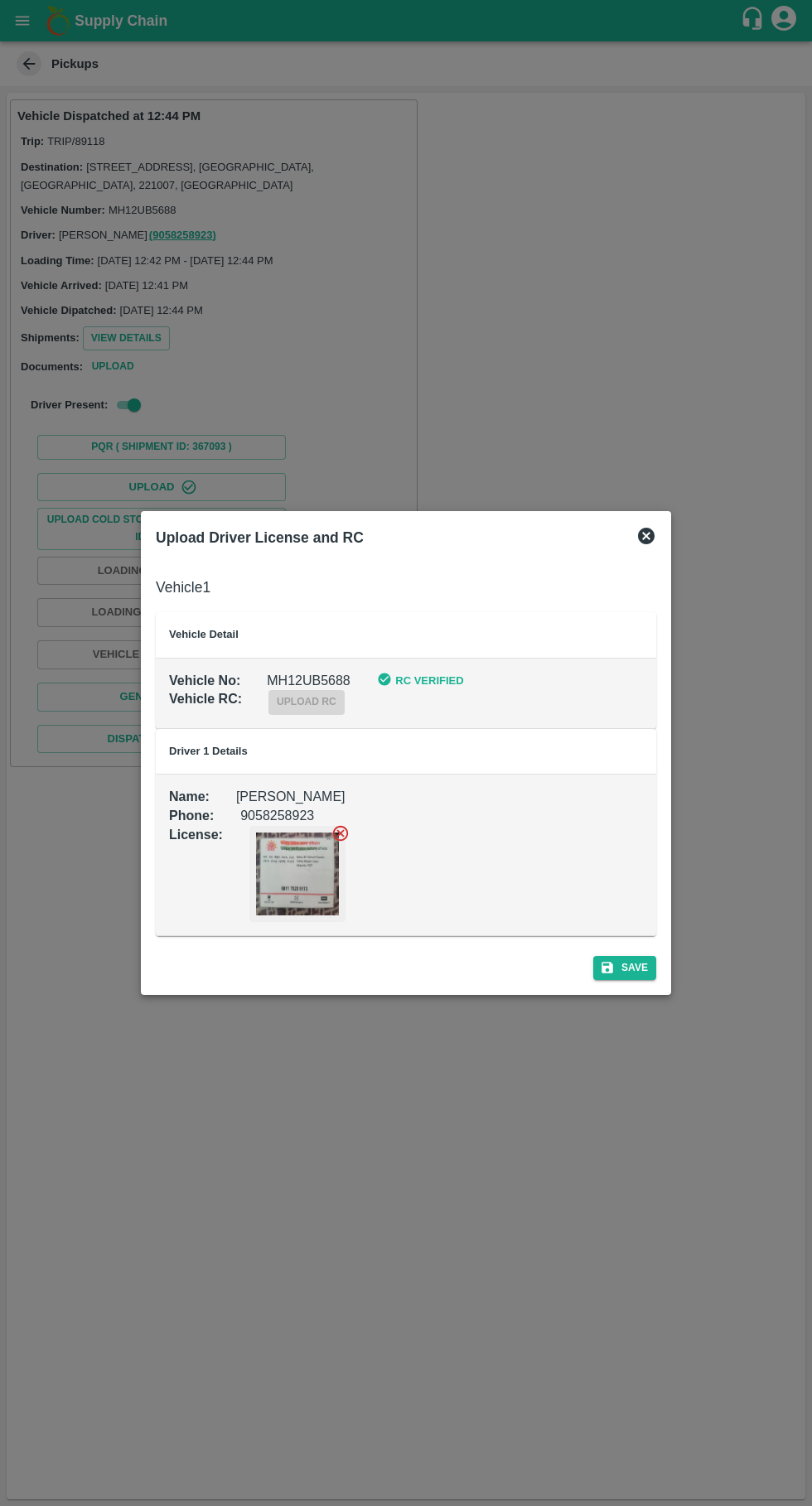
click at [288, 722] on td "Vehicle No : MH12UB5688 RC Verified Vehicle RC : upload rc" at bounding box center [406, 693] width 500 height 71
click at [646, 536] on icon at bounding box center [646, 535] width 20 height 20
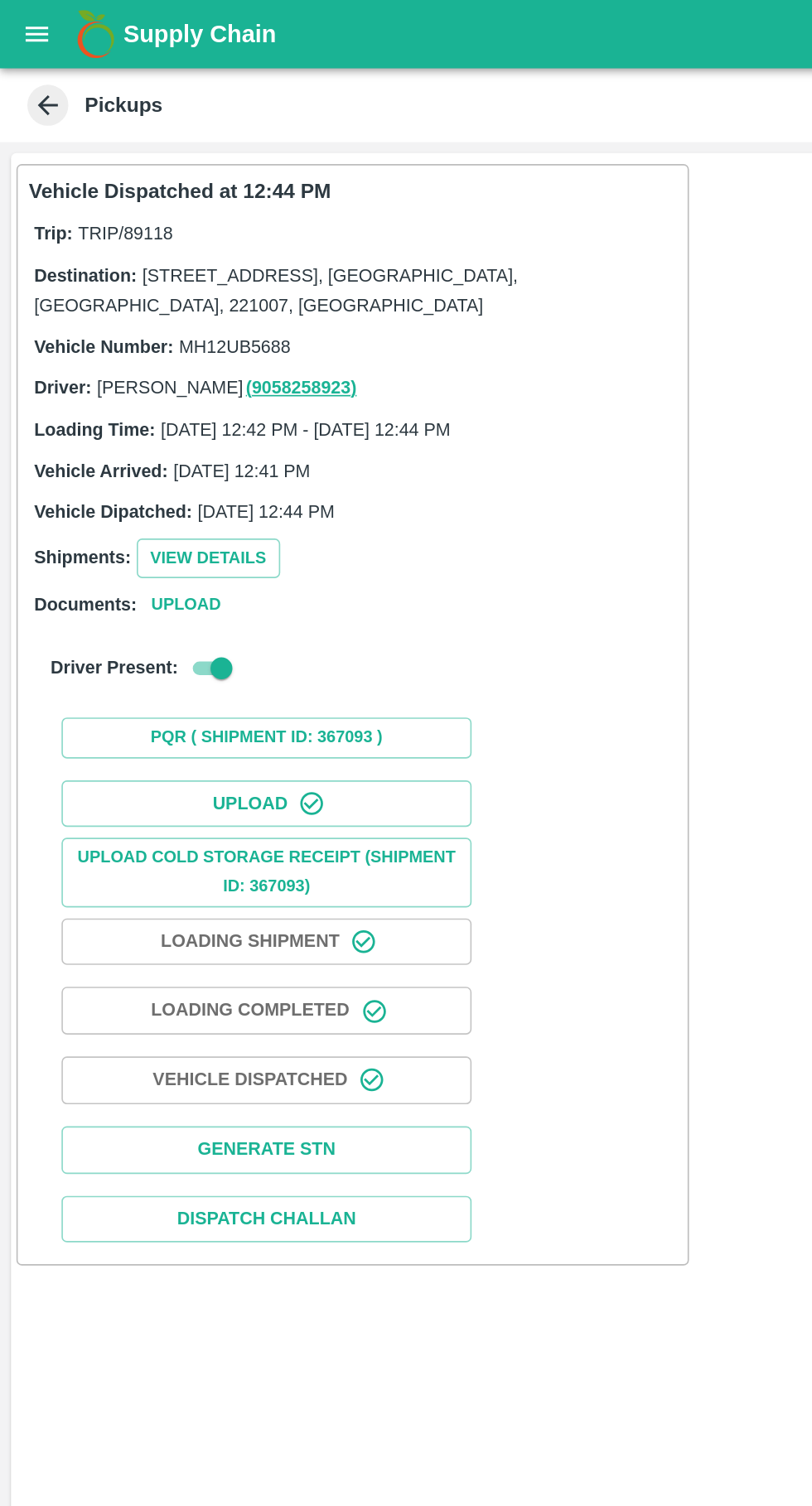
click at [25, 18] on icon "open drawer" at bounding box center [22, 20] width 18 height 18
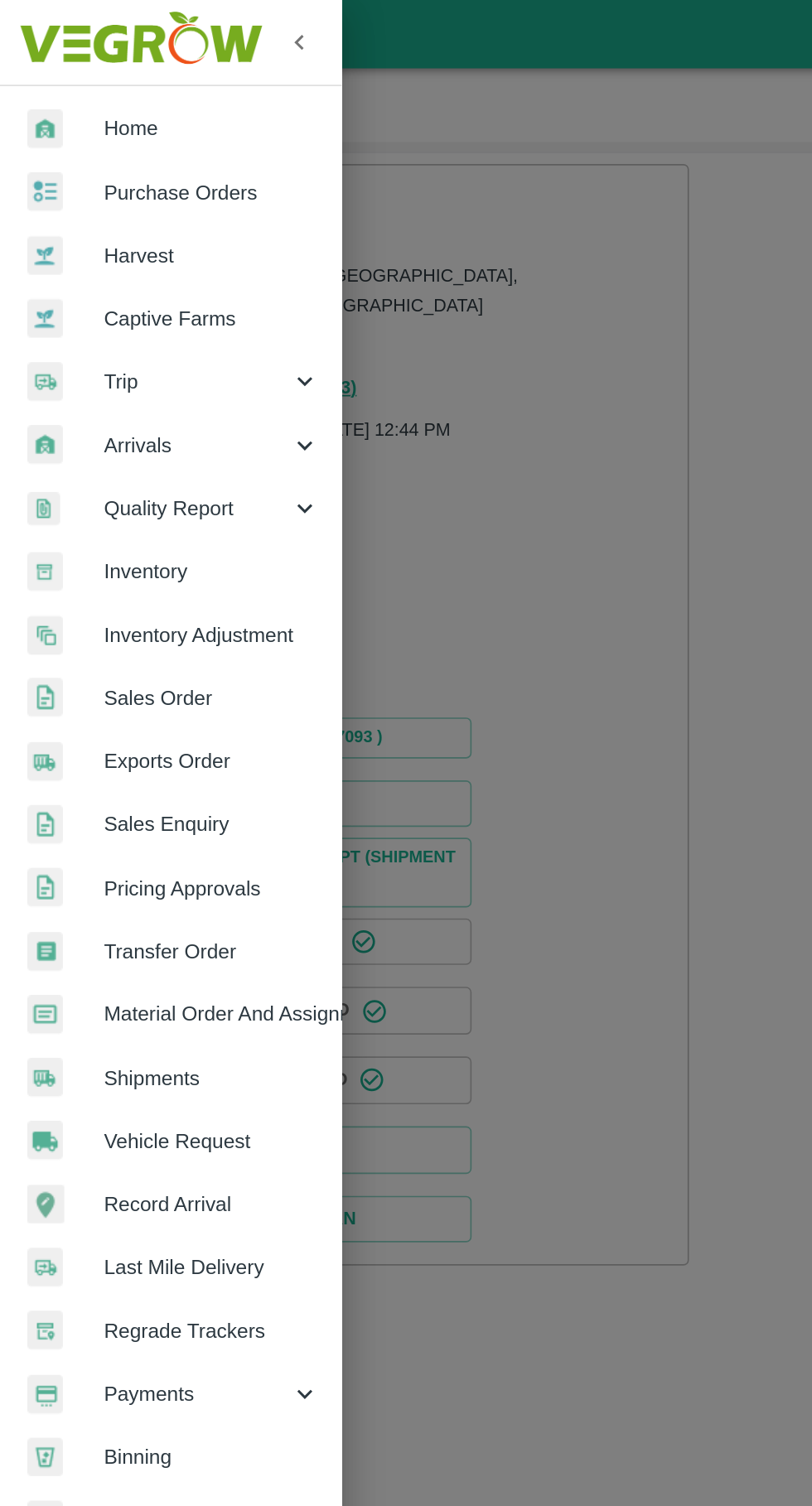
click at [126, 233] on span "Trip" at bounding box center [118, 231] width 112 height 18
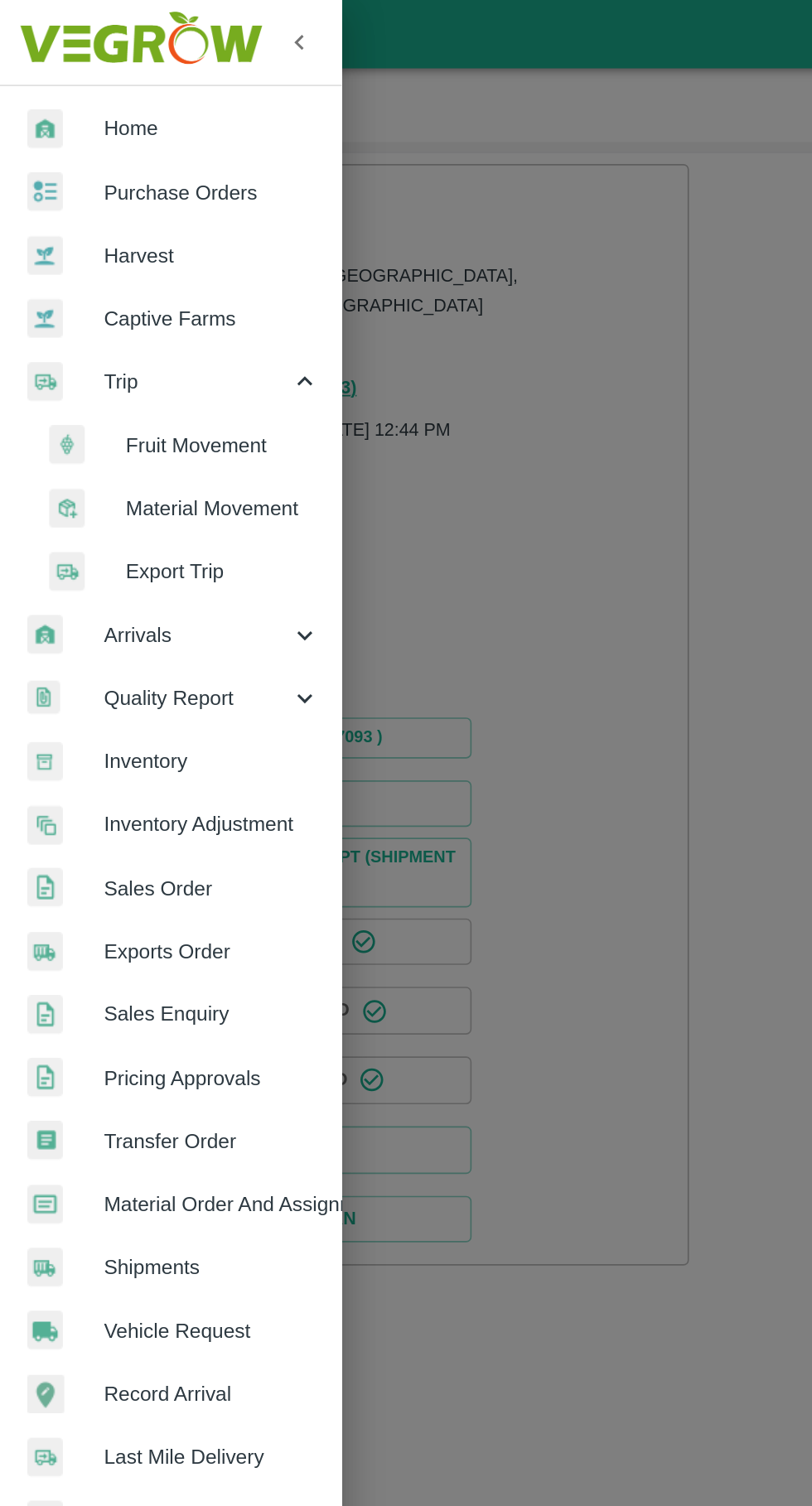
click at [145, 264] on span "Fruit Movement" at bounding box center [135, 270] width 117 height 18
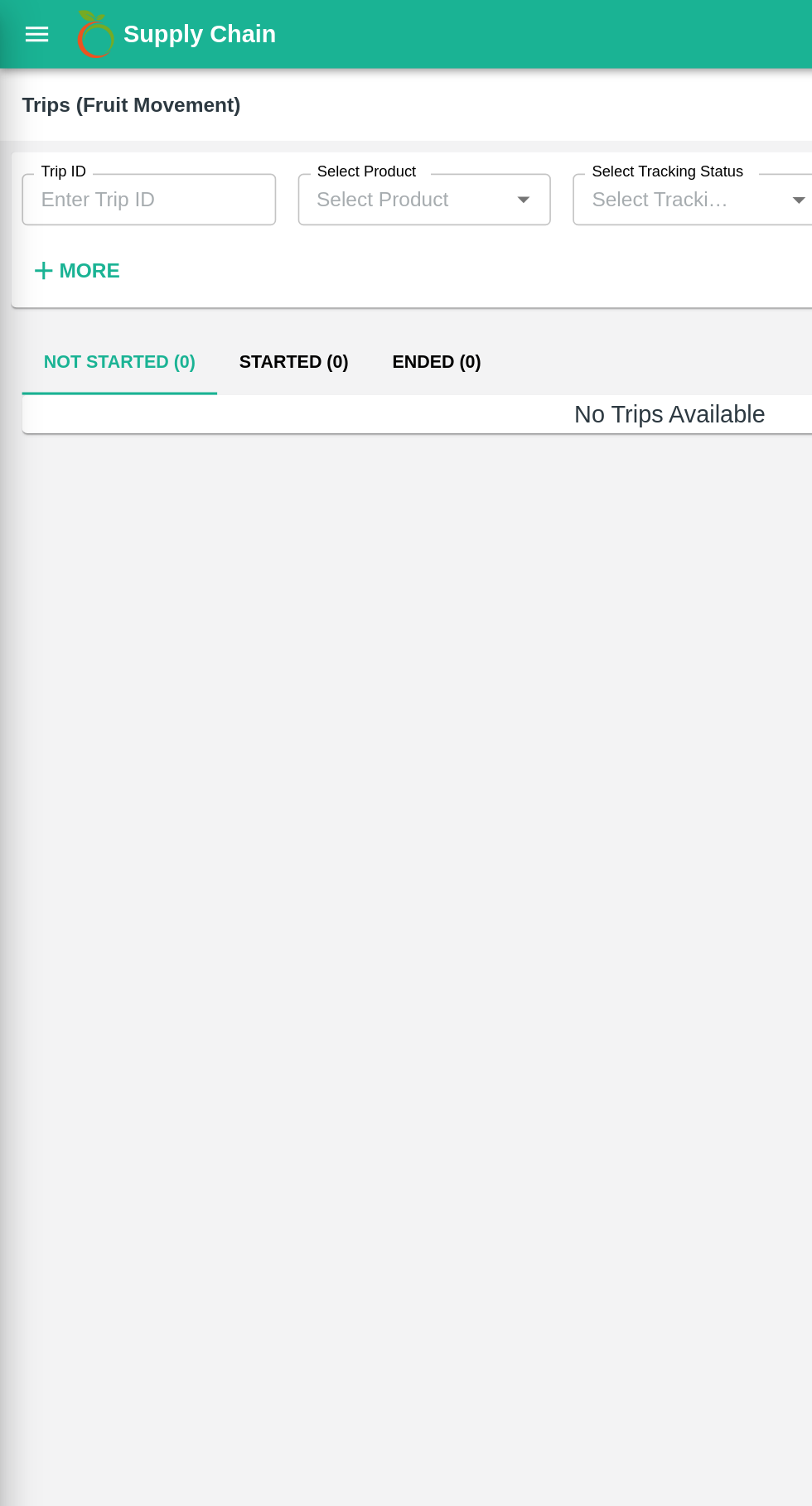
click at [112, 107] on div at bounding box center [406, 753] width 812 height 1506
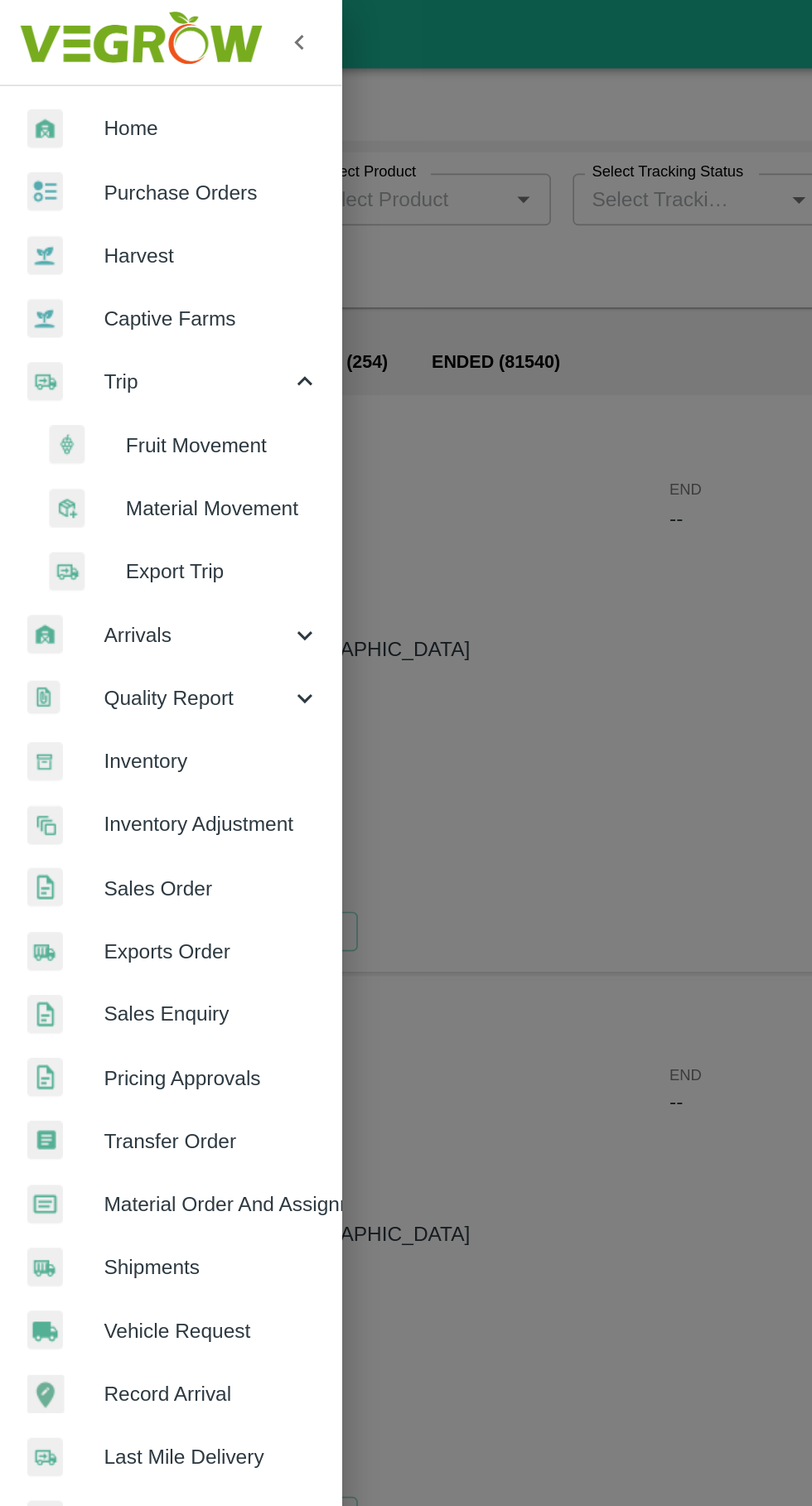
click at [36, 907] on link "Regrade Trackers" at bounding box center [104, 921] width 207 height 38
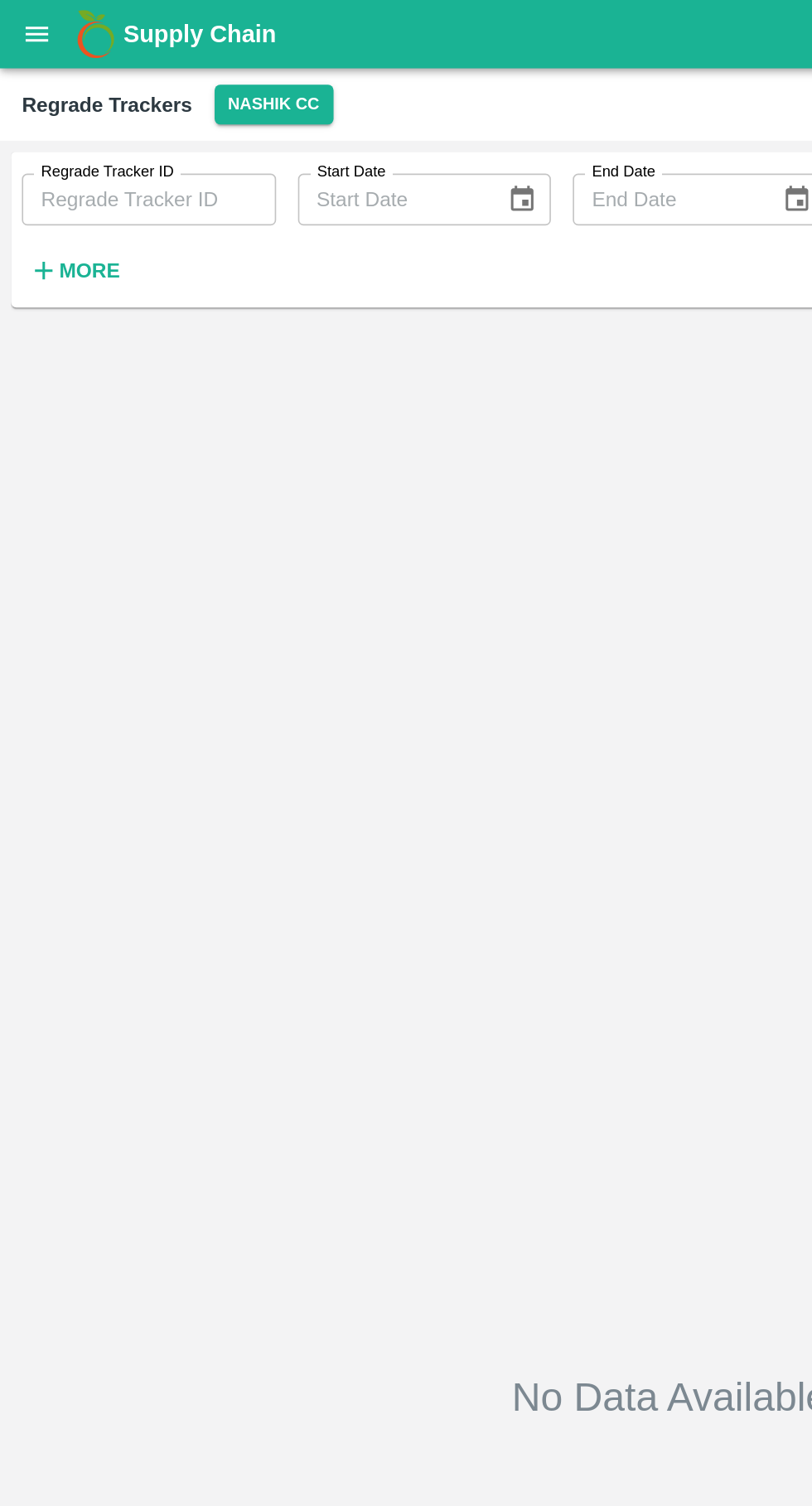
click at [23, 20] on icon "open drawer" at bounding box center [22, 20] width 18 height 18
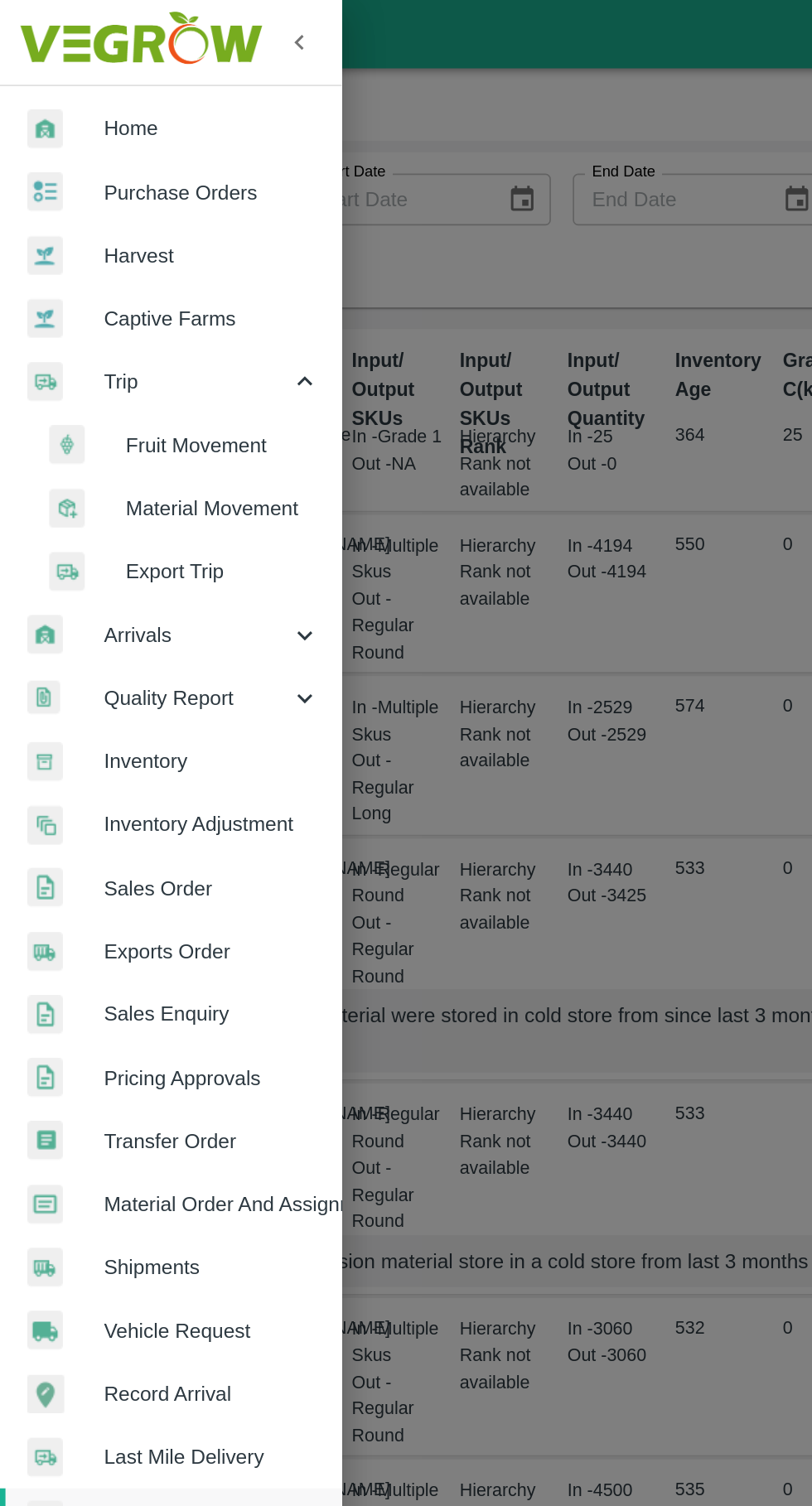
click at [126, 264] on span "Fruit Movement" at bounding box center [135, 270] width 117 height 18
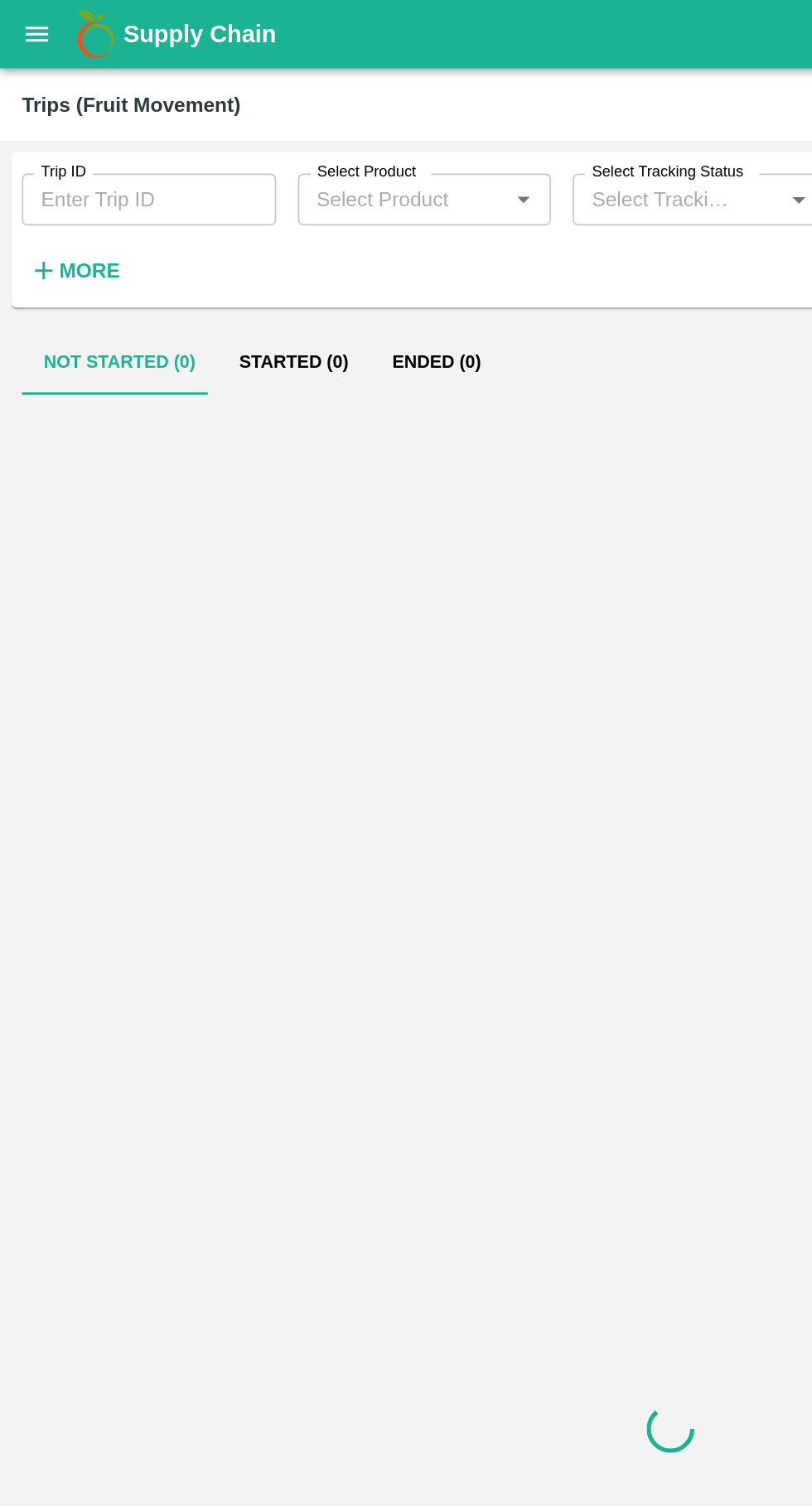
click at [70, 118] on input "Trip ID" at bounding box center [90, 121] width 154 height 31
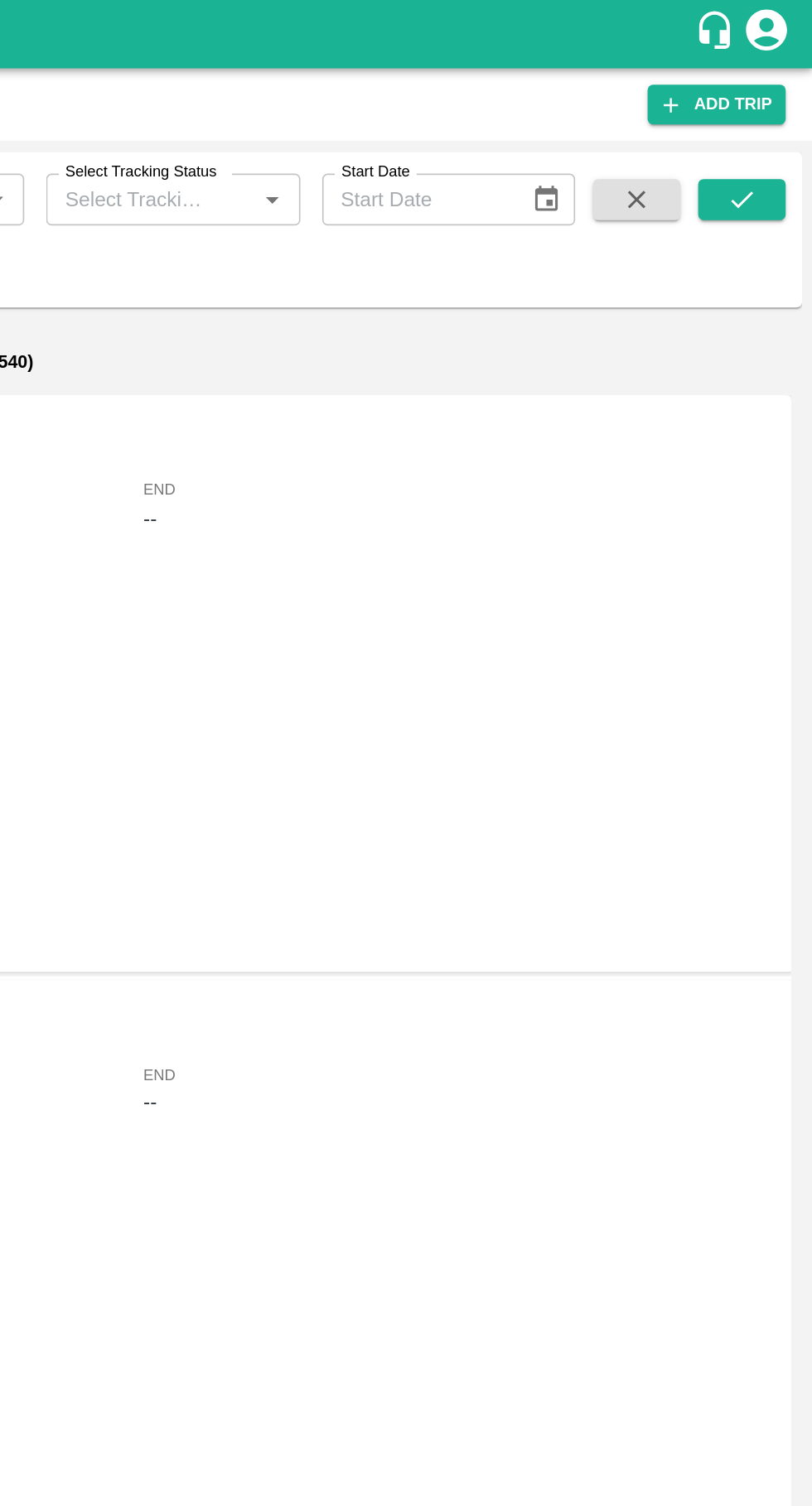
type input "89118"
click at [758, 128] on button "submit" at bounding box center [768, 121] width 53 height 25
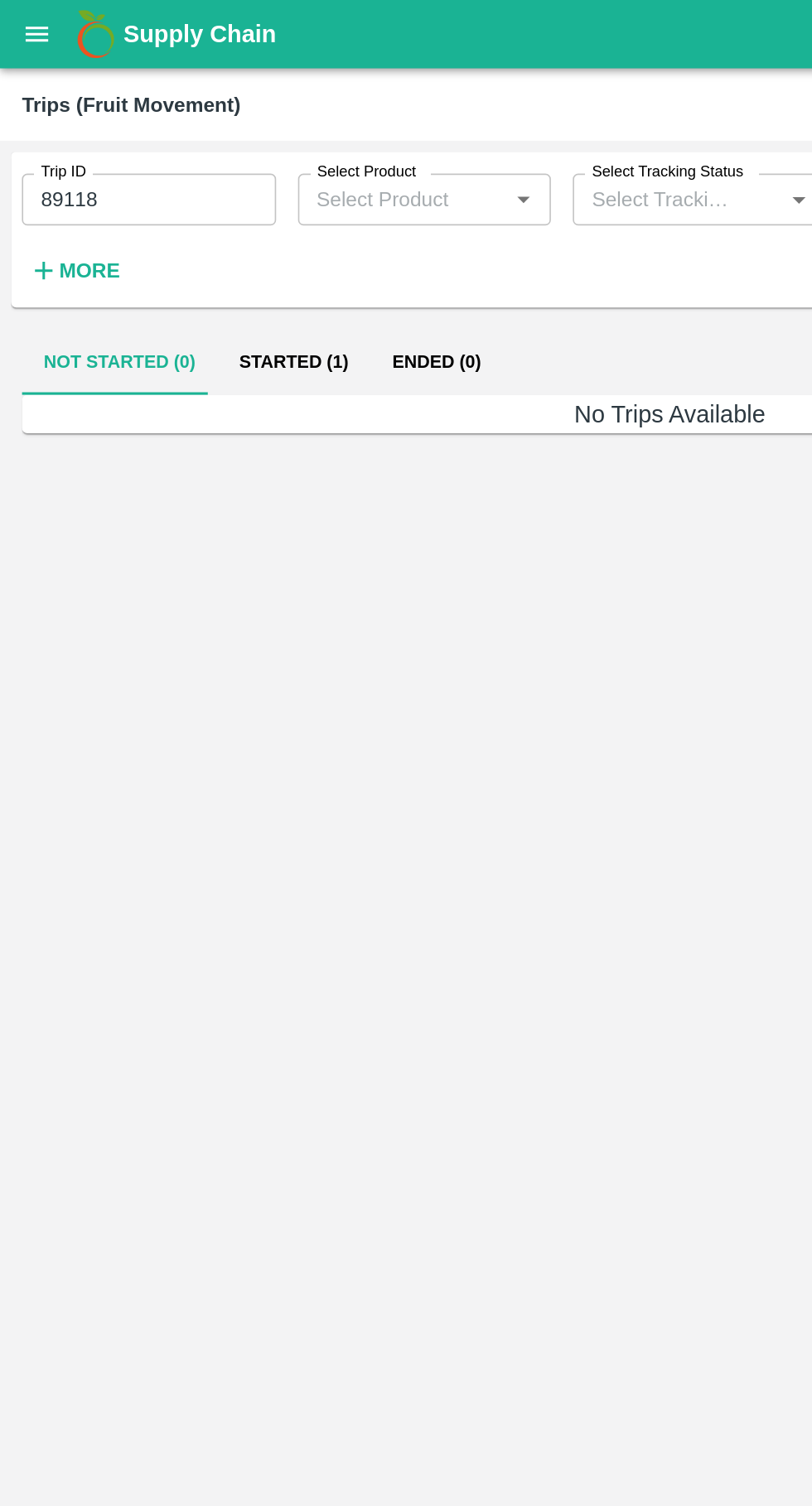
click at [164, 215] on button "Started (1)" at bounding box center [178, 219] width 93 height 40
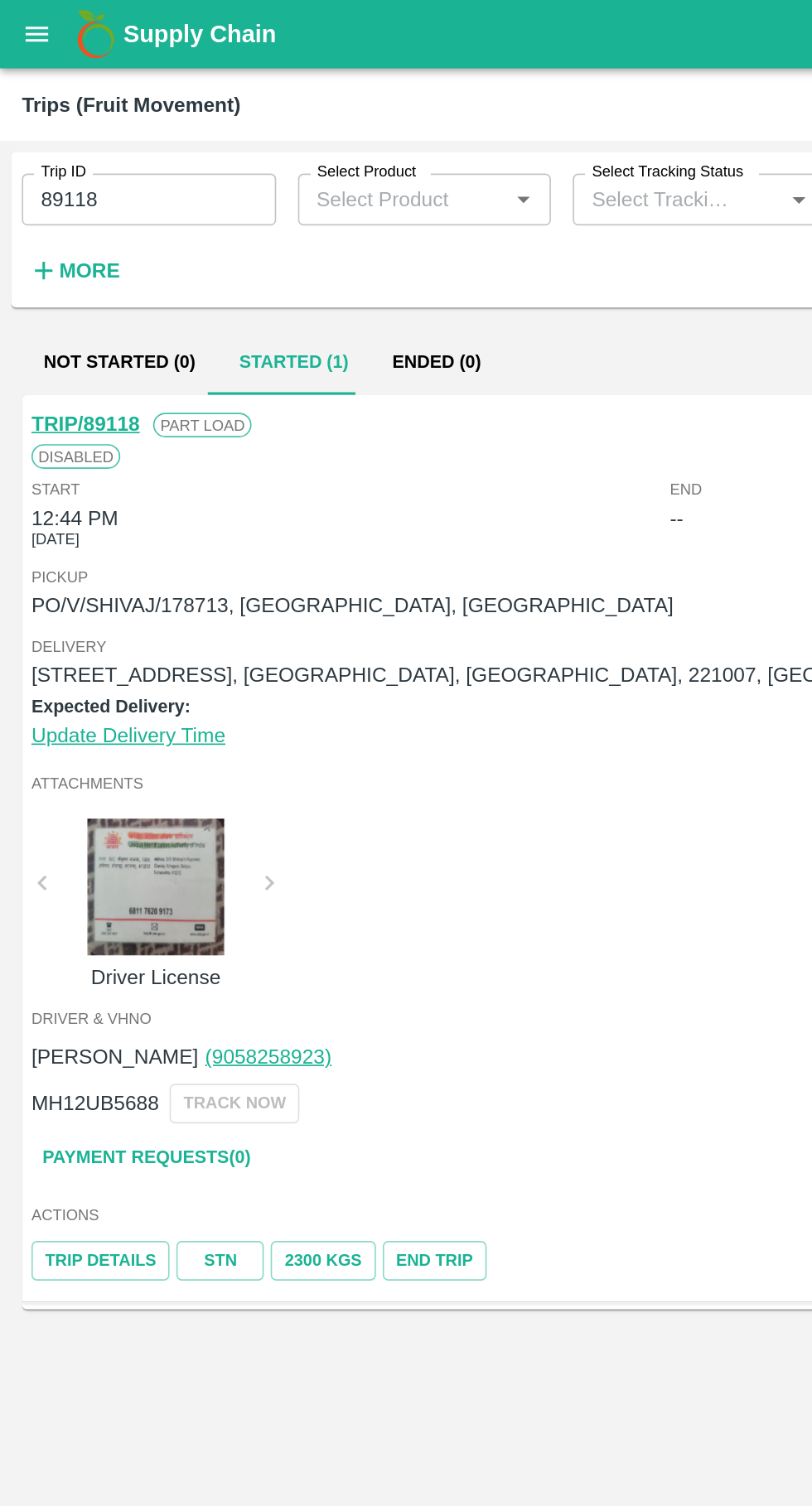
click at [40, 254] on link "TRIP/89118" at bounding box center [51, 256] width 65 height 13
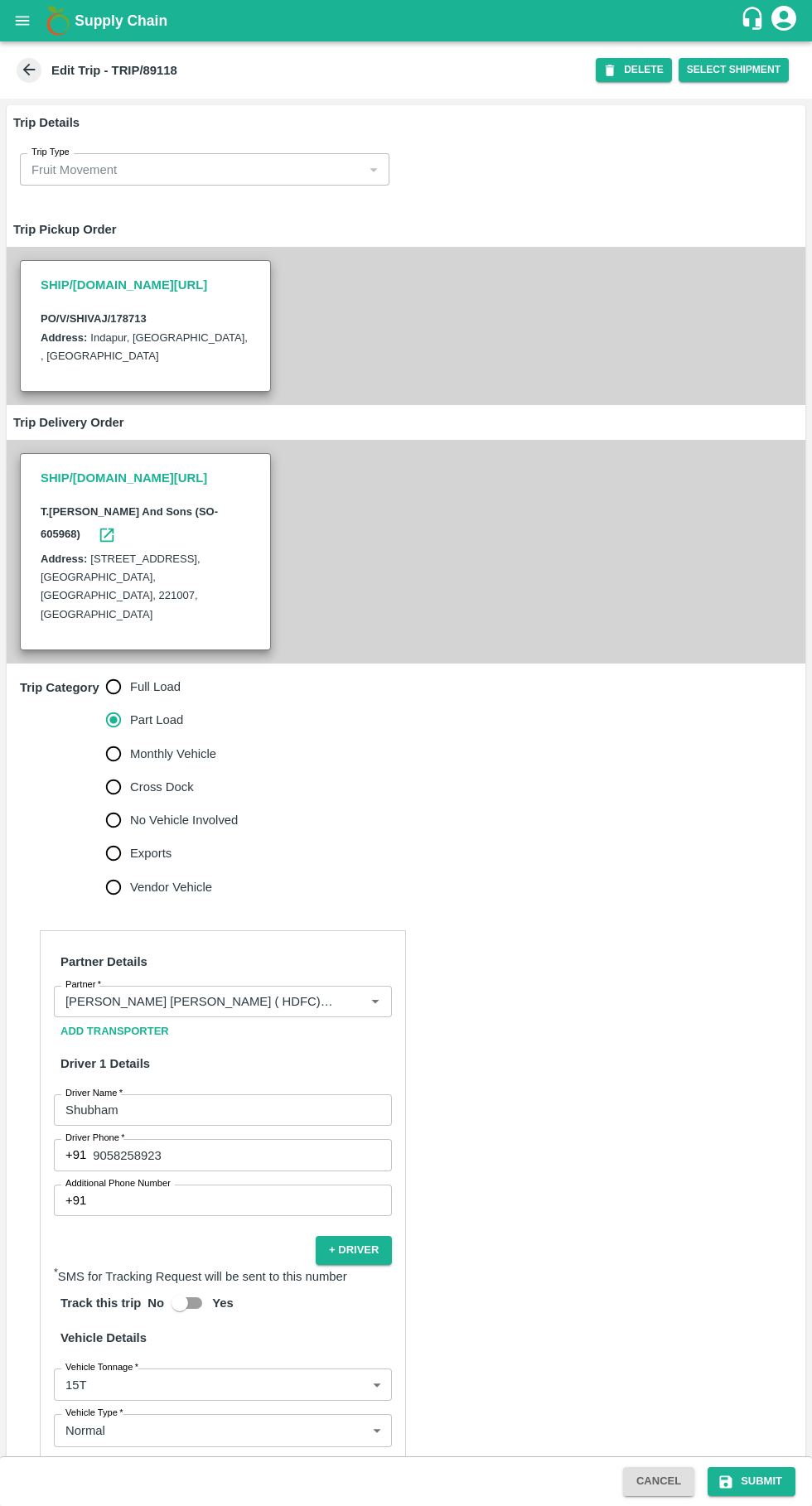
scroll to position [275, 0]
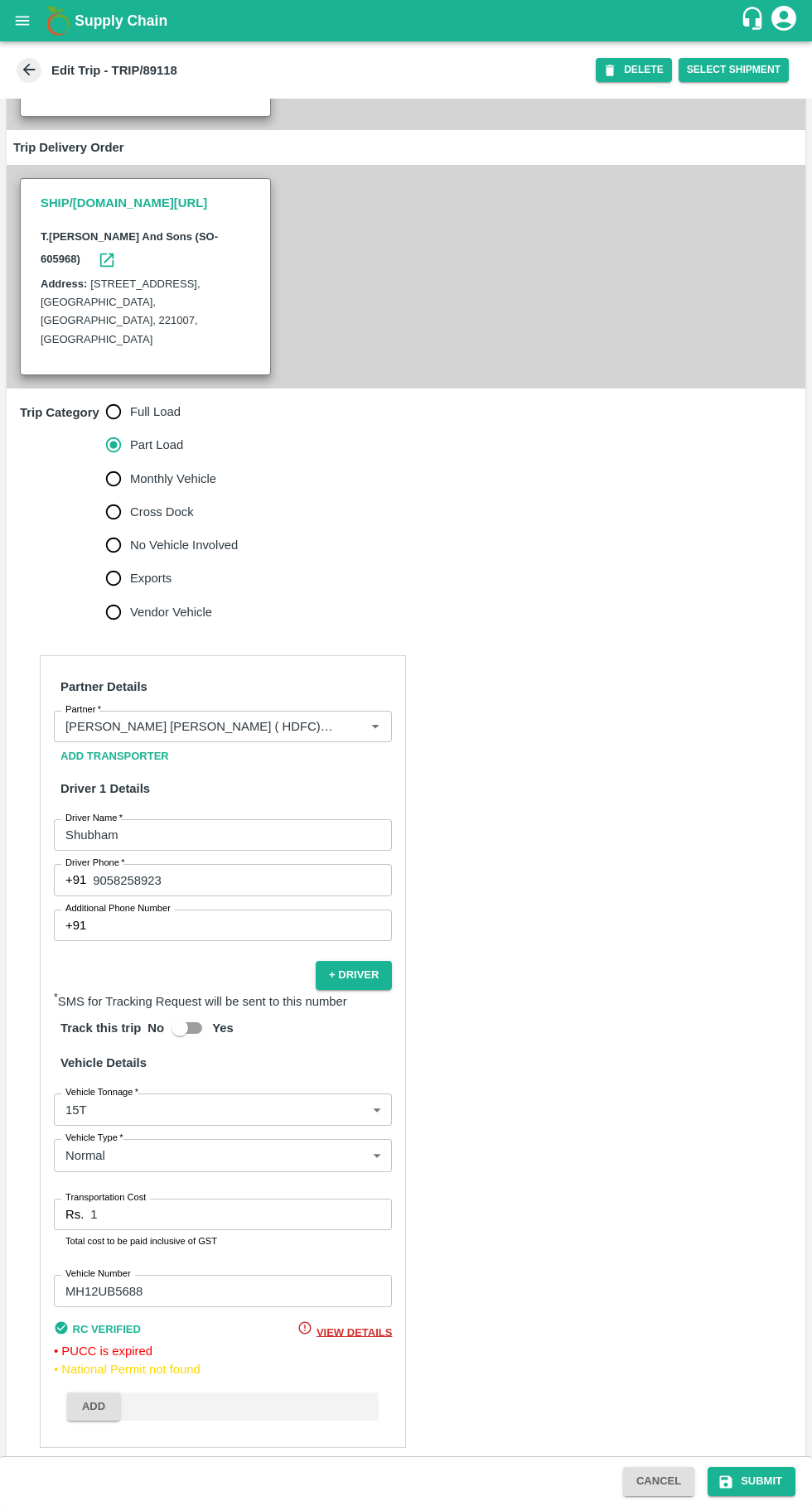
click at [225, 1199] on input "1" at bounding box center [241, 1214] width 301 height 31
type input "22080"
click at [760, 1481] on button "Submit" at bounding box center [751, 1481] width 88 height 29
